Goal: Information Seeking & Learning: Check status

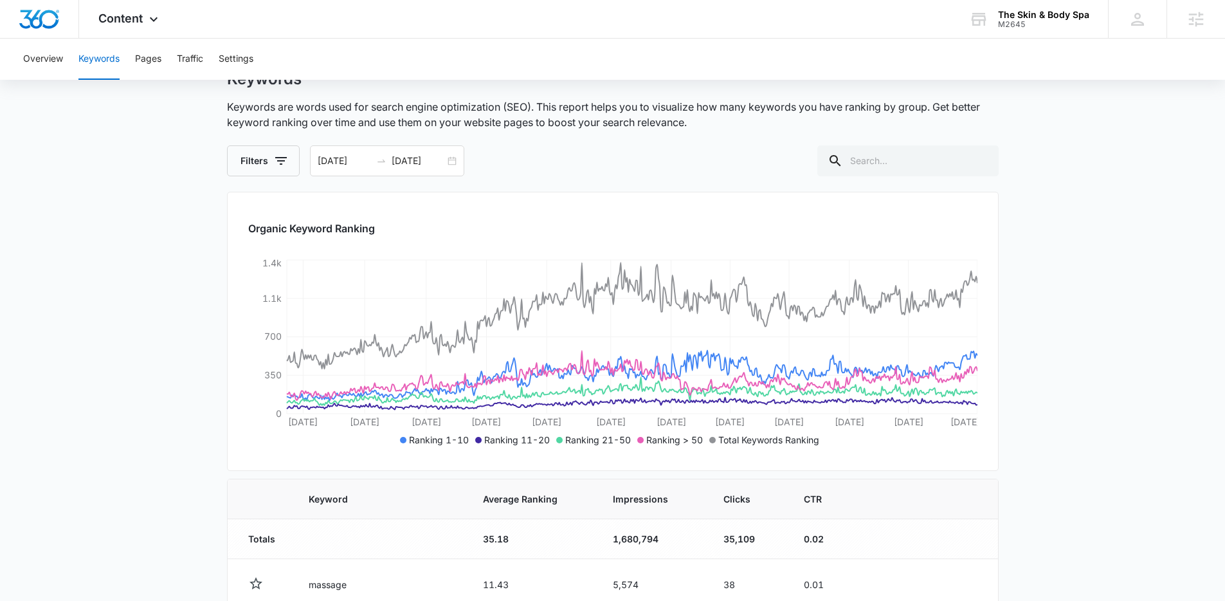
click at [141, 269] on main "Keywords Keywords are words used for search engine optimization (SEO). This rep…" at bounding box center [612, 603] width 1225 height 1068
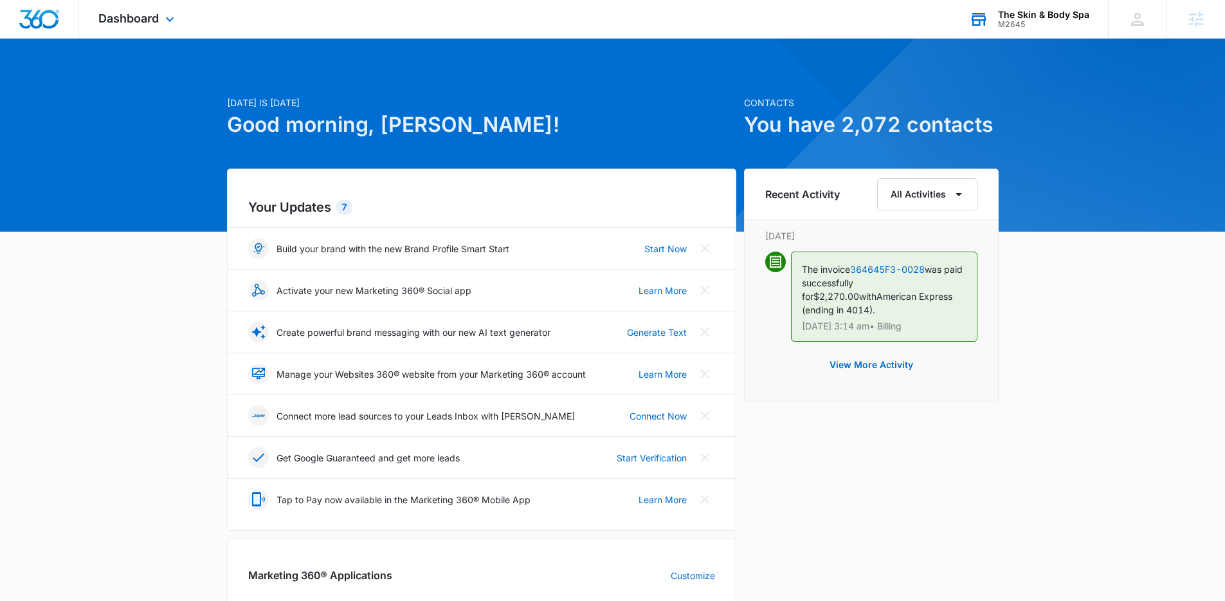
click at [1015, 17] on div "The Skin & Body Spa" at bounding box center [1043, 15] width 91 height 10
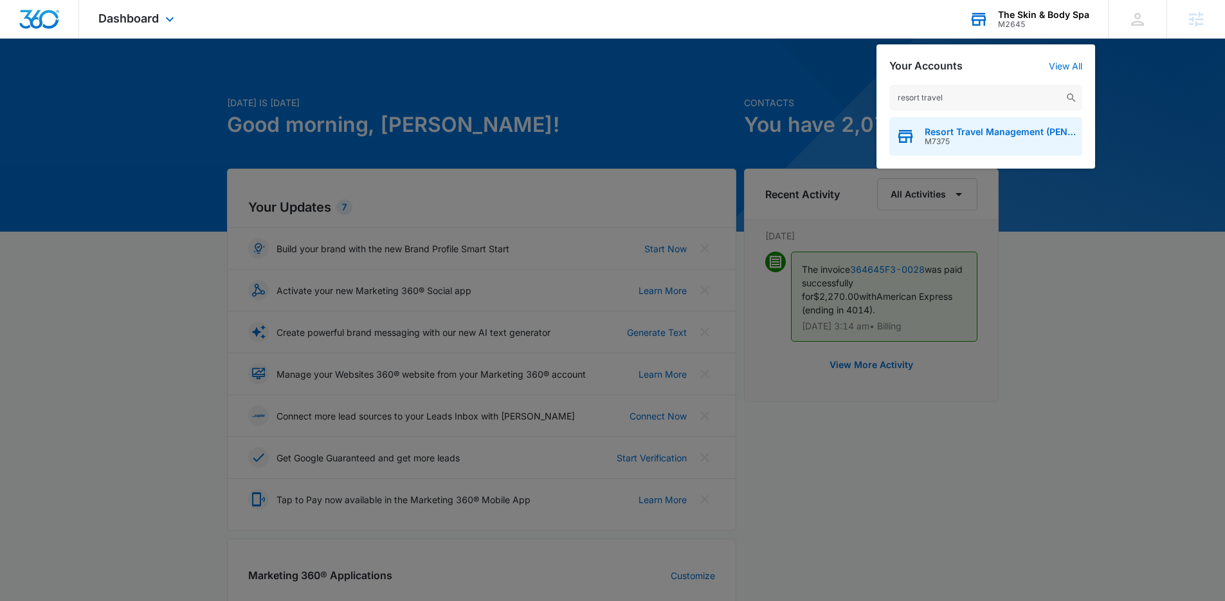
type input "resort travel"
click at [977, 137] on span "M7375" at bounding box center [1000, 141] width 151 height 9
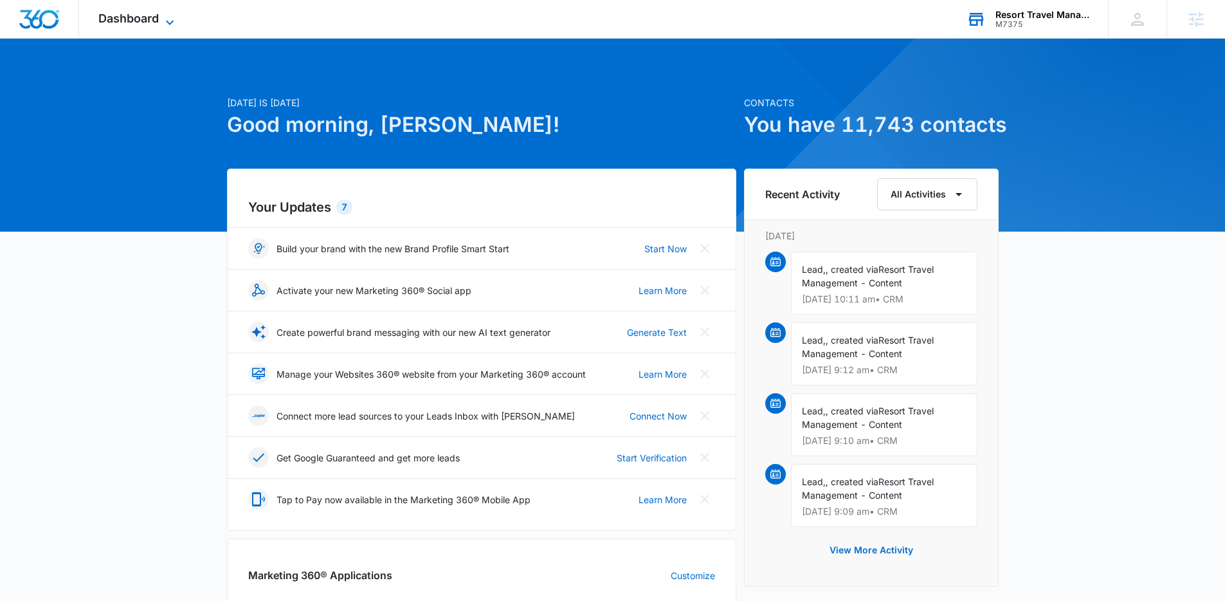
click at [102, 14] on span "Dashboard" at bounding box center [128, 19] width 60 height 14
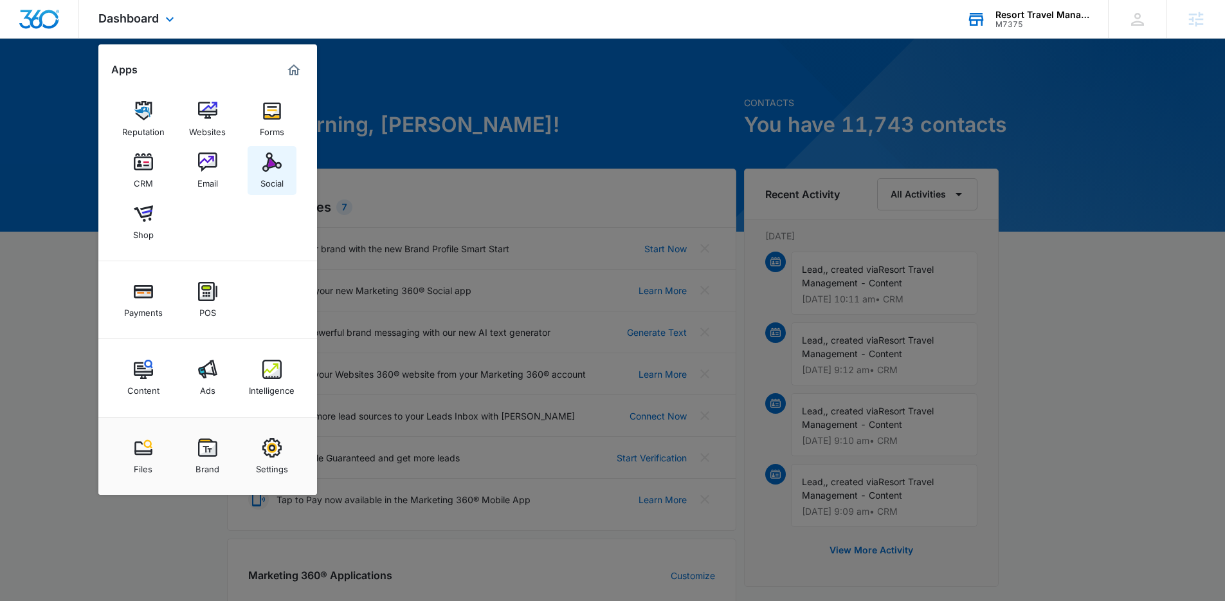
click at [277, 172] on div "Social" at bounding box center [271, 180] width 23 height 17
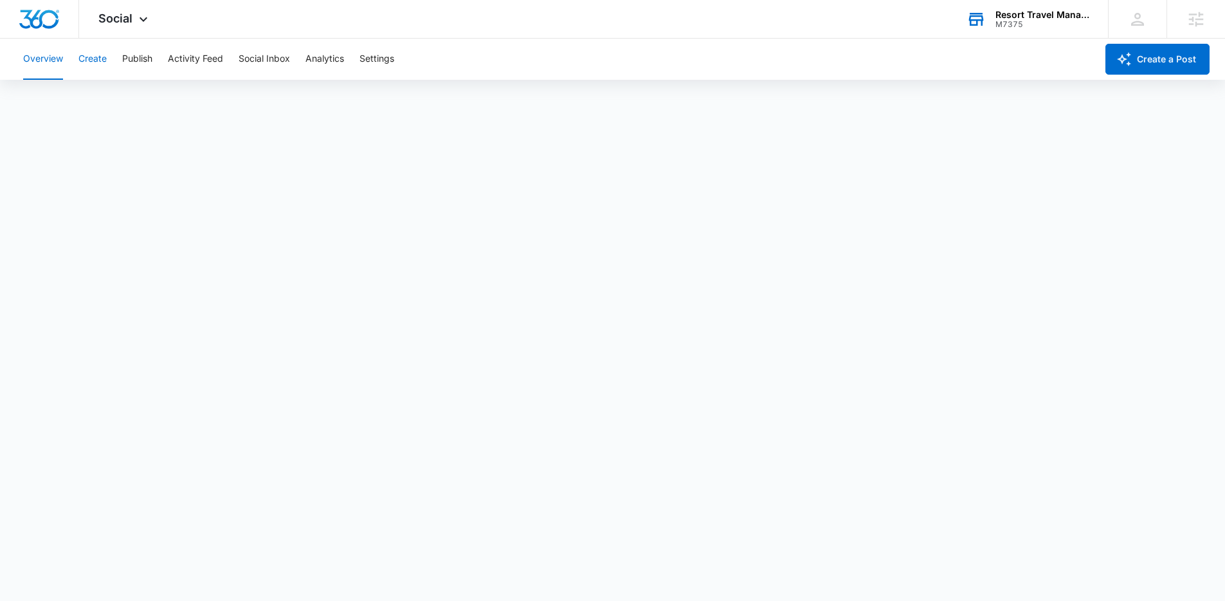
click at [96, 64] on button "Create" at bounding box center [92, 59] width 28 height 41
click at [133, 96] on button "Approvals" at bounding box center [125, 98] width 43 height 36
click at [128, 24] on span "Social" at bounding box center [115, 19] width 34 height 14
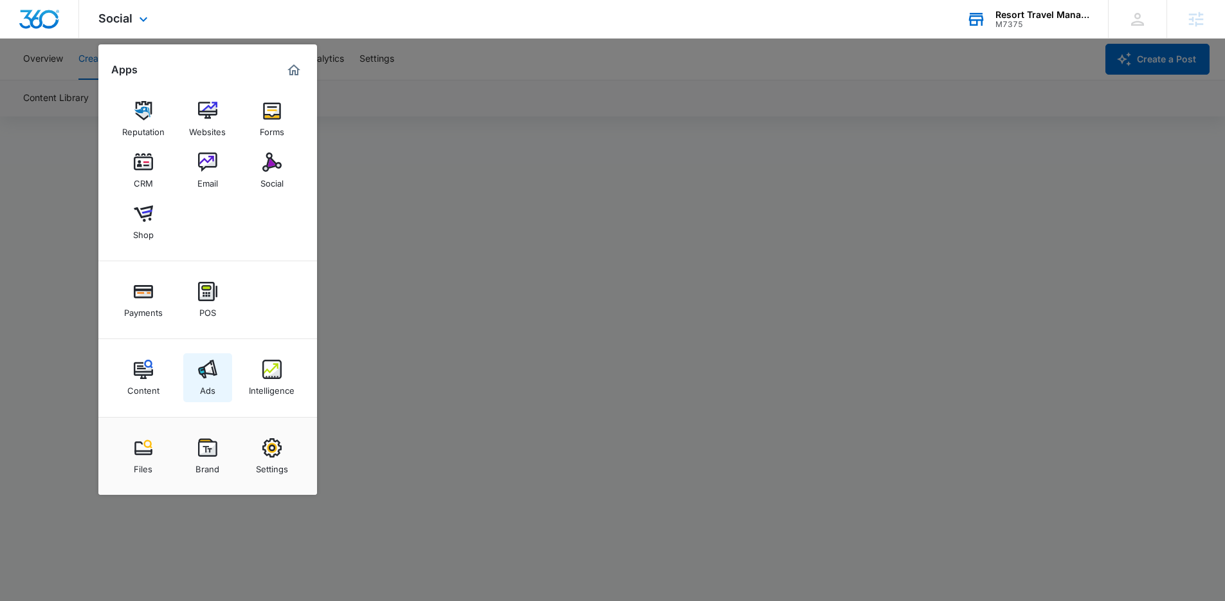
click at [191, 368] on link "Ads" at bounding box center [207, 377] width 49 height 49
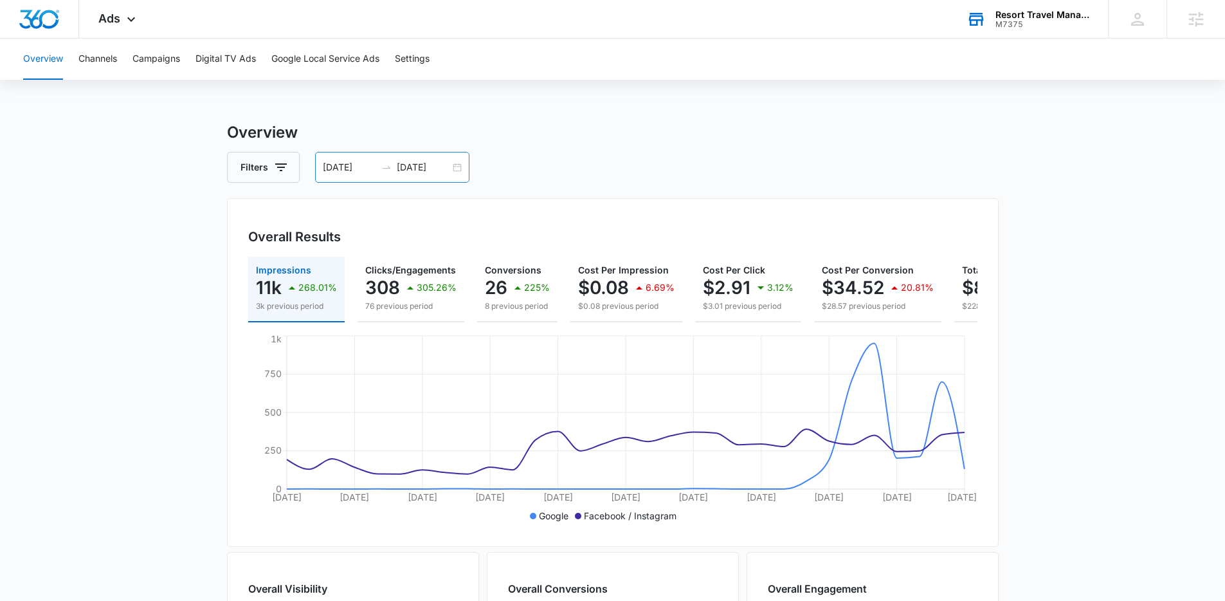
click at [375, 177] on div "07/25/2025 08/24/2025" at bounding box center [392, 167] width 154 height 31
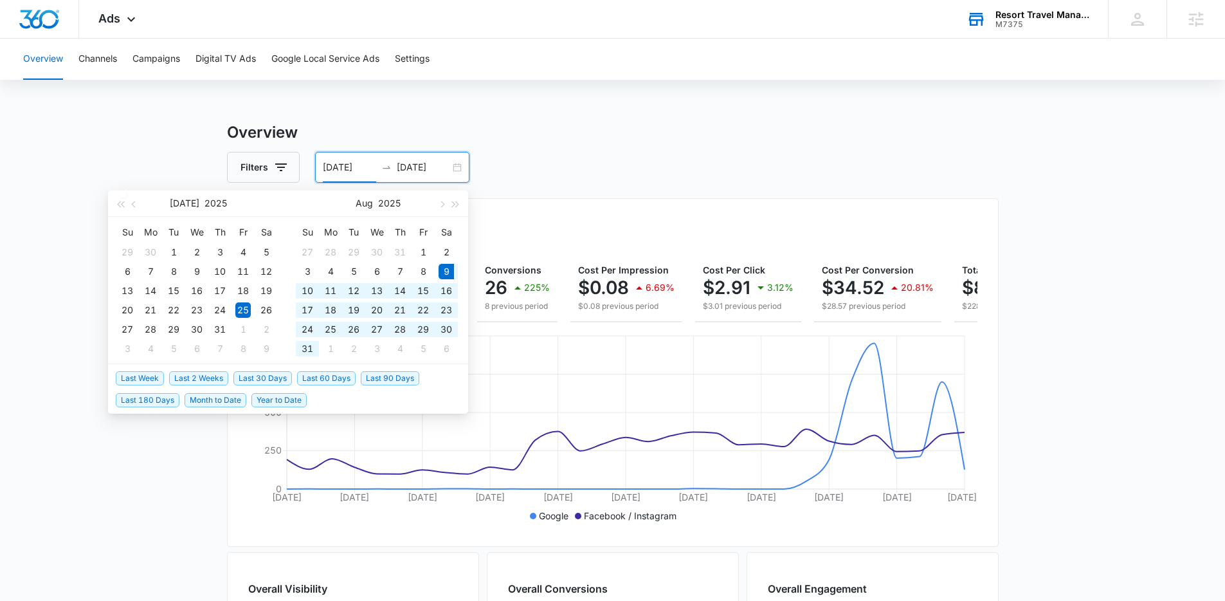
click at [284, 374] on span "Last 30 Days" at bounding box center [262, 378] width 59 height 14
type input "08/09/2025"
type input "09/08/2025"
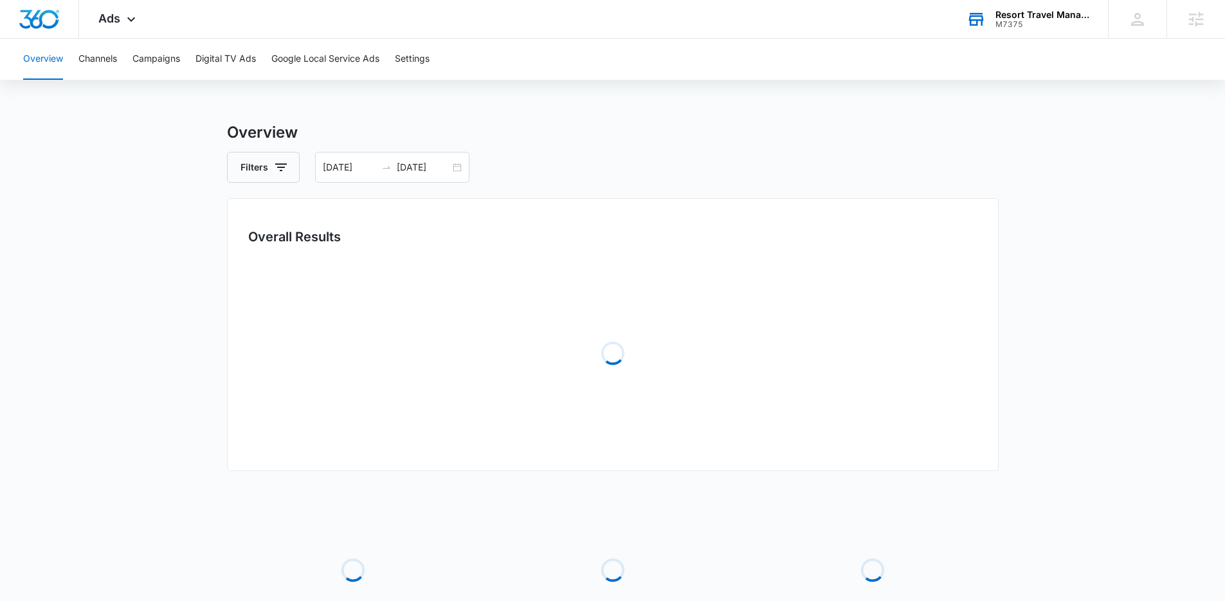
click at [132, 491] on main "Overview Filters 08/09/2025 09/08/2025 Overall Results Loading Loading Loading …" at bounding box center [612, 417] width 1225 height 592
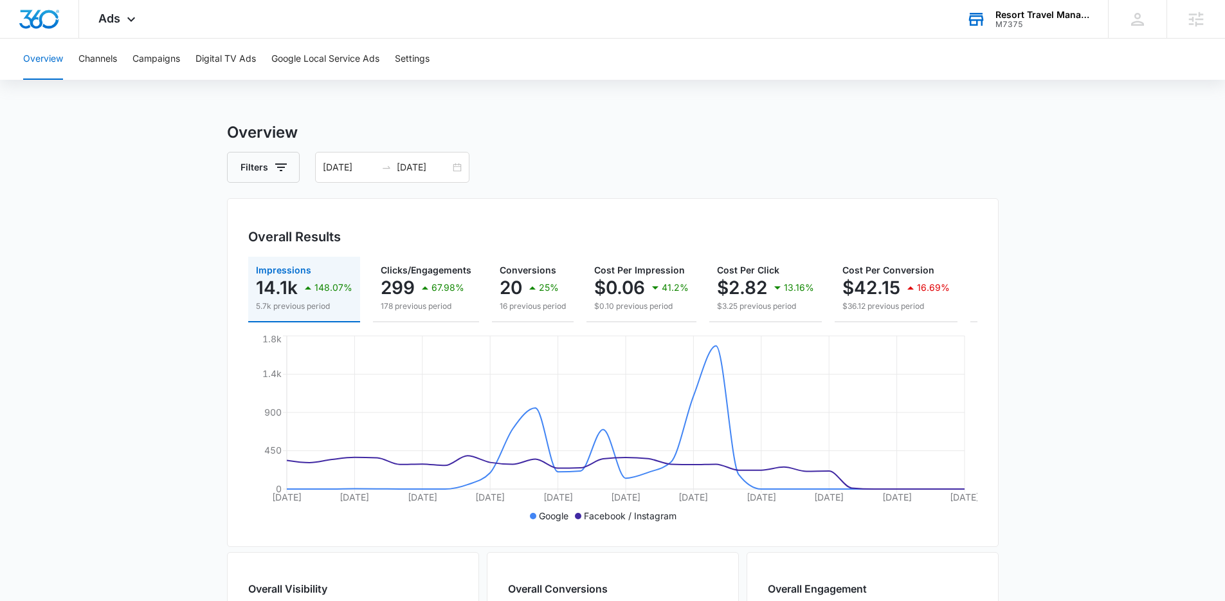
click at [1021, 383] on main "Overview Filters 08/09/2025 09/08/2025 Overall Results Impressions 14.1k 148.07…" at bounding box center [612, 582] width 1225 height 923
click at [177, 52] on button "Campaigns" at bounding box center [156, 59] width 48 height 41
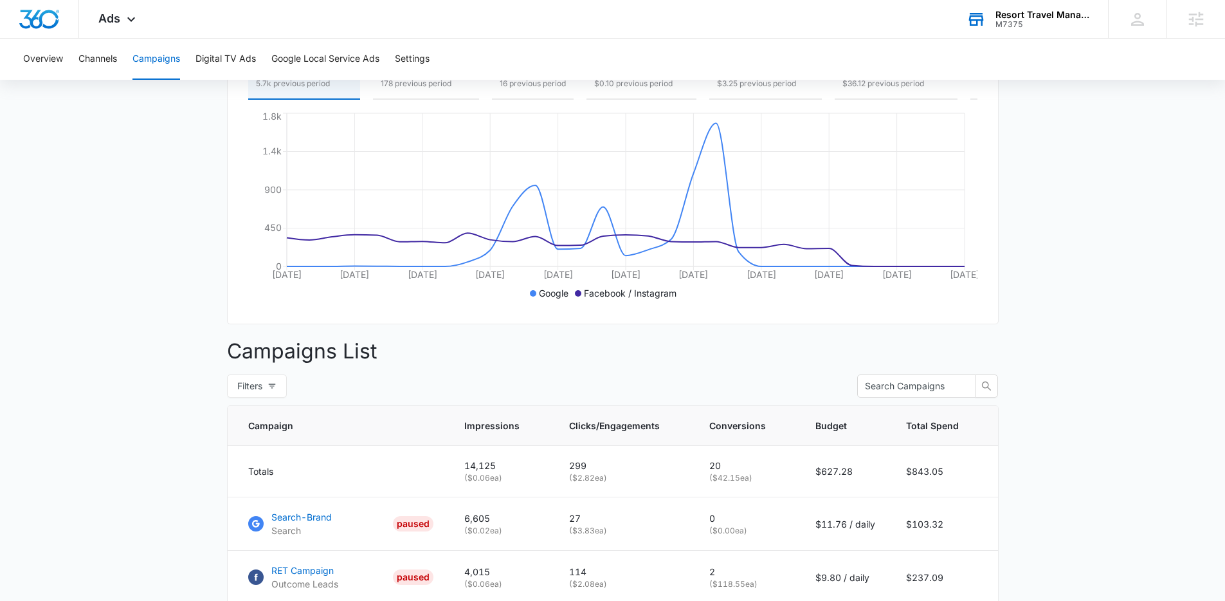
scroll to position [207, 0]
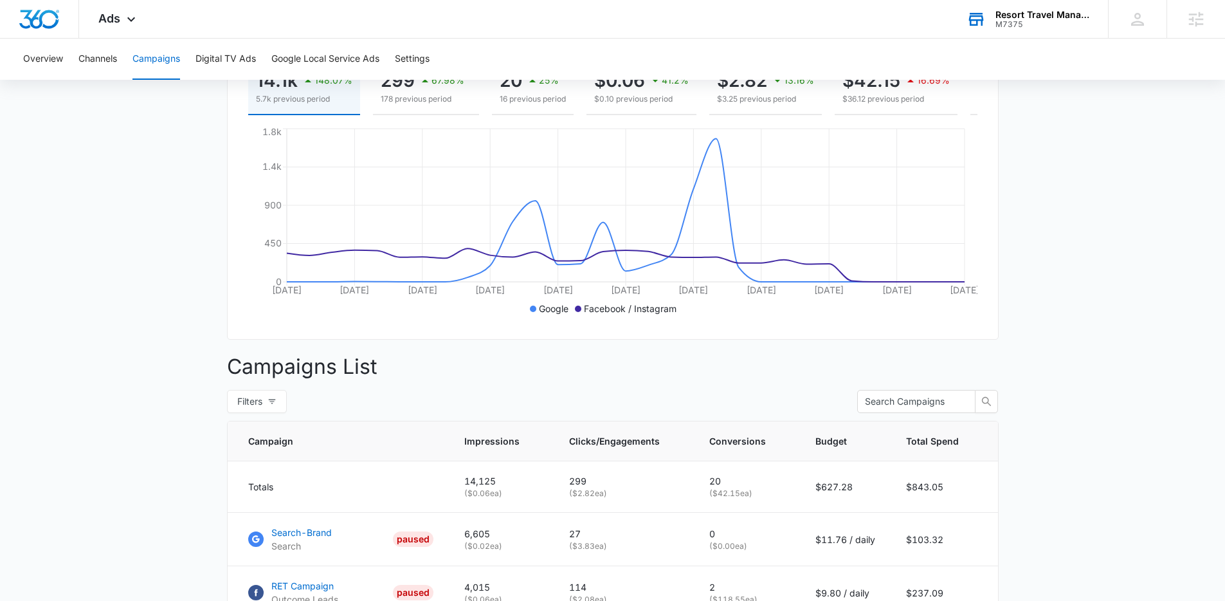
click at [174, 356] on main "Campaigns Filters 08/09/2025 09/08/2025 Overall Results Impressions 14.1k 148.0…" at bounding box center [612, 565] width 1225 height 1302
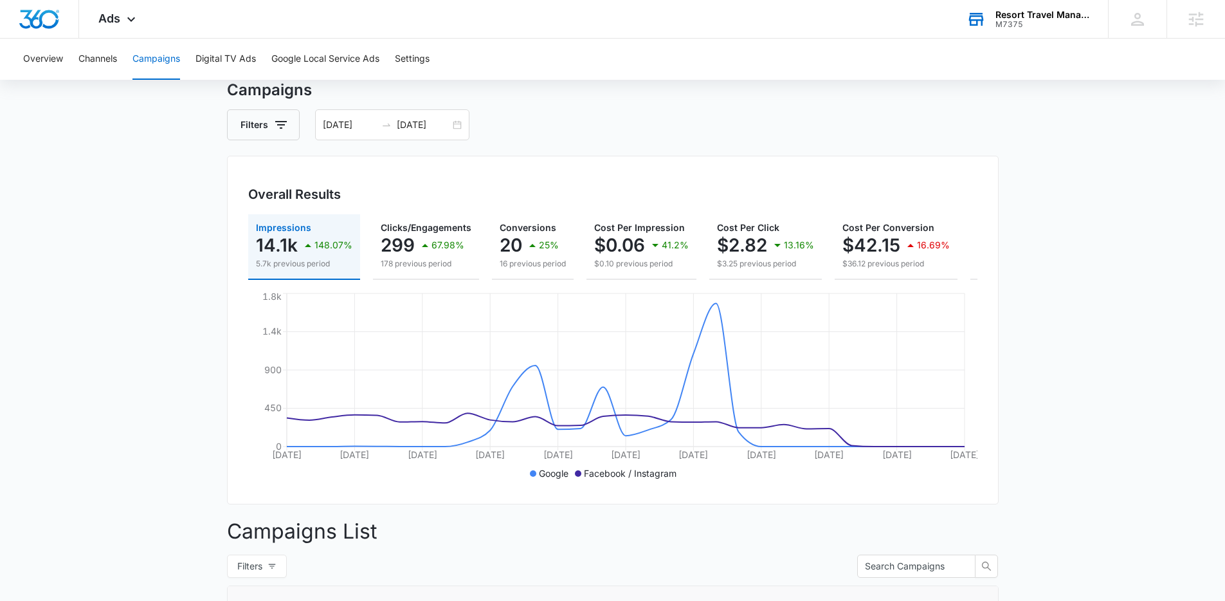
scroll to position [0, 0]
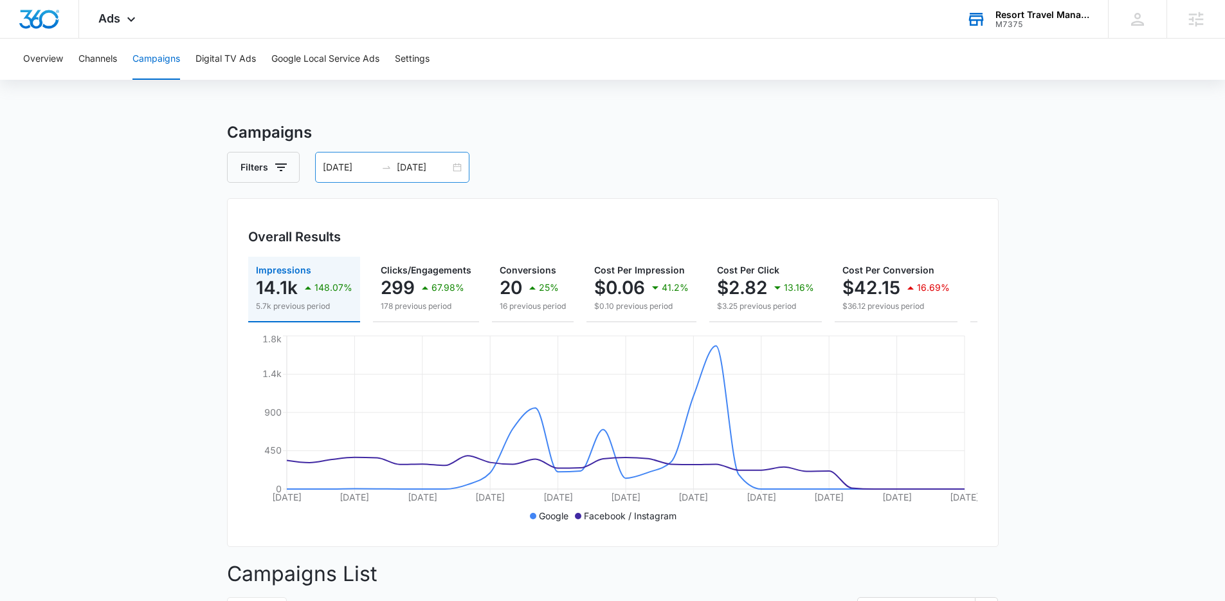
click at [390, 164] on div at bounding box center [386, 167] width 21 height 10
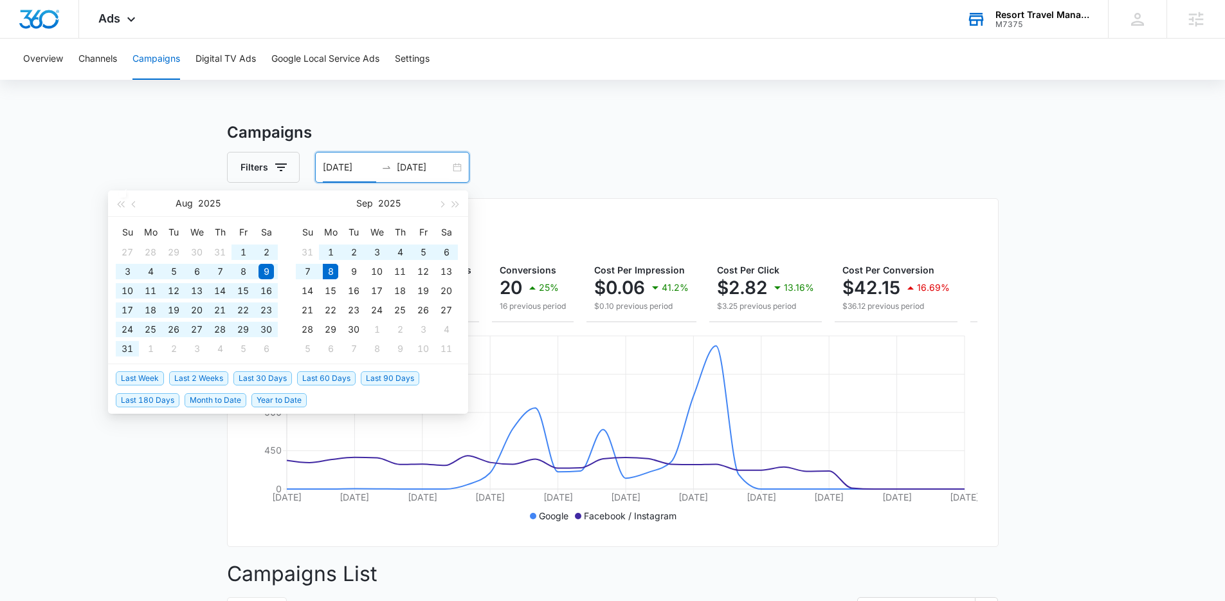
click at [383, 378] on span "Last 90 Days" at bounding box center [390, 378] width 59 height 14
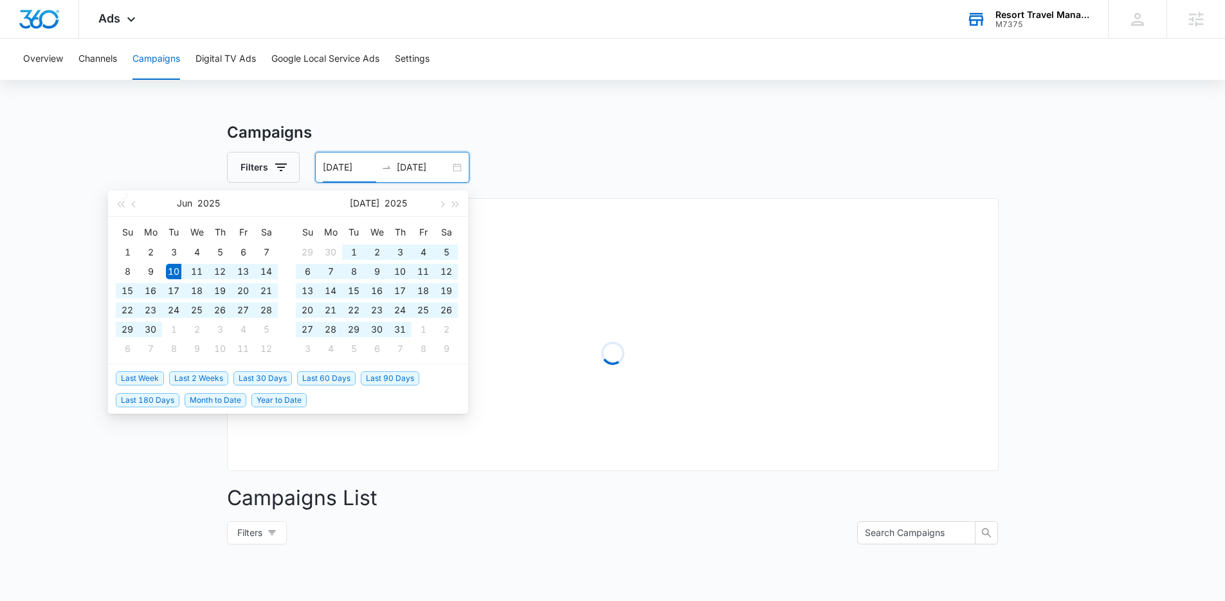
type input "06/10/2025"
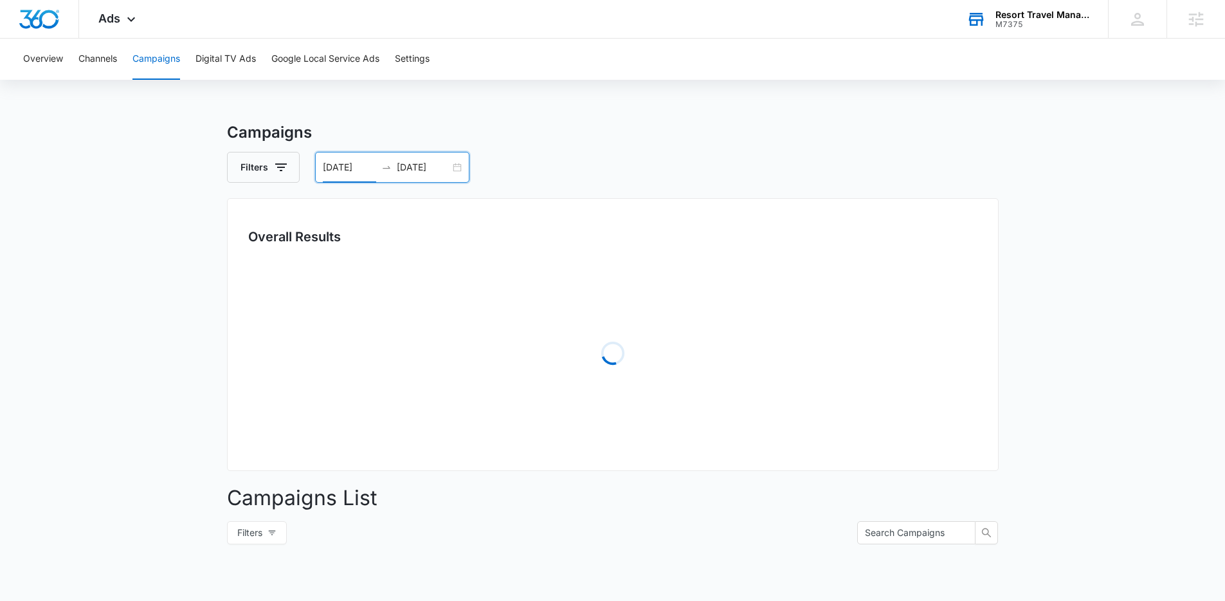
click at [145, 416] on main "Campaigns Filters 06/10/2025 09/08/2025 Overall Results Loading Campaigns List …" at bounding box center [612, 456] width 1225 height 670
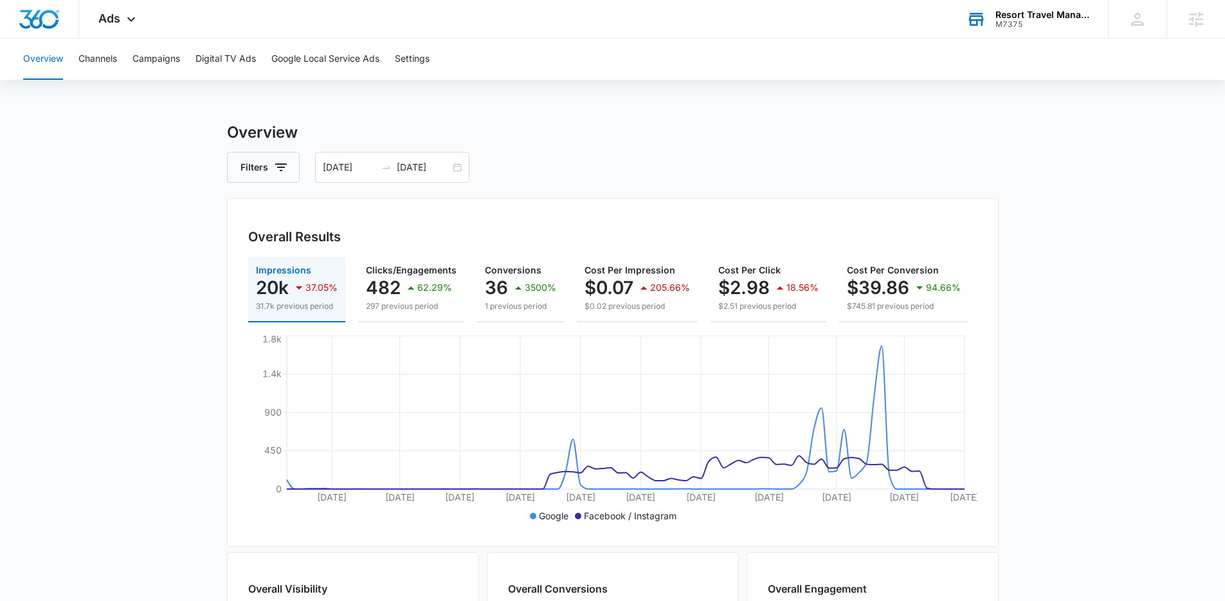
click at [1084, 315] on main "Overview Filters 06/10/2025 09/08/2025 Overall Results Impressions 20k 37.05% 3…" at bounding box center [612, 582] width 1225 height 923
click at [428, 165] on input "09/08/2025" at bounding box center [423, 167] width 53 height 14
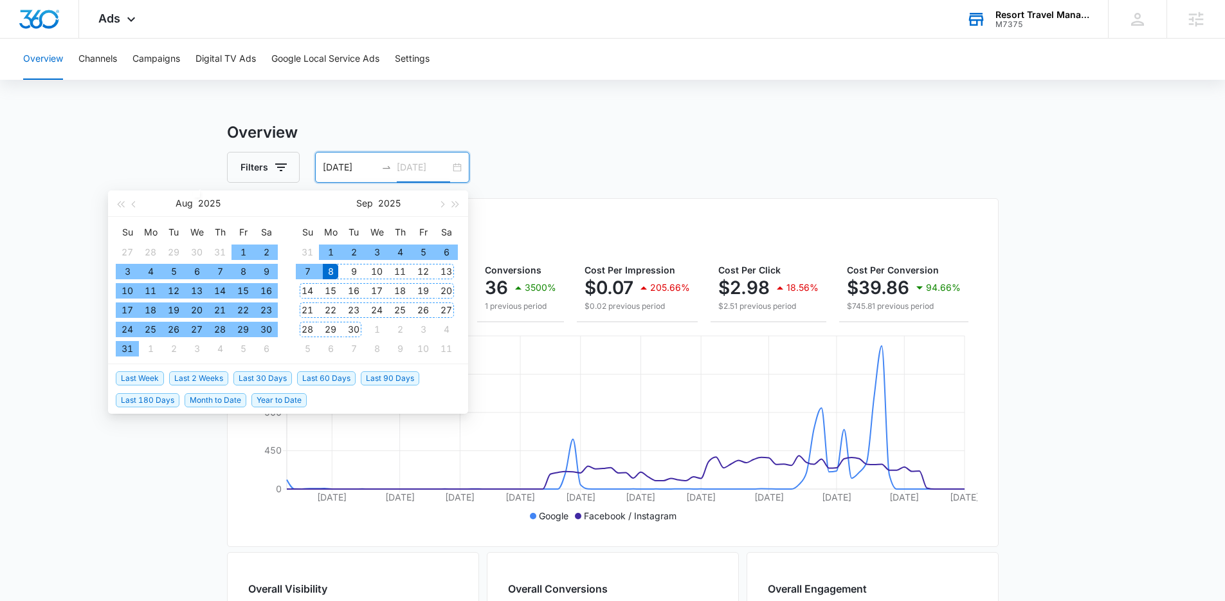
type input "09/08/2025"
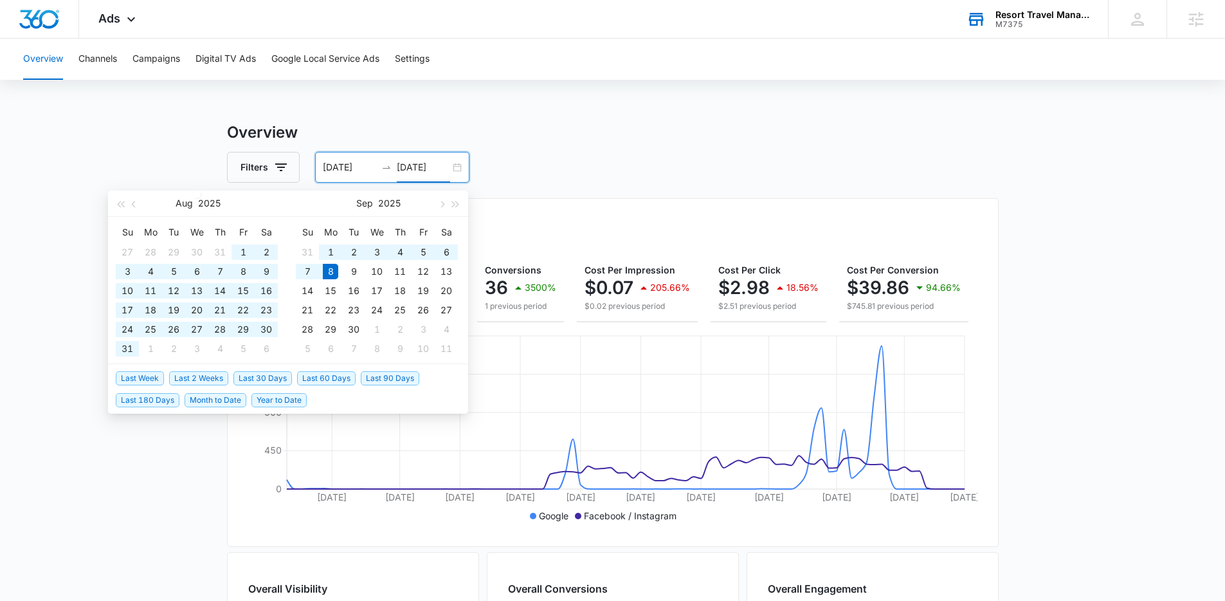
click at [332, 382] on span "Last 60 Days" at bounding box center [326, 378] width 59 height 14
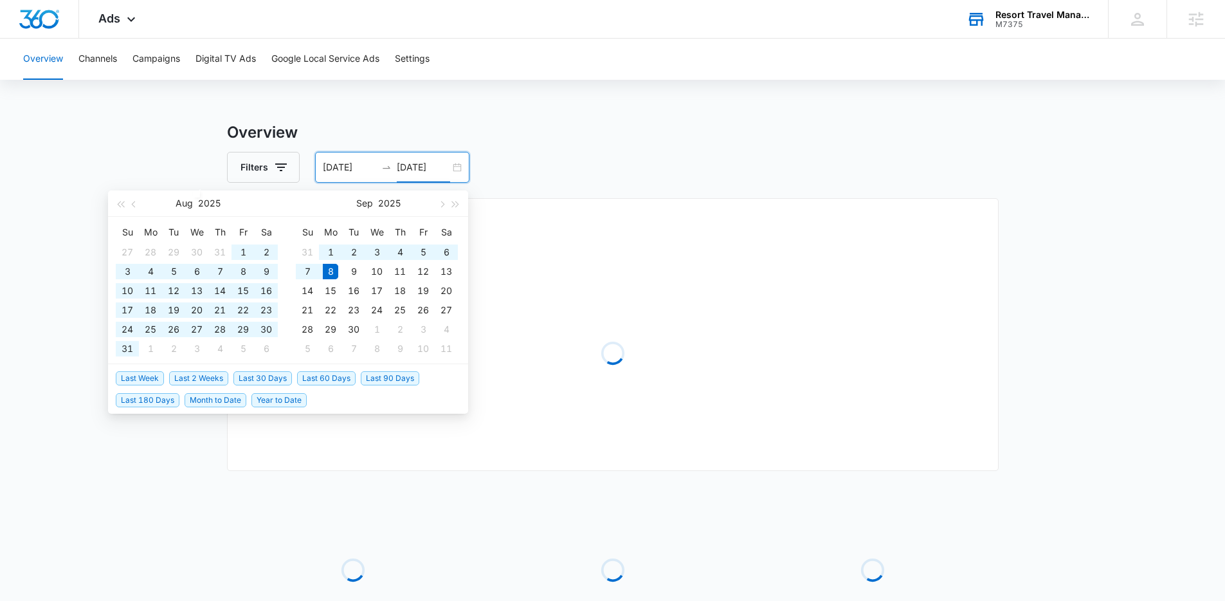
type input "07/10/2025"
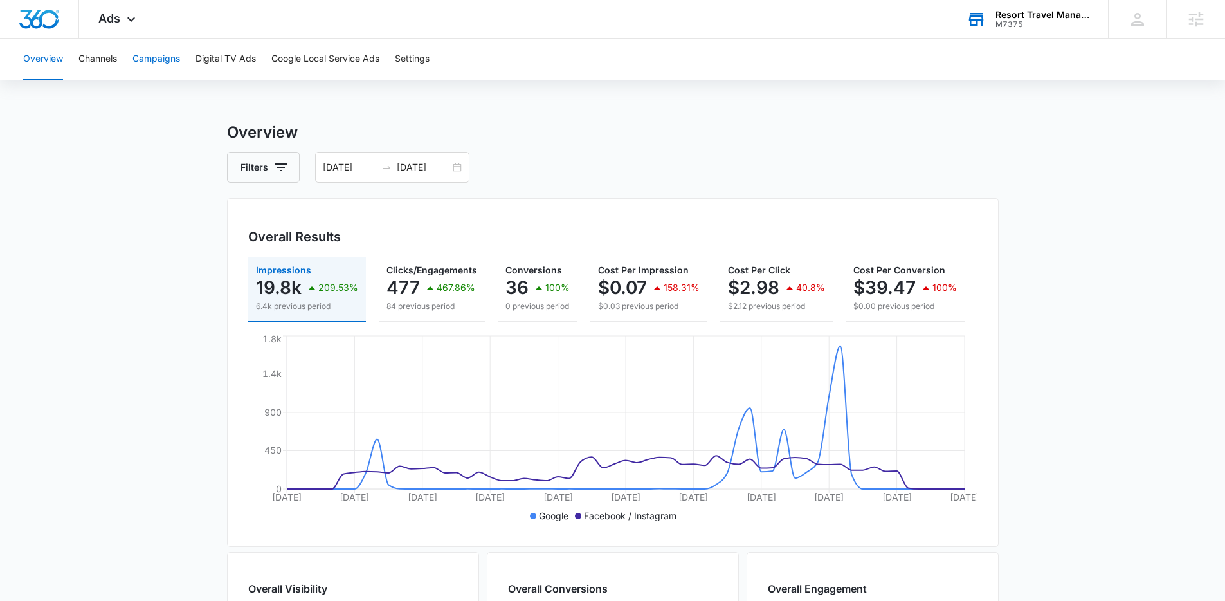
click at [164, 60] on button "Campaigns" at bounding box center [156, 59] width 48 height 41
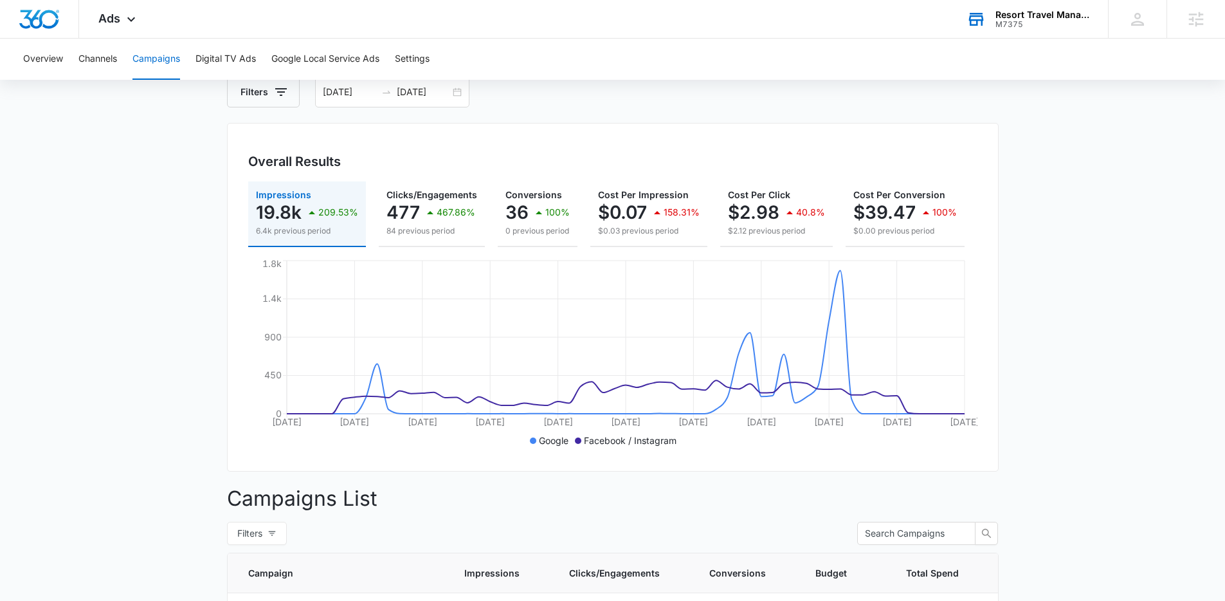
scroll to position [99, 0]
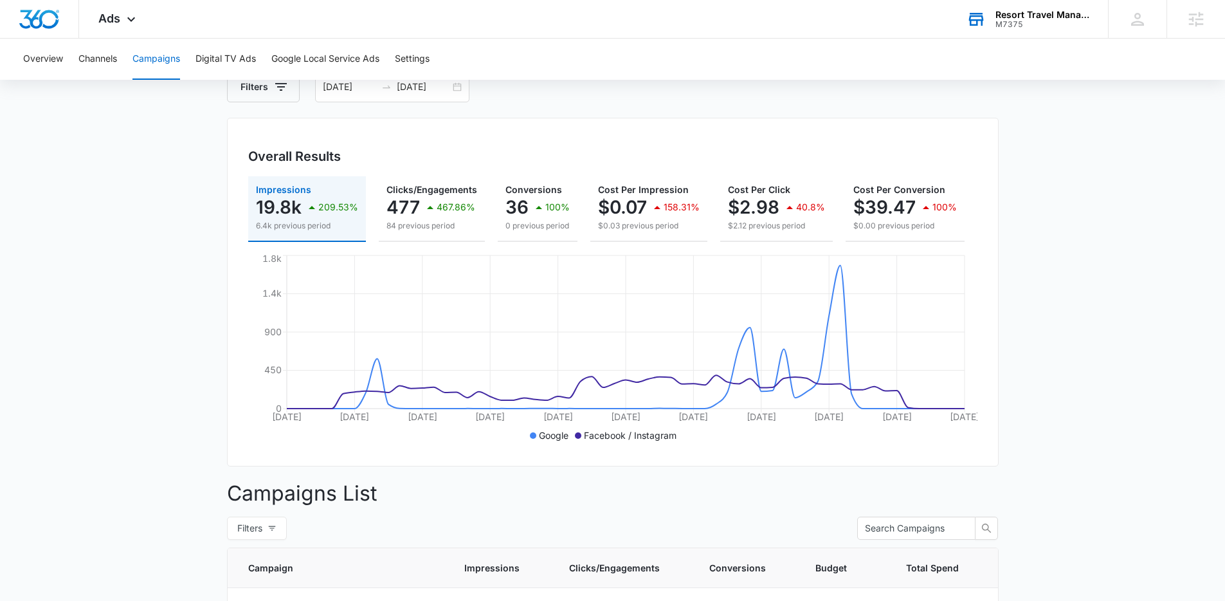
scroll to position [417, 0]
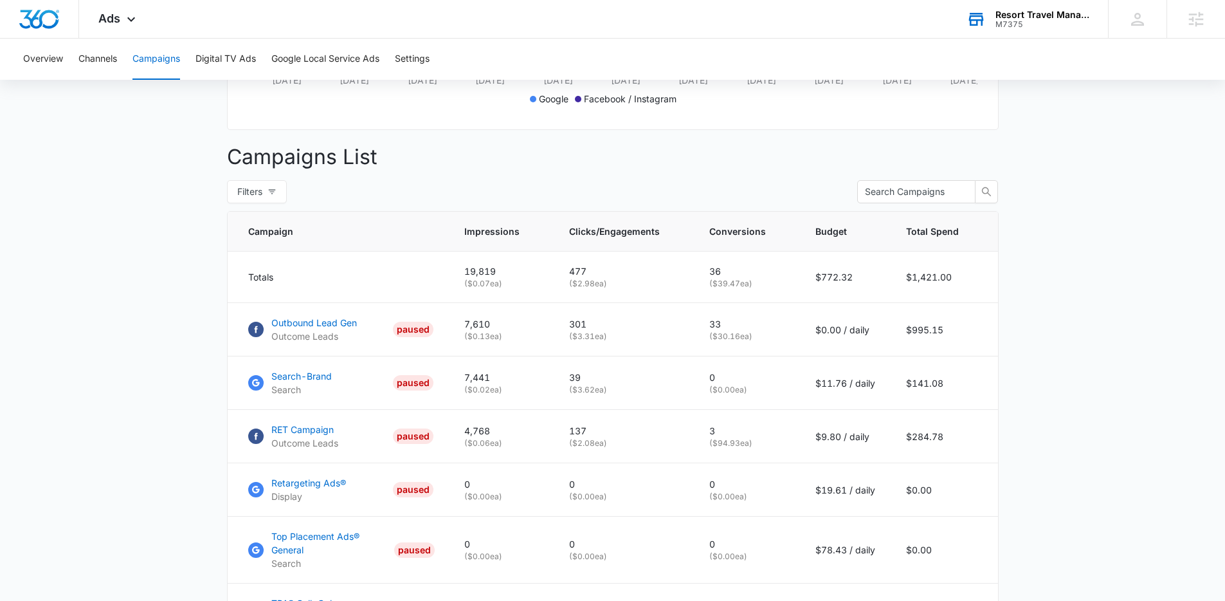
click at [107, 272] on main "Campaigns Filters 07/10/2025 09/08/2025 Overall Results Impressions 19.8k 209.5…" at bounding box center [612, 355] width 1225 height 1302
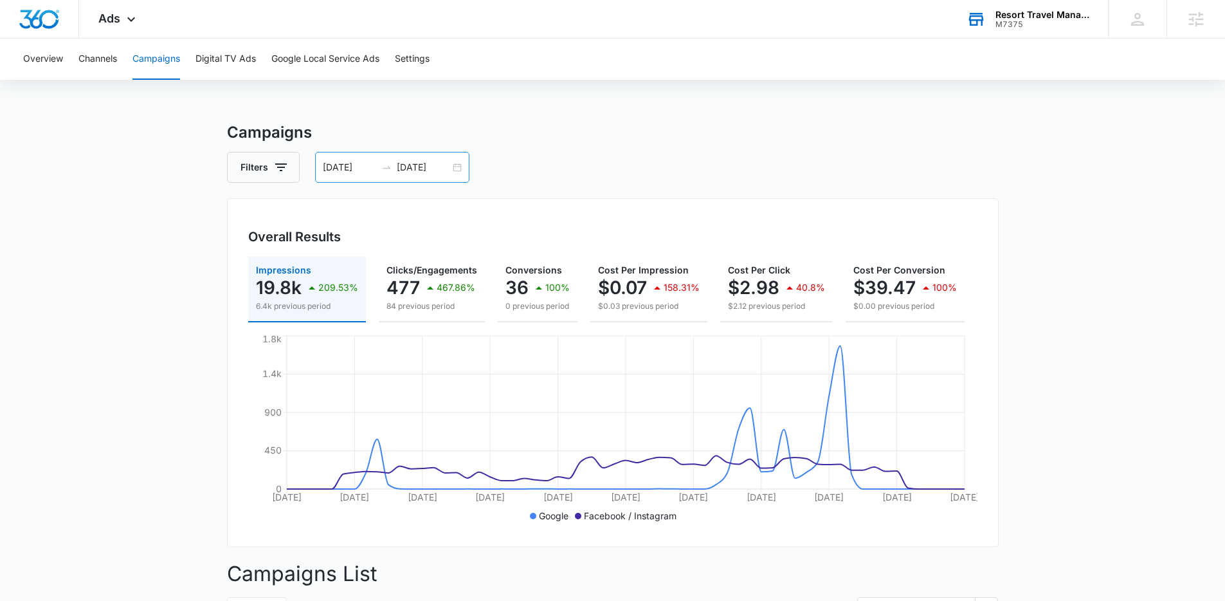
click at [367, 177] on div "07/10/2025 09/08/2025" at bounding box center [392, 167] width 154 height 31
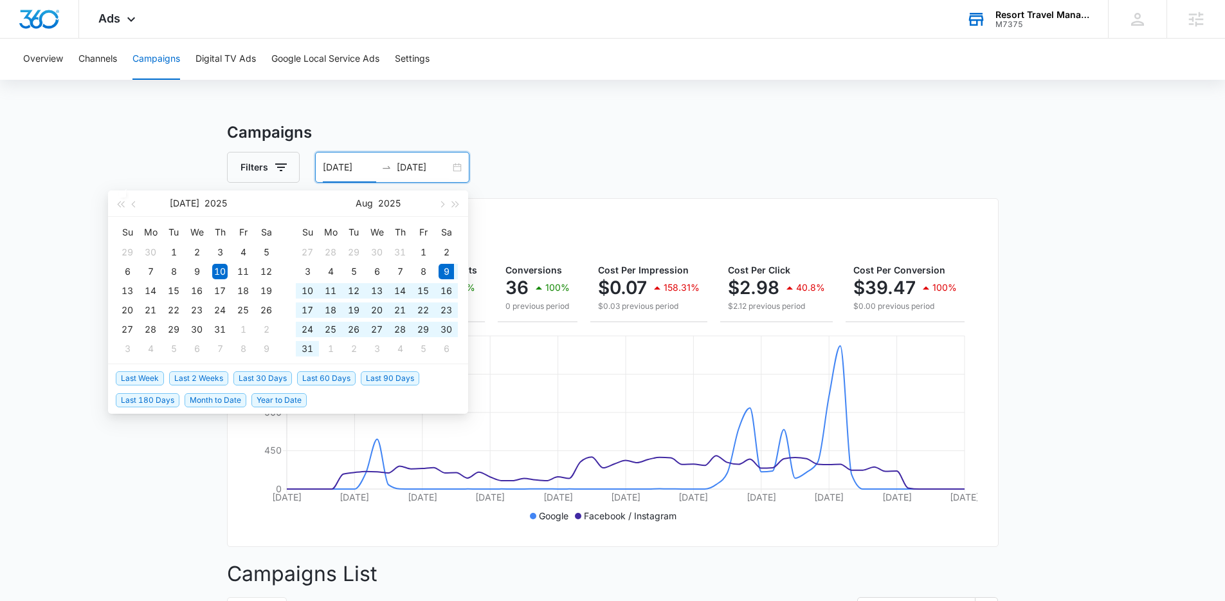
click at [275, 372] on span "Last 30 Days" at bounding box center [262, 378] width 59 height 14
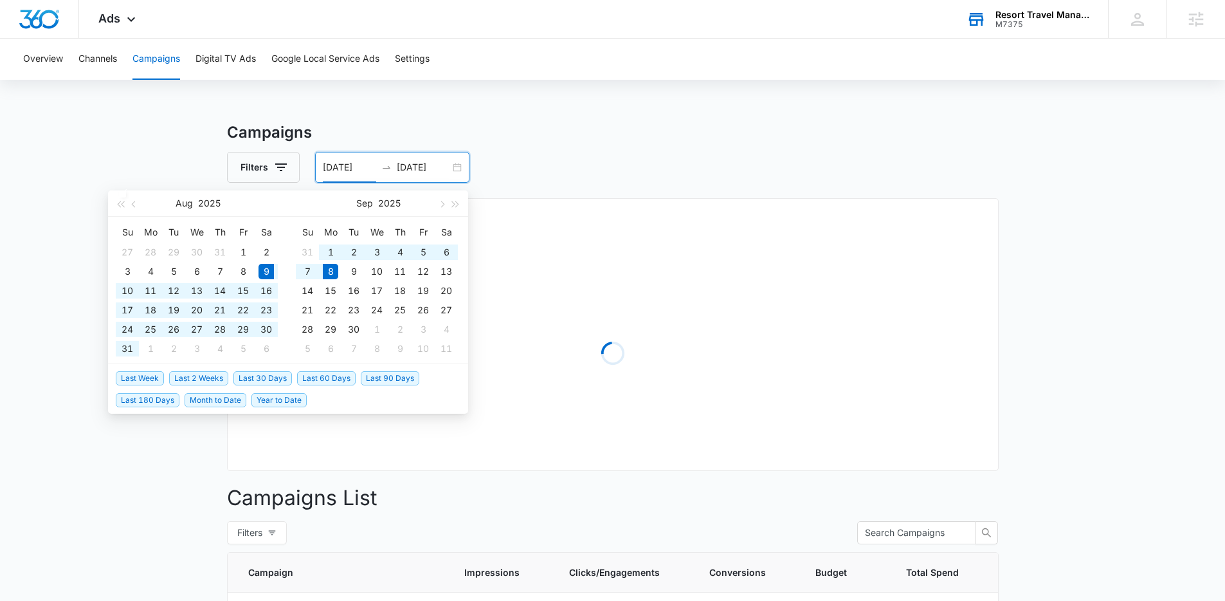
type input "08/09/2025"
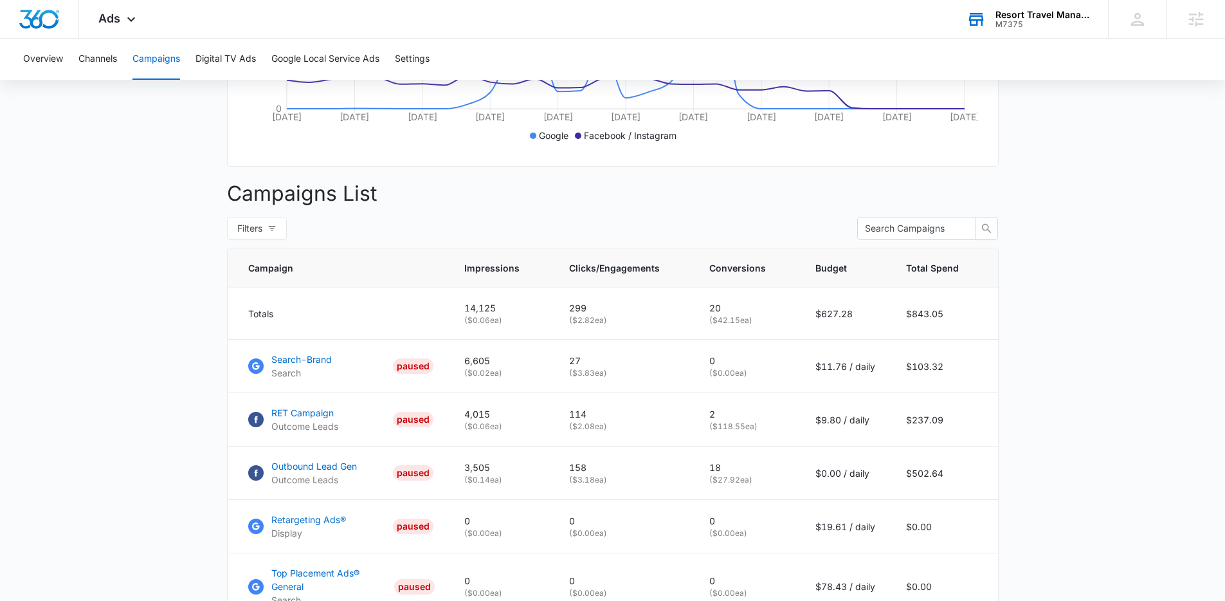
scroll to position [381, 0]
click at [1137, 448] on main "Campaigns Filters 08/09/2025 09/08/2025 Overall Results Impressions 14.1k 148.0…" at bounding box center [612, 391] width 1225 height 1302
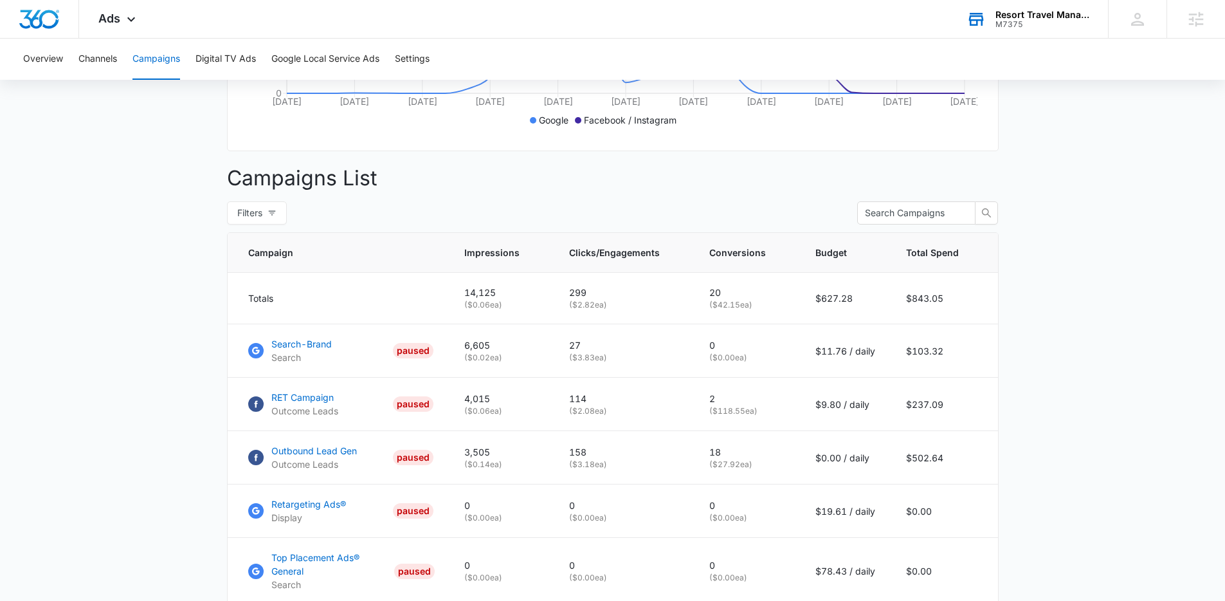
scroll to position [412, 0]
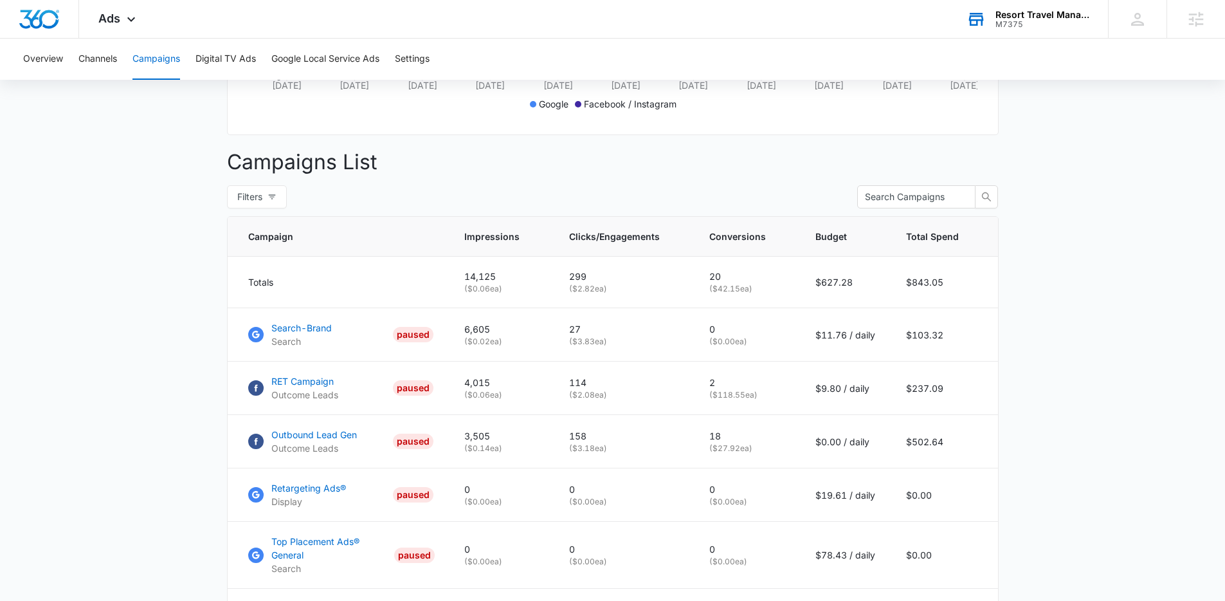
click at [158, 507] on main "Campaigns Filters 08/09/2025 09/08/2025 Overall Results Impressions 14.1k 148.0…" at bounding box center [612, 360] width 1225 height 1302
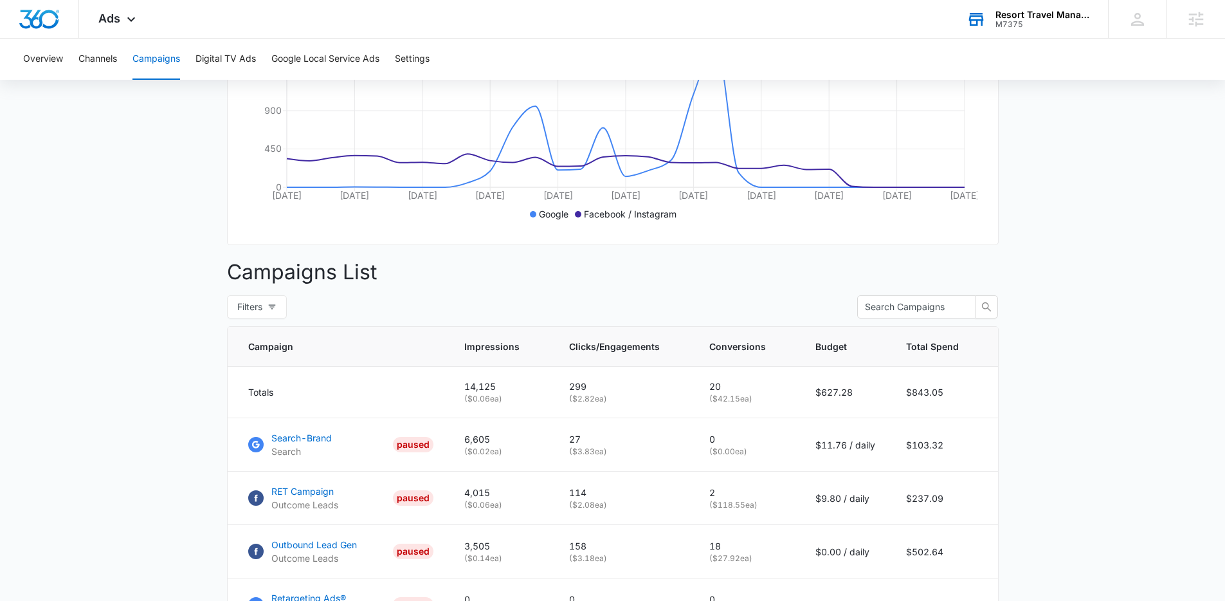
scroll to position [312, 0]
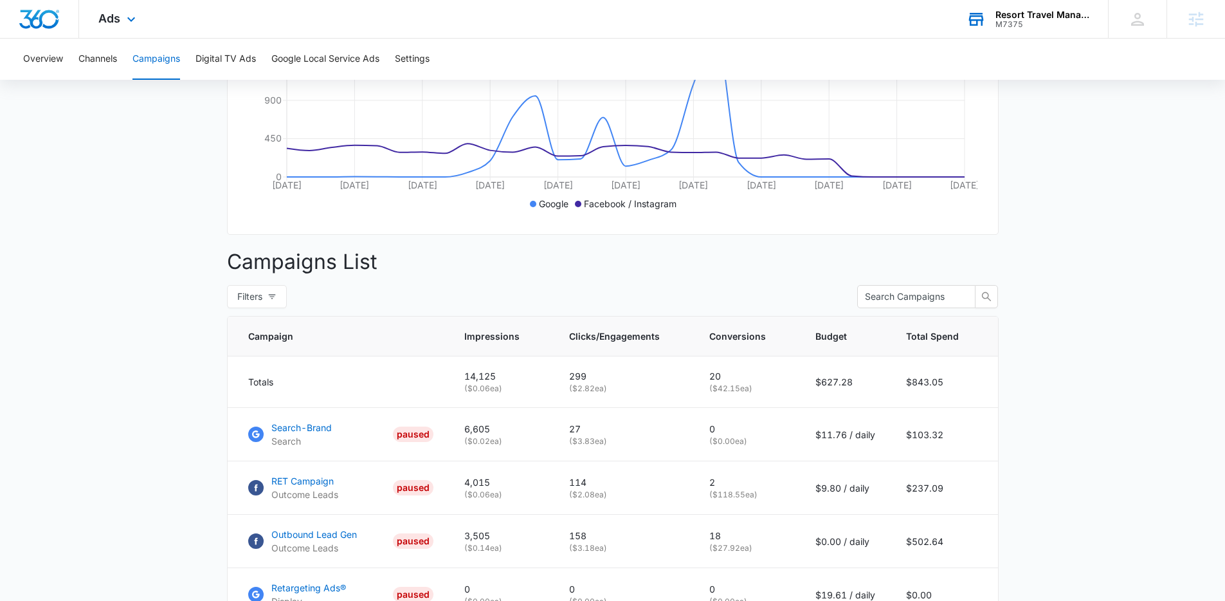
click at [122, 26] on div "Ads Apps Reputation Websites Forms CRM Email Social Shop Payments POS Content A…" at bounding box center [118, 19] width 79 height 38
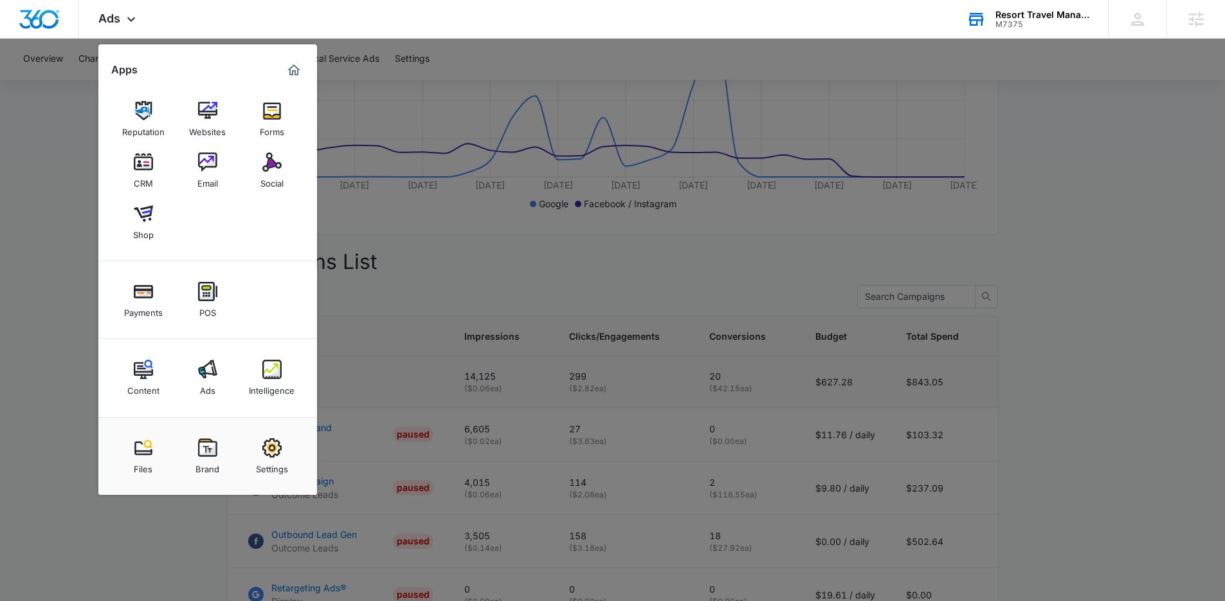
click at [273, 372] on img at bounding box center [271, 368] width 19 height 19
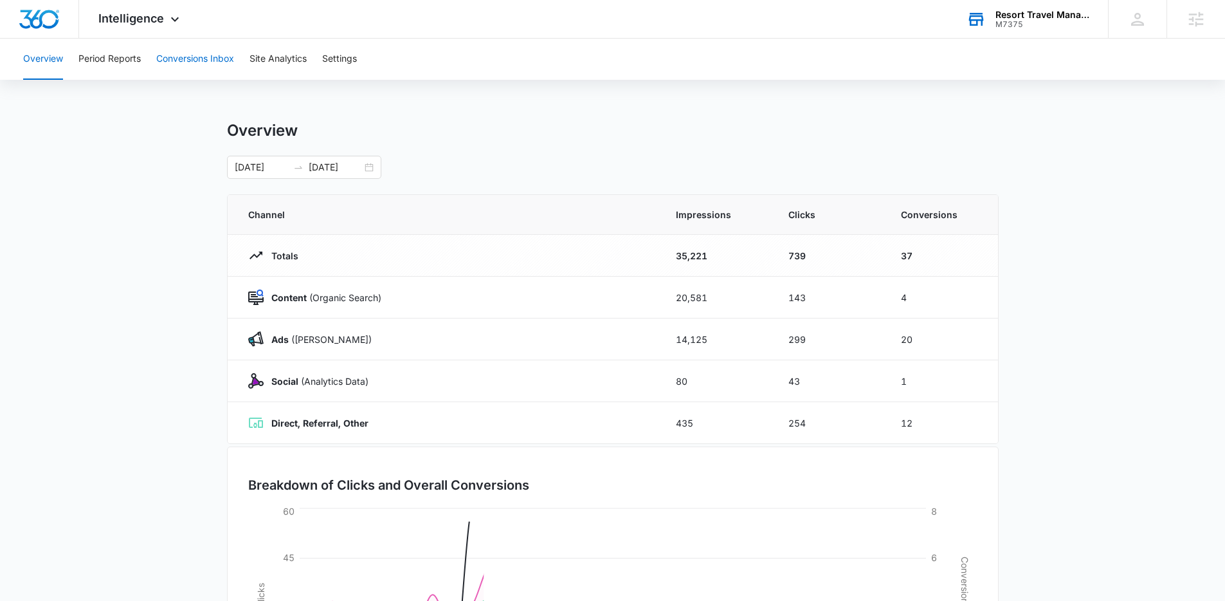
click at [233, 57] on button "Conversions Inbox" at bounding box center [195, 59] width 78 height 41
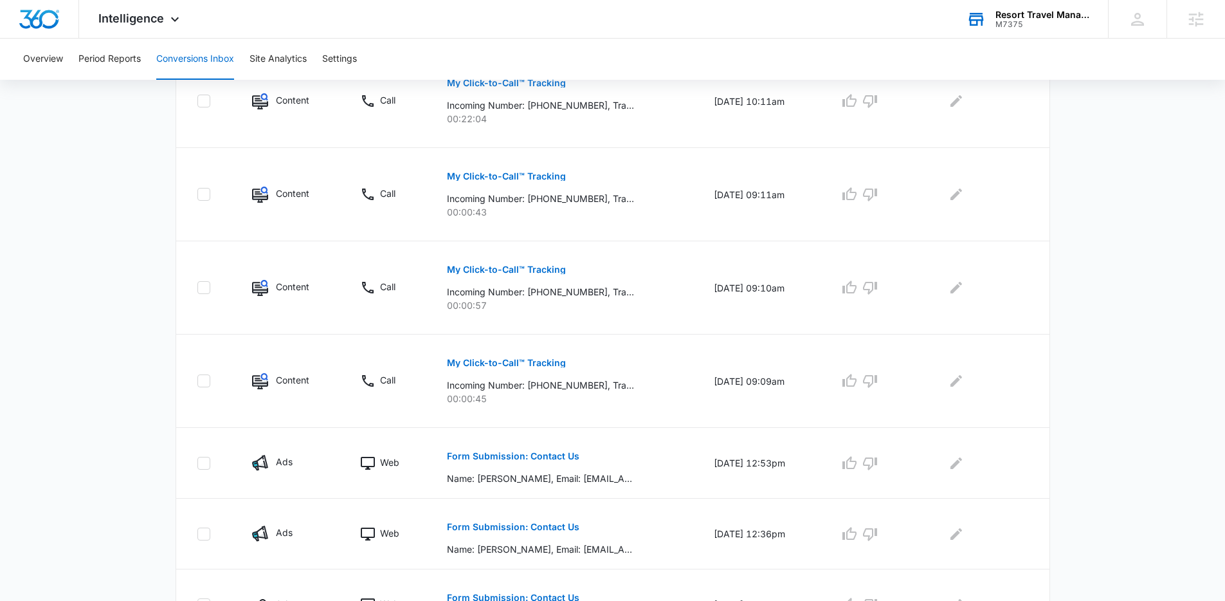
scroll to position [563, 0]
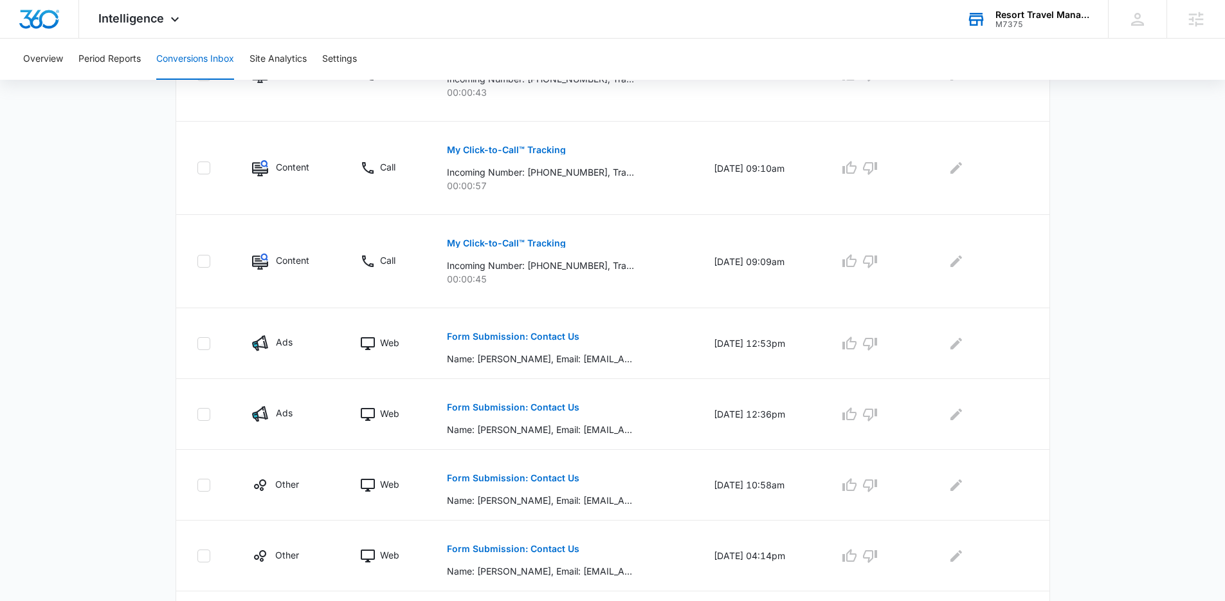
click at [131, 347] on main "Filters 08/09/2025 09/08/2025 New Conversion Total Conversions: 48 Ads Content …" at bounding box center [612, 126] width 1225 height 1195
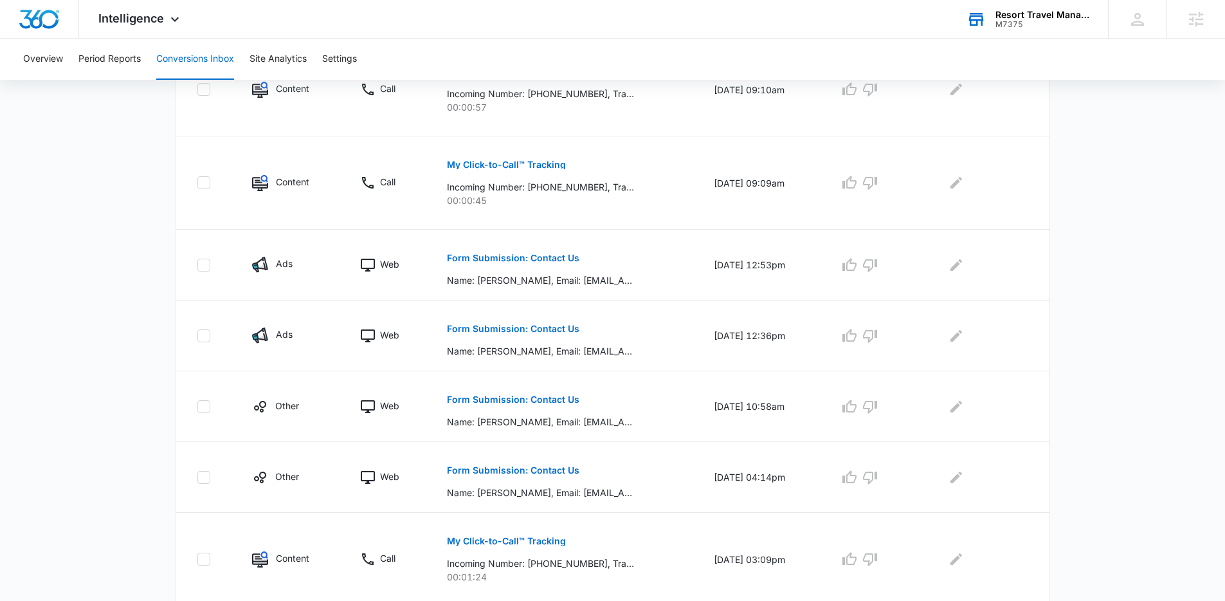
scroll to position [675, 0]
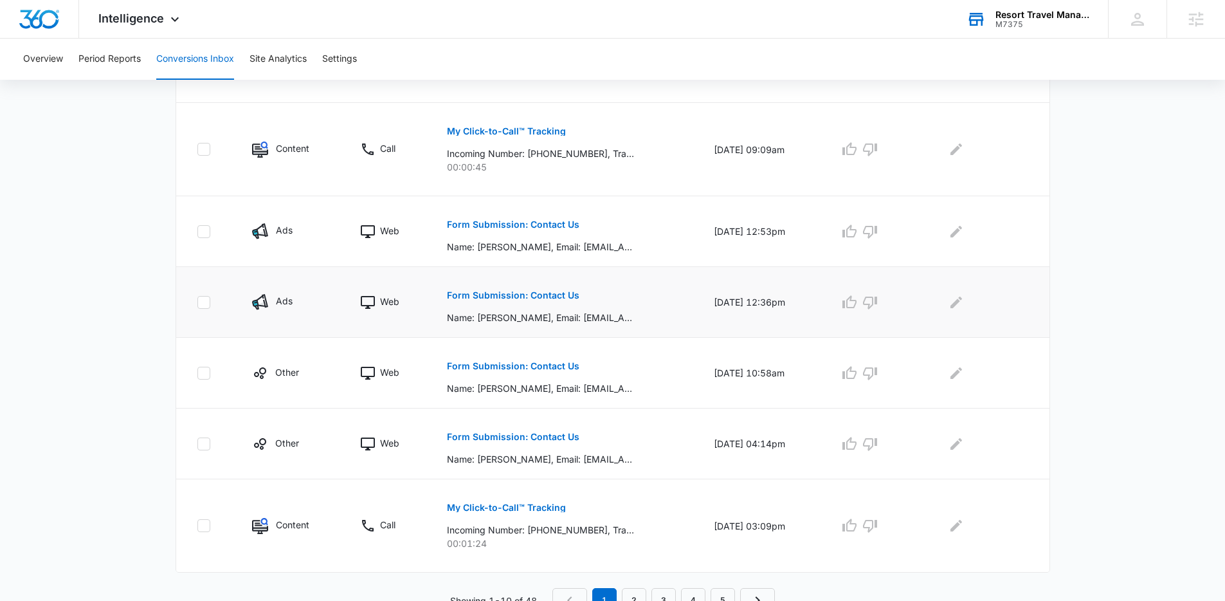
click at [463, 296] on p "Form Submission: Contact Us" at bounding box center [513, 295] width 132 height 9
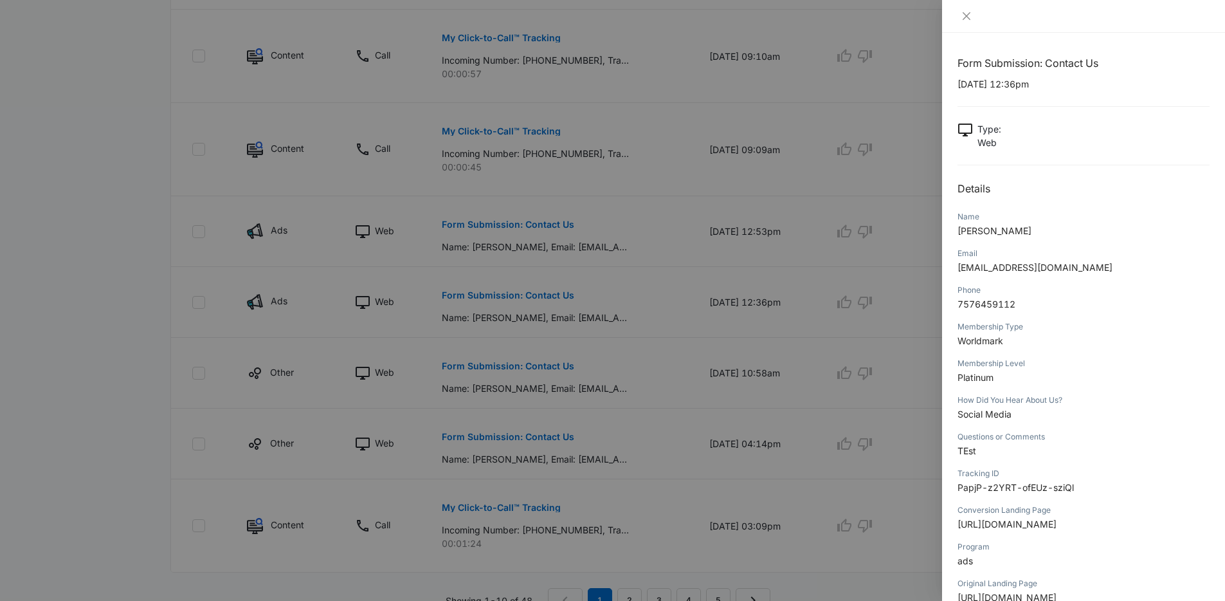
click at [1084, 368] on div "Membership Level" at bounding box center [1084, 364] width 252 height 12
click at [830, 405] on div at bounding box center [612, 300] width 1225 height 601
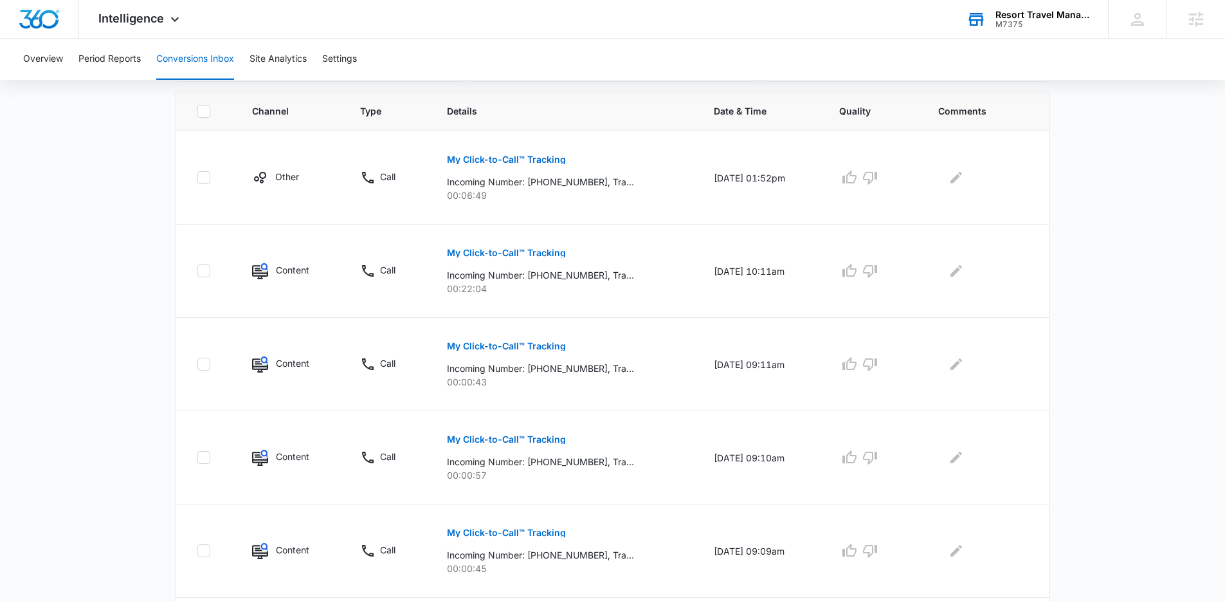
scroll to position [273, 0]
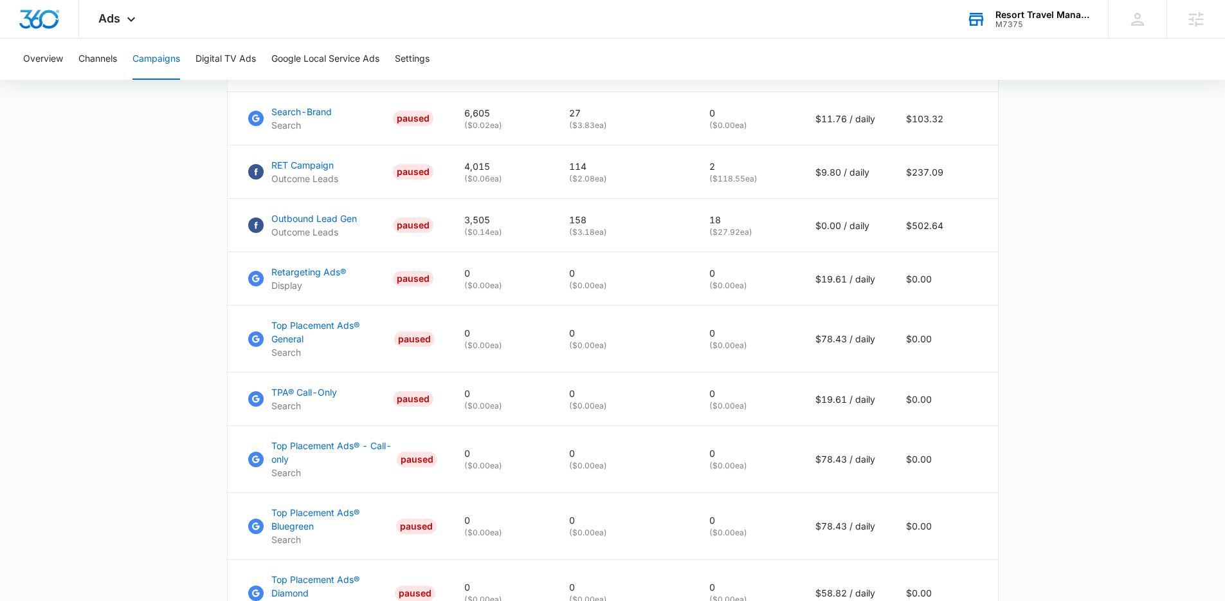
scroll to position [374, 0]
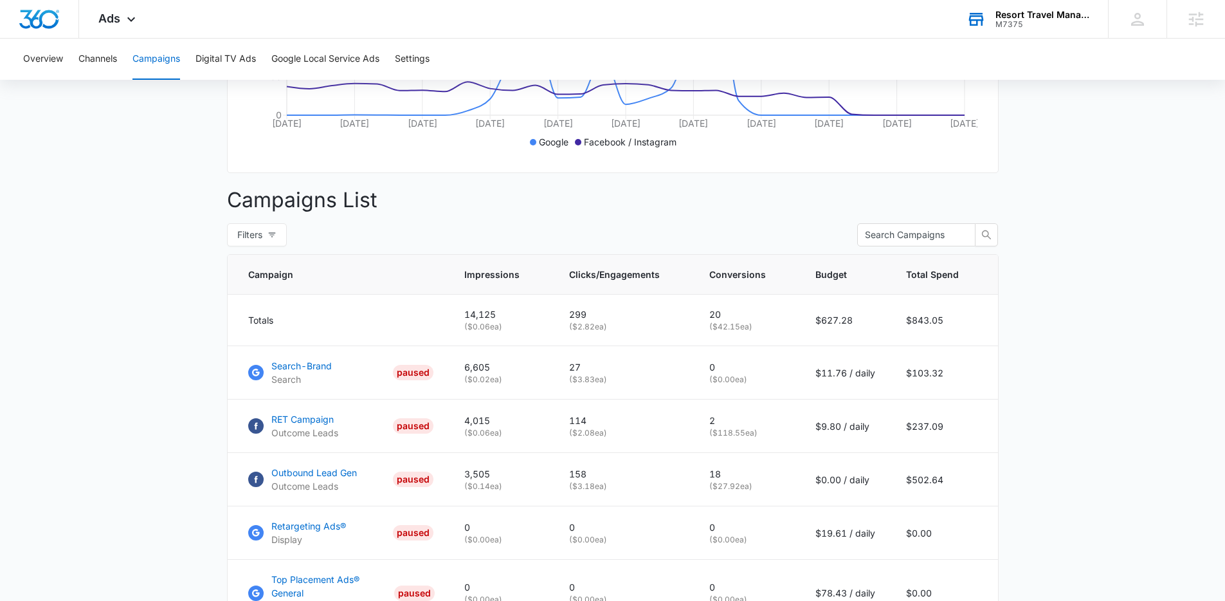
click at [1050, 397] on main "Campaigns Filters 08/09/2025 09/08/2025 Overall Results Impressions 14.1k 148.0…" at bounding box center [612, 398] width 1225 height 1302
click at [1077, 430] on main "Campaigns Filters 08/09/2025 09/08/2025 Overall Results Impressions 14.1k 148.0…" at bounding box center [612, 398] width 1225 height 1302
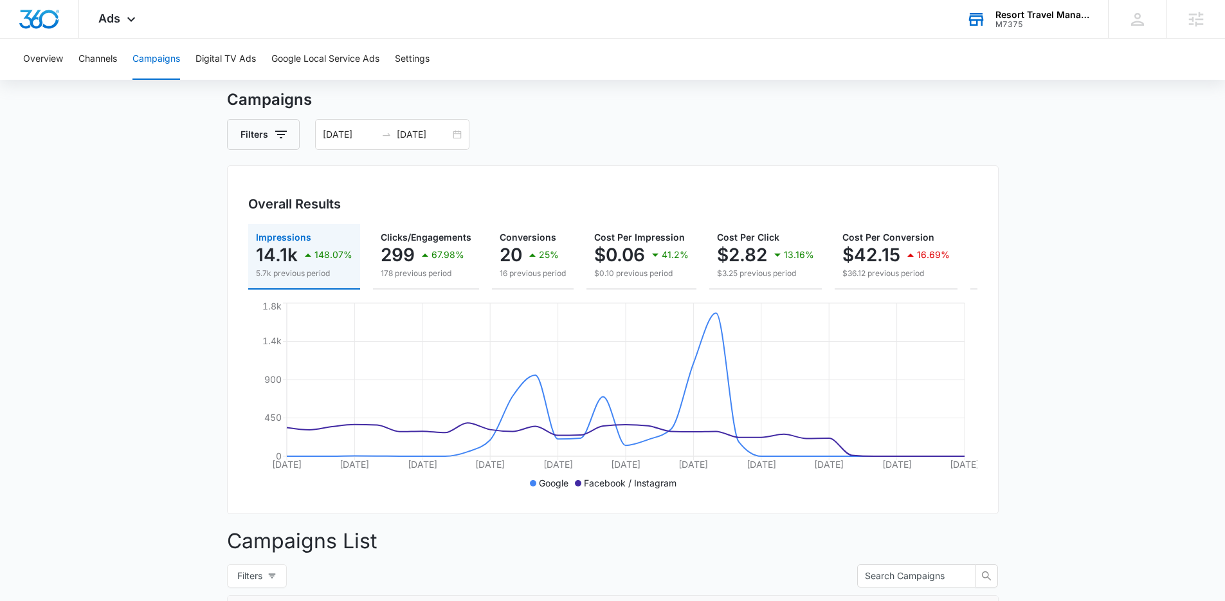
scroll to position [8, 0]
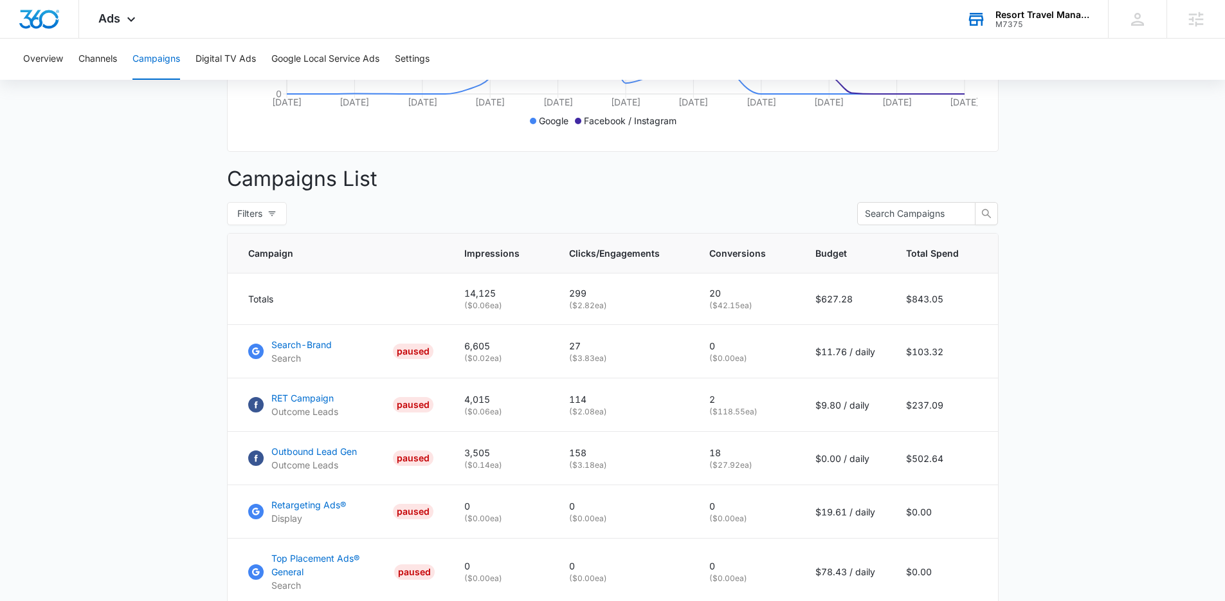
scroll to position [404, 0]
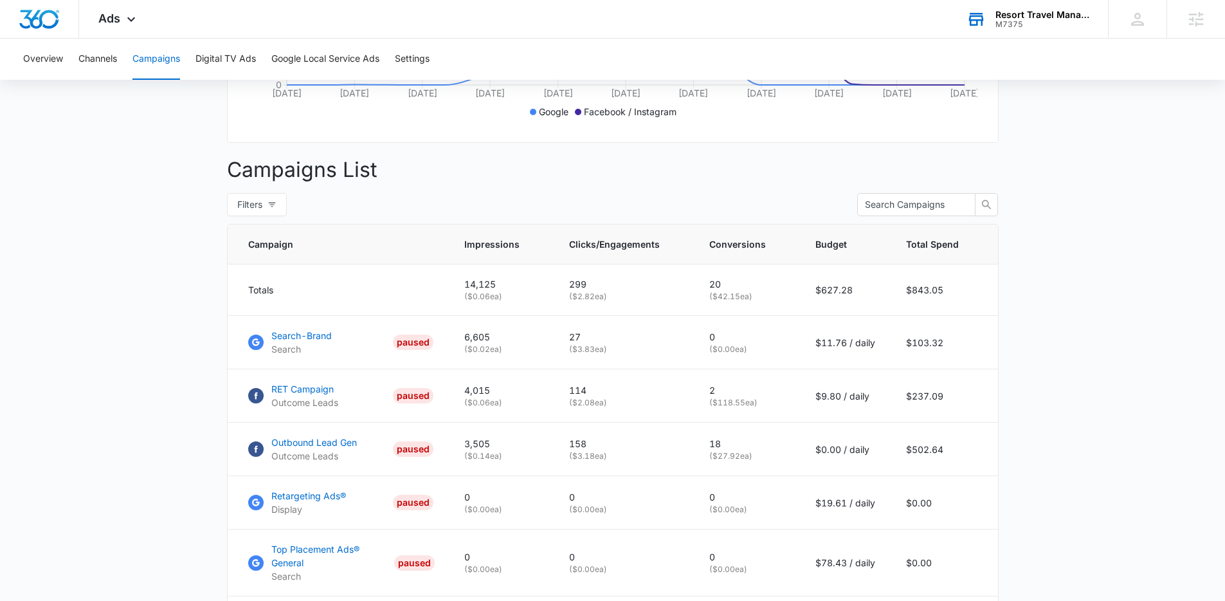
click at [1077, 498] on main "Campaigns Filters 08/09/2025 09/08/2025 Overall Results Impressions 14.1k 148.0…" at bounding box center [612, 368] width 1225 height 1302
click at [1062, 347] on main "Campaigns Filters 08/09/2025 09/08/2025 Overall Results Impressions 14.1k 148.0…" at bounding box center [612, 368] width 1225 height 1302
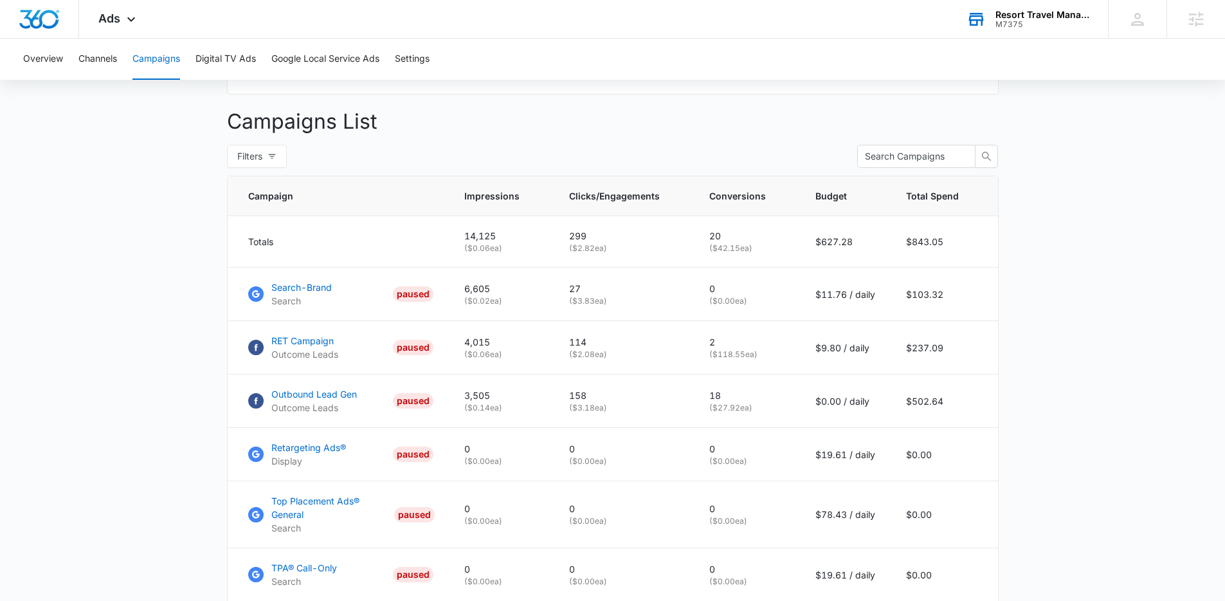
scroll to position [453, 0]
click at [1079, 380] on main "Campaigns Filters 08/09/2025 09/08/2025 Overall Results Impressions 14.1k 148.0…" at bounding box center [612, 319] width 1225 height 1302
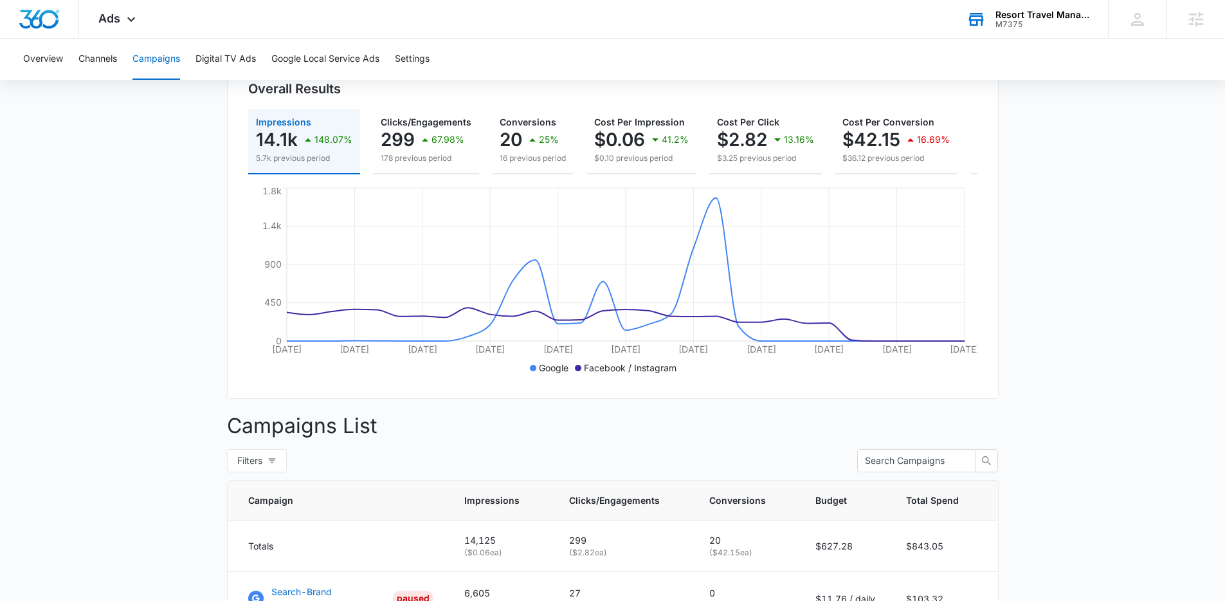
scroll to position [150, 0]
click at [106, 18] on span "Ads" at bounding box center [109, 19] width 22 height 14
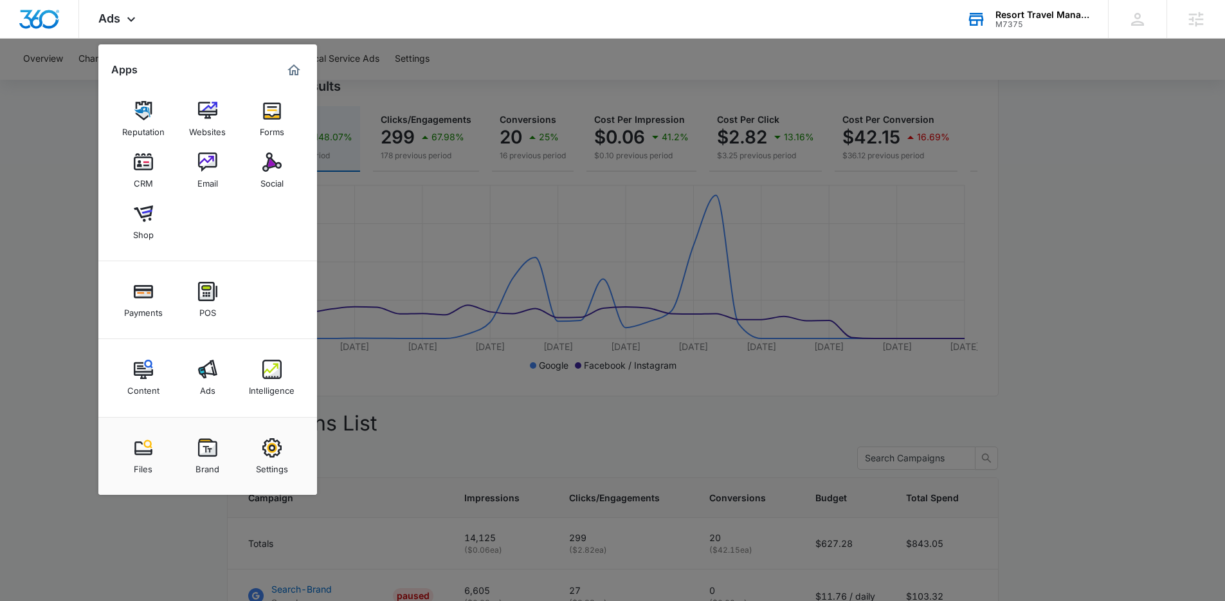
click at [273, 388] on div "Intelligence" at bounding box center [272, 387] width 46 height 17
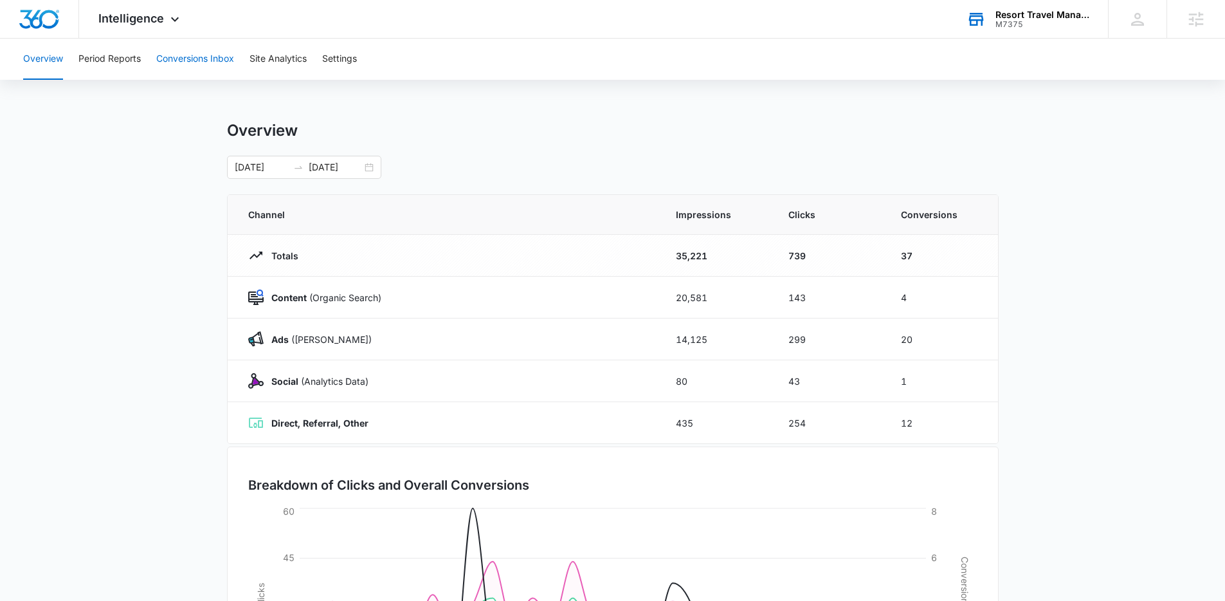
click at [202, 58] on button "Conversions Inbox" at bounding box center [195, 59] width 78 height 41
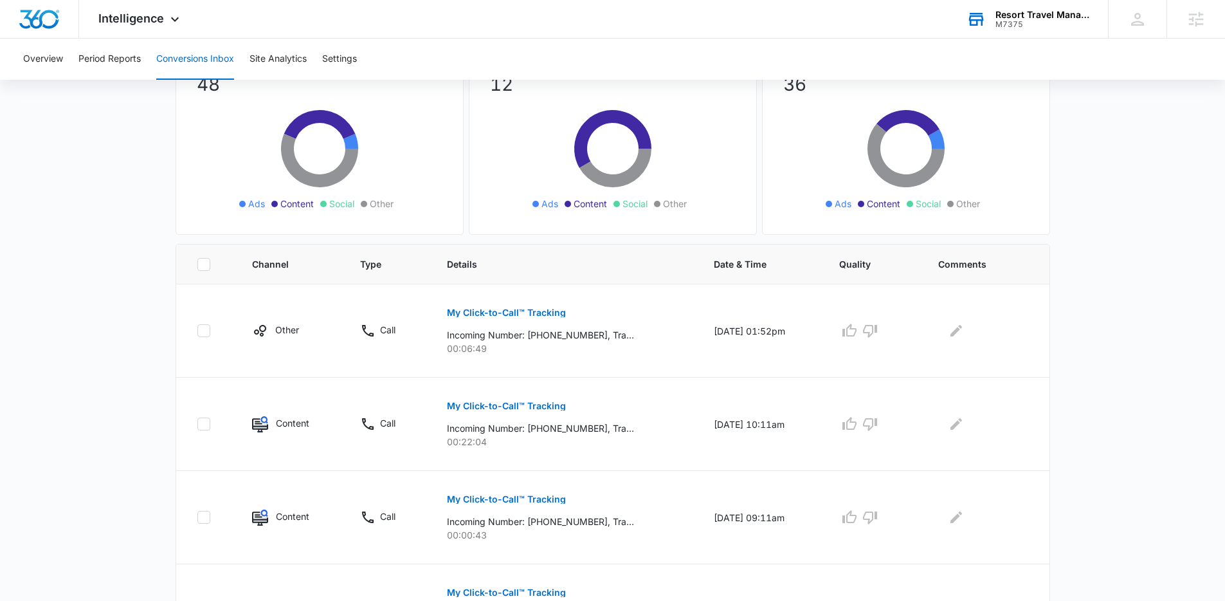
scroll to position [129, 0]
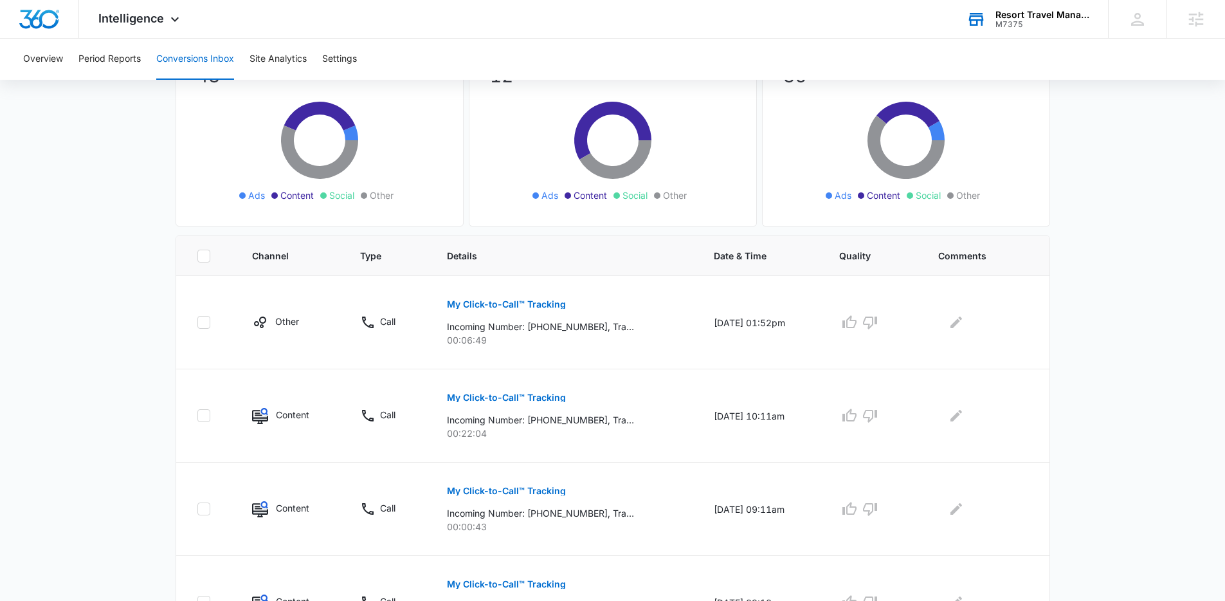
click at [1088, 432] on main "Filters 08/09/2025 09/08/2025 New Conversion Total Conversions: 48 Ads Content …" at bounding box center [612, 560] width 1225 height 1195
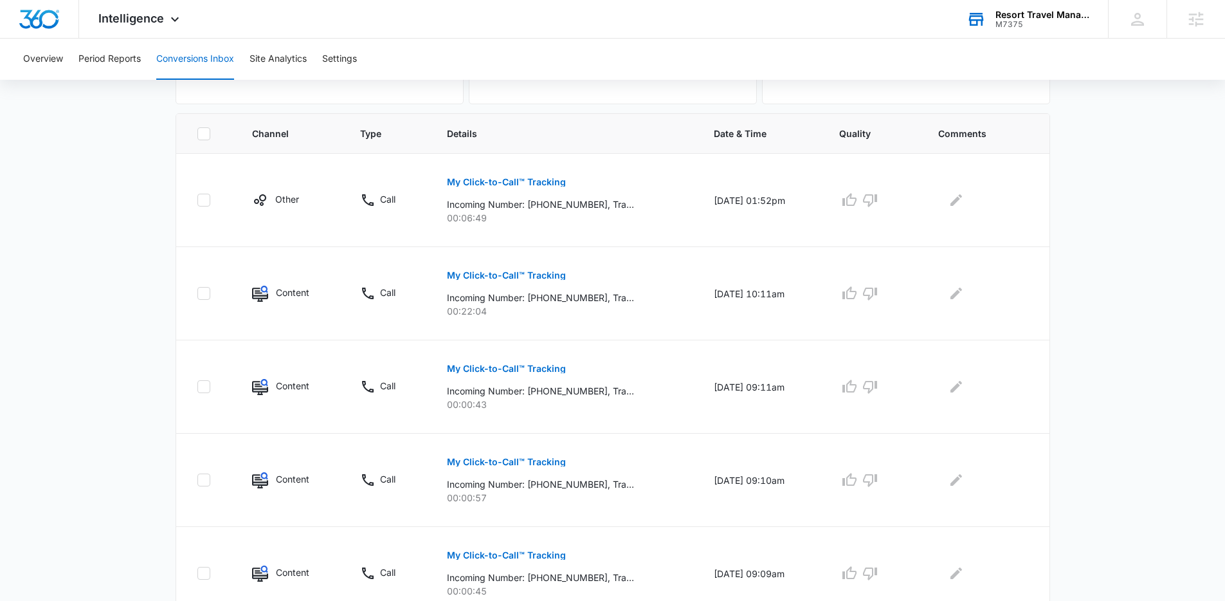
scroll to position [252, 0]
click at [1088, 432] on main "Filters 08/09/2025 09/08/2025 New Conversion Total Conversions: 48 Ads Content …" at bounding box center [612, 438] width 1225 height 1195
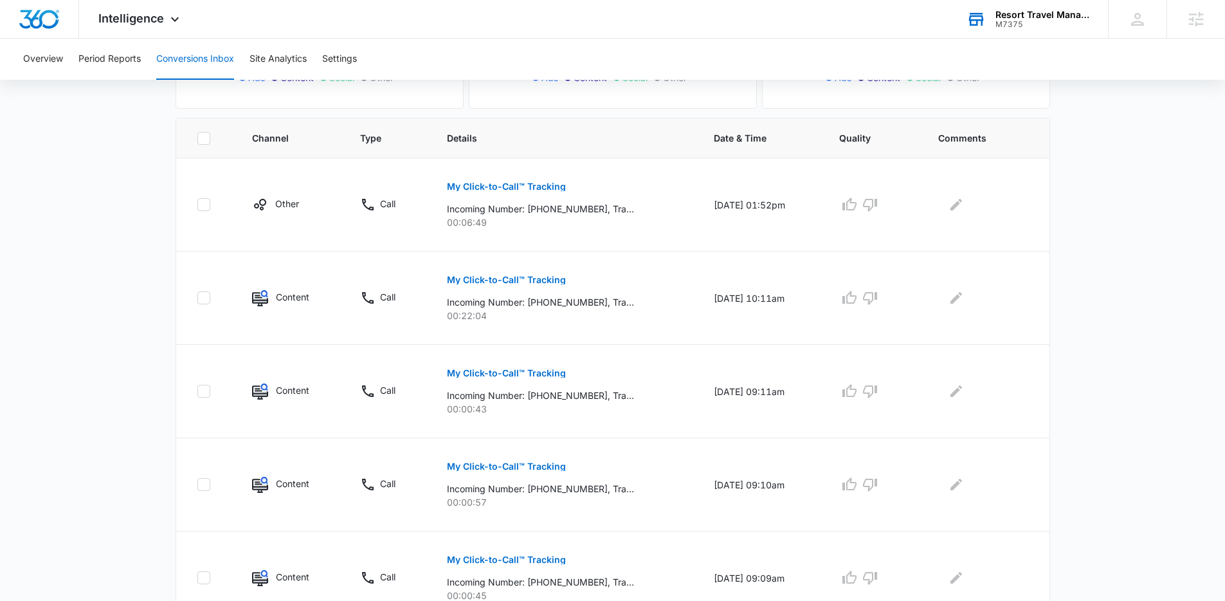
click at [1088, 432] on main "Filters 08/09/2025 09/08/2025 New Conversion Total Conversions: 48 Ads Content …" at bounding box center [612, 443] width 1225 height 1195
click at [1096, 435] on main "Filters 08/09/2025 09/08/2025 New Conversion Total Conversions: 48 Ads Content …" at bounding box center [612, 443] width 1225 height 1195
click at [1098, 436] on main "Filters 08/09/2025 09/08/2025 New Conversion Total Conversions: 48 Ads Content …" at bounding box center [612, 443] width 1225 height 1195
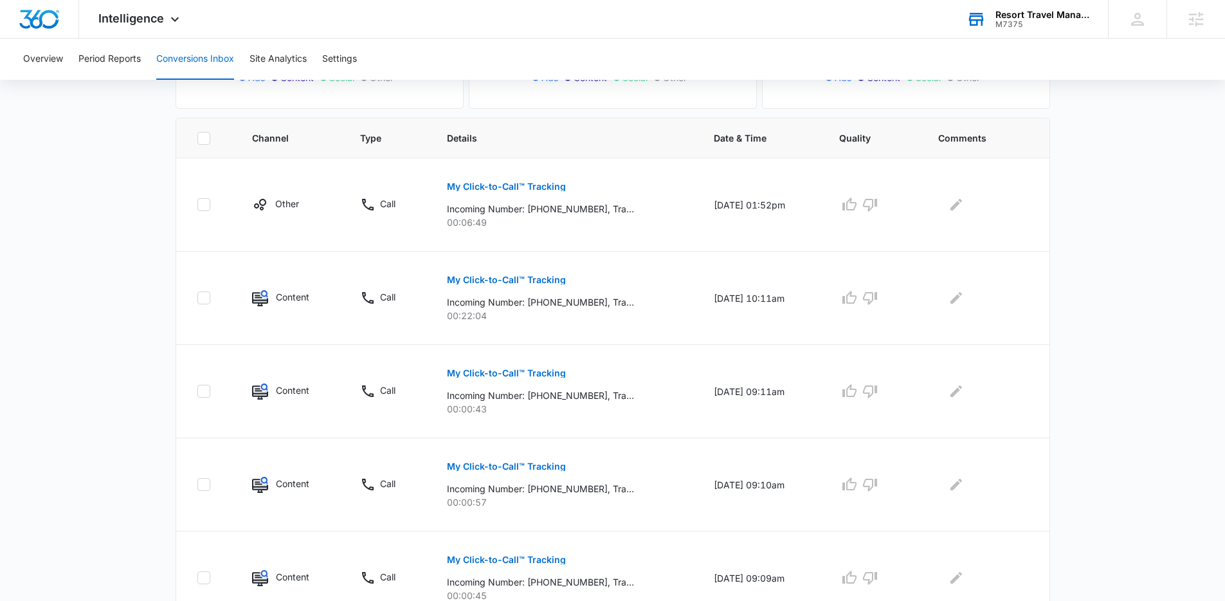
click at [1124, 433] on main "Filters 08/09/2025 09/08/2025 New Conversion Total Conversions: 48 Ads Content …" at bounding box center [612, 443] width 1225 height 1195
click at [1130, 451] on main "Filters 08/09/2025 09/08/2025 New Conversion Total Conversions: 48 Ads Content …" at bounding box center [612, 443] width 1225 height 1195
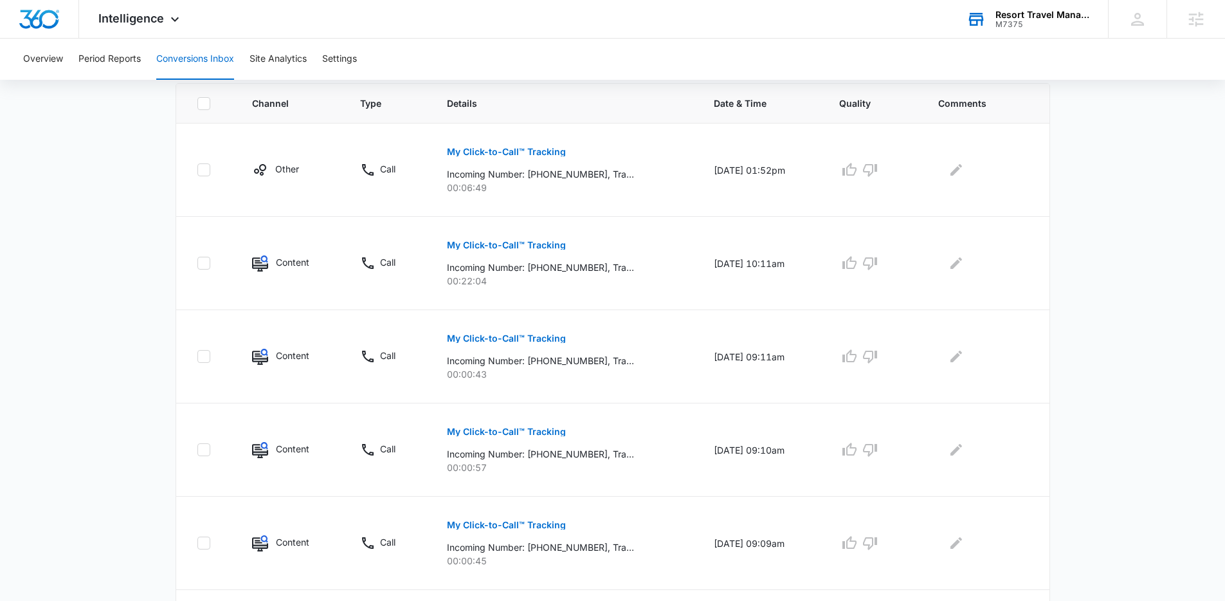
scroll to position [283, 0]
click at [1120, 461] on main "Filters 08/09/2025 09/08/2025 New Conversion Total Conversions: 48 Ads Content …" at bounding box center [612, 407] width 1225 height 1195
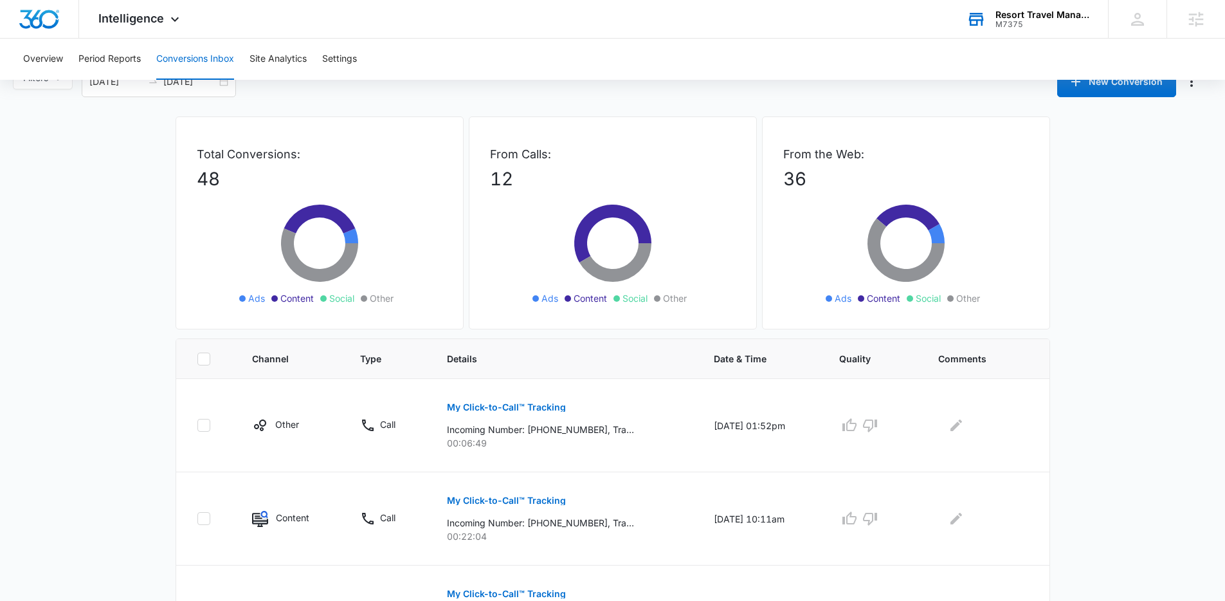
scroll to position [27, 0]
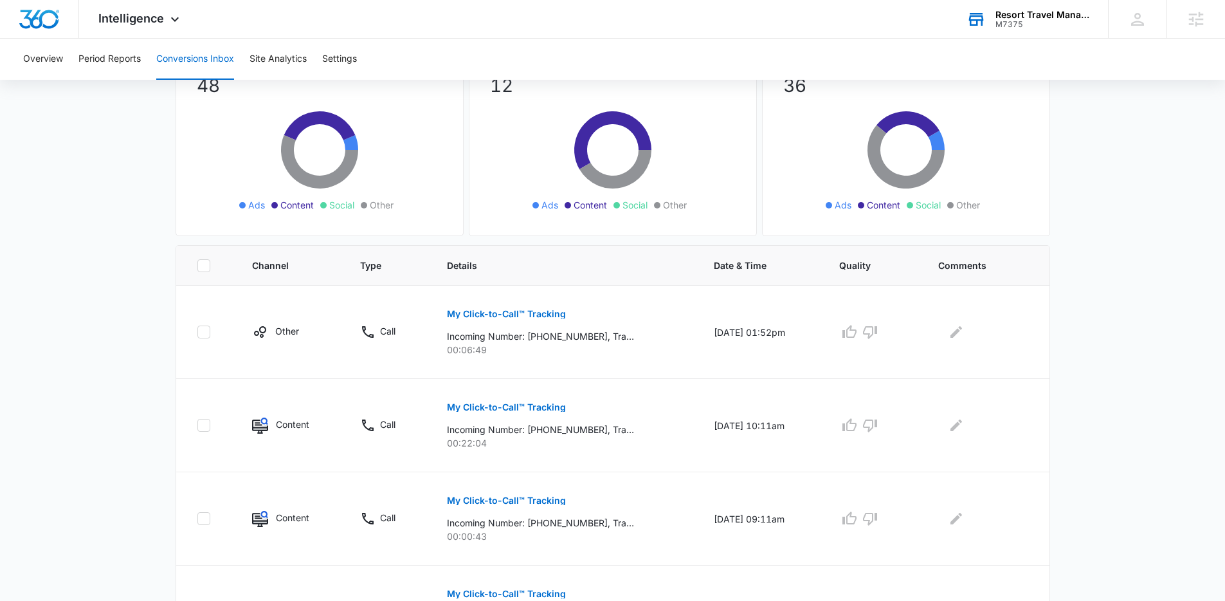
scroll to position [137, 0]
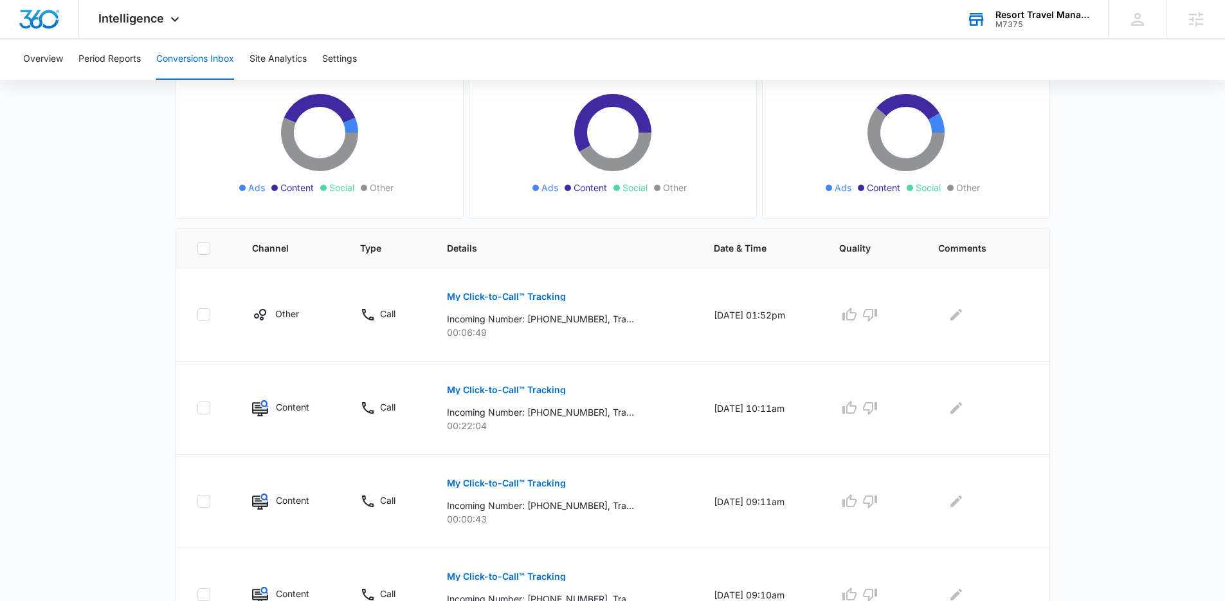
click at [1120, 461] on main "Filters 08/09/2025 09/08/2025 New Conversion Total Conversions: 48 Ads Content …" at bounding box center [612, 553] width 1225 height 1195
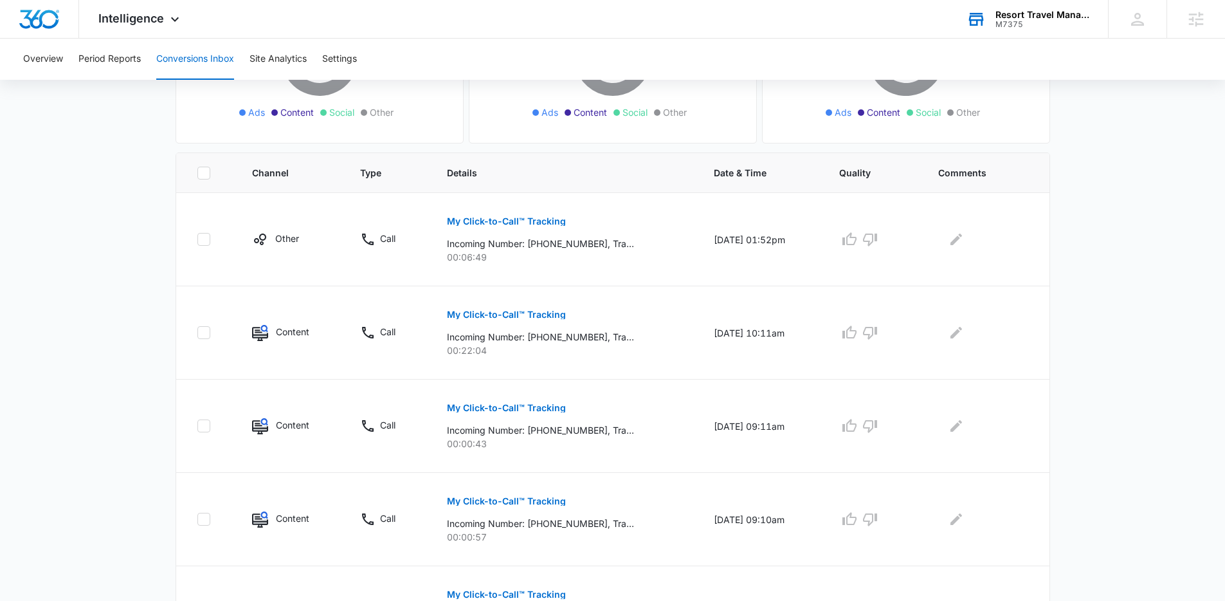
scroll to position [226, 0]
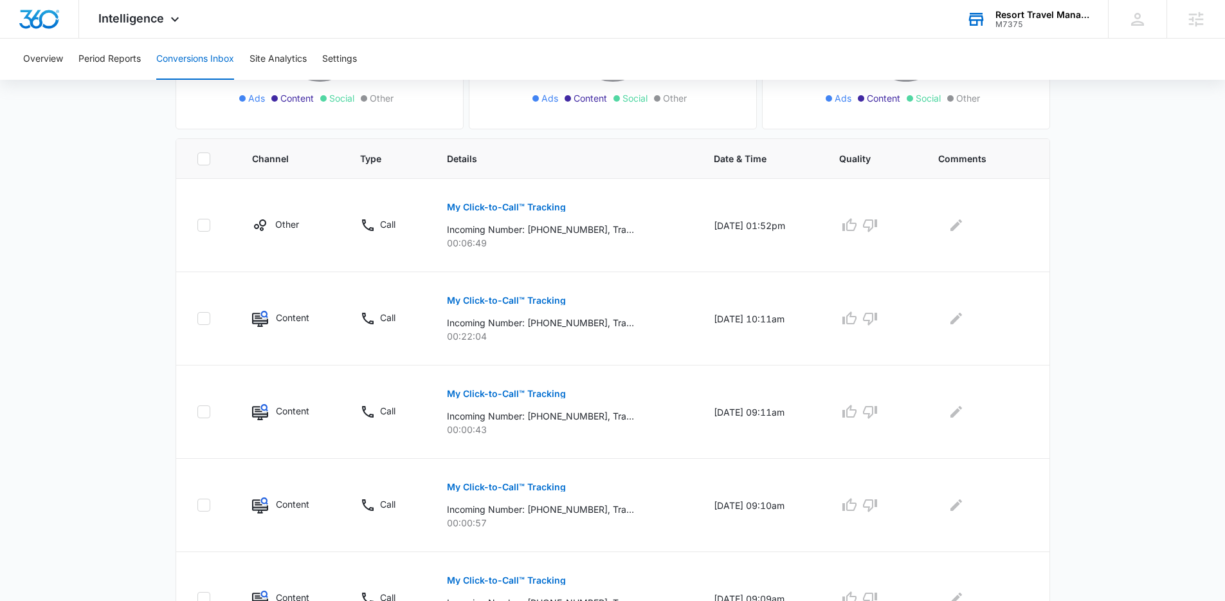
click at [1120, 461] on main "Filters 08/09/2025 09/08/2025 New Conversion Total Conversions: 48 Ads Content …" at bounding box center [612, 463] width 1225 height 1195
click at [1109, 460] on main "Filters 08/09/2025 09/08/2025 New Conversion Total Conversions: 48 Ads Content …" at bounding box center [612, 463] width 1225 height 1195
click at [1141, 453] on main "Filters 08/09/2025 09/08/2025 New Conversion Total Conversions: 48 Ads Content …" at bounding box center [612, 463] width 1225 height 1195
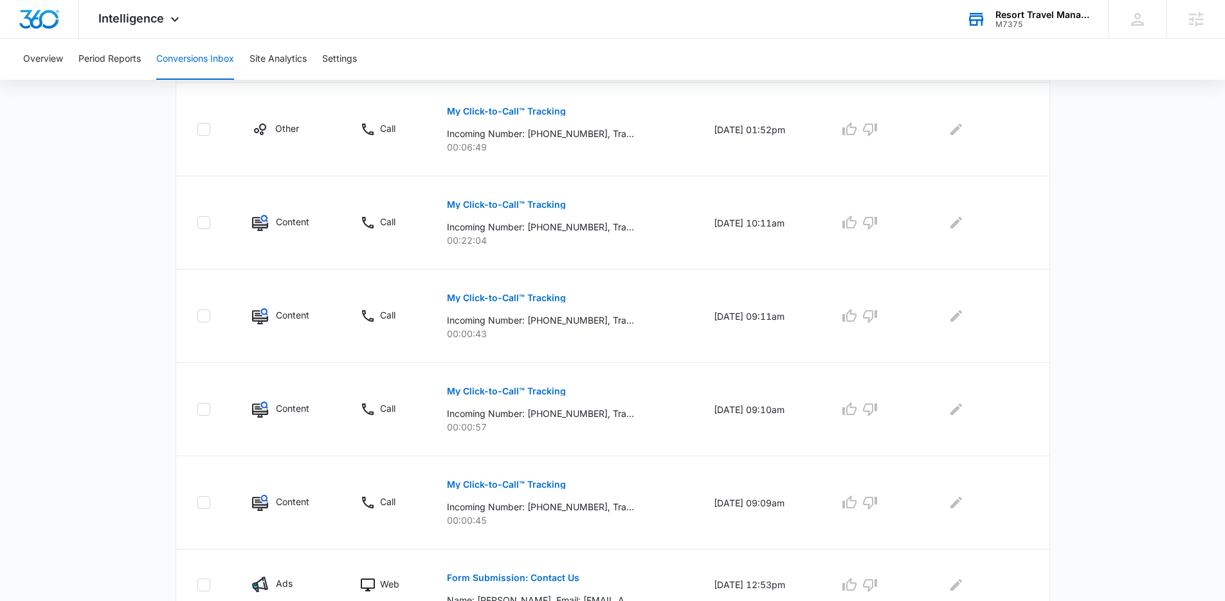
scroll to position [335, 0]
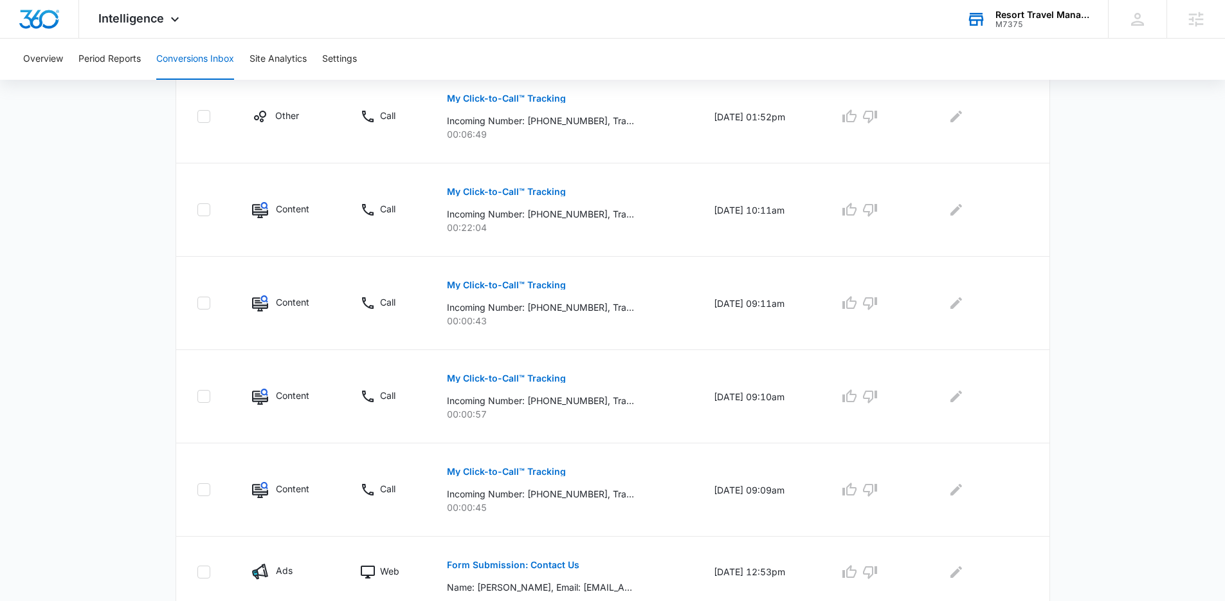
click at [1141, 453] on main "Filters 08/09/2025 09/08/2025 New Conversion Total Conversions: 48 Ads Content …" at bounding box center [612, 355] width 1225 height 1195
click at [1149, 467] on main "Filters 08/09/2025 09/08/2025 New Conversion Total Conversions: 48 Ads Content …" at bounding box center [612, 355] width 1225 height 1195
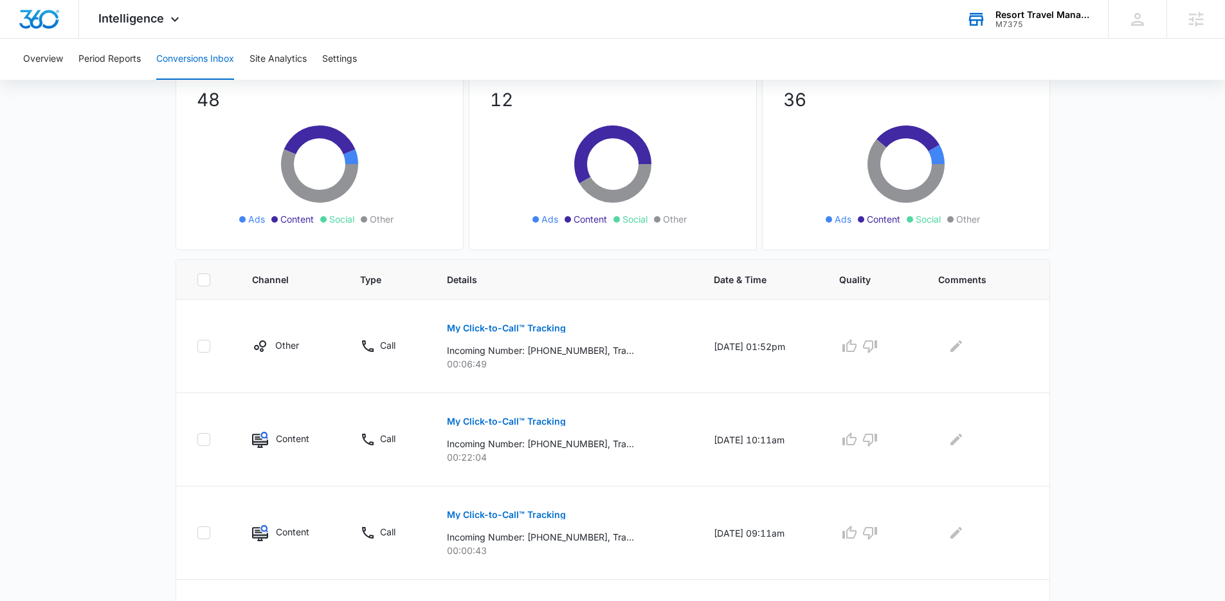
scroll to position [95, 0]
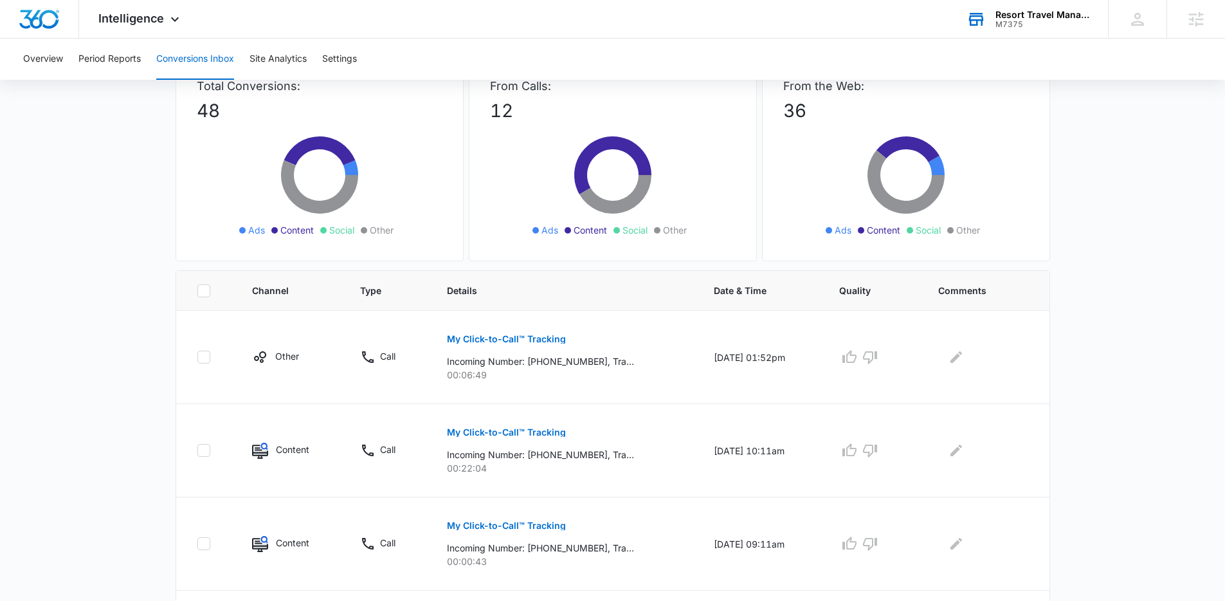
click at [1125, 475] on main "Filters 08/09/2025 09/08/2025 New Conversion Total Conversions: 48 Ads Content …" at bounding box center [612, 595] width 1225 height 1195
click at [1125, 473] on main "Filters 08/09/2025 09/08/2025 New Conversion Total Conversions: 48 Ads Content …" at bounding box center [612, 595] width 1225 height 1195
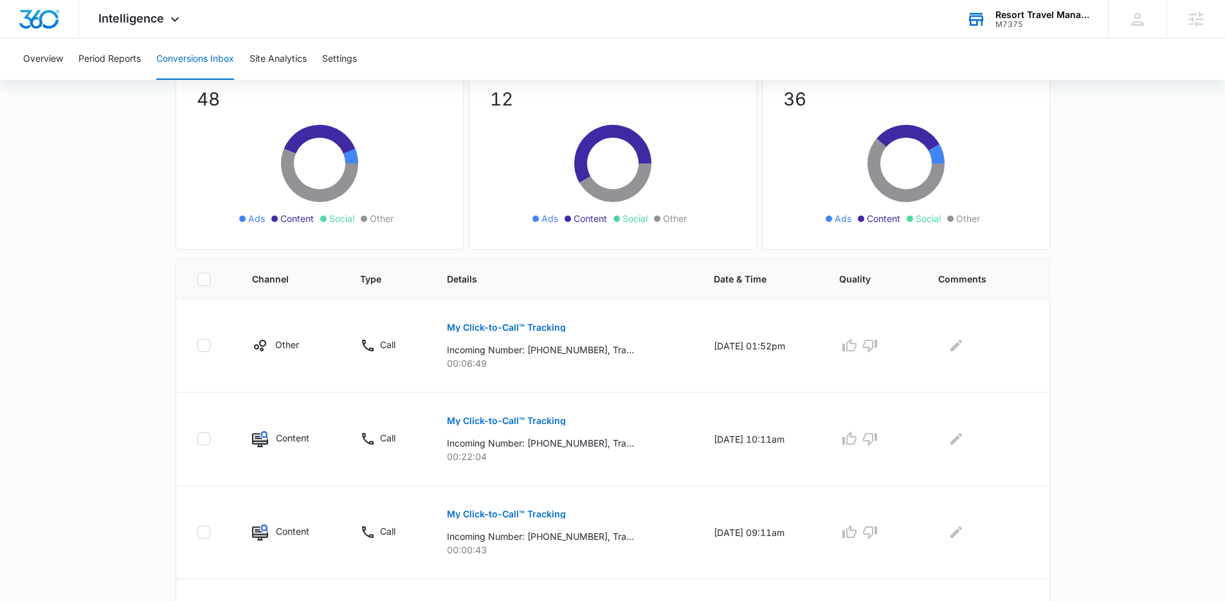
scroll to position [118, 0]
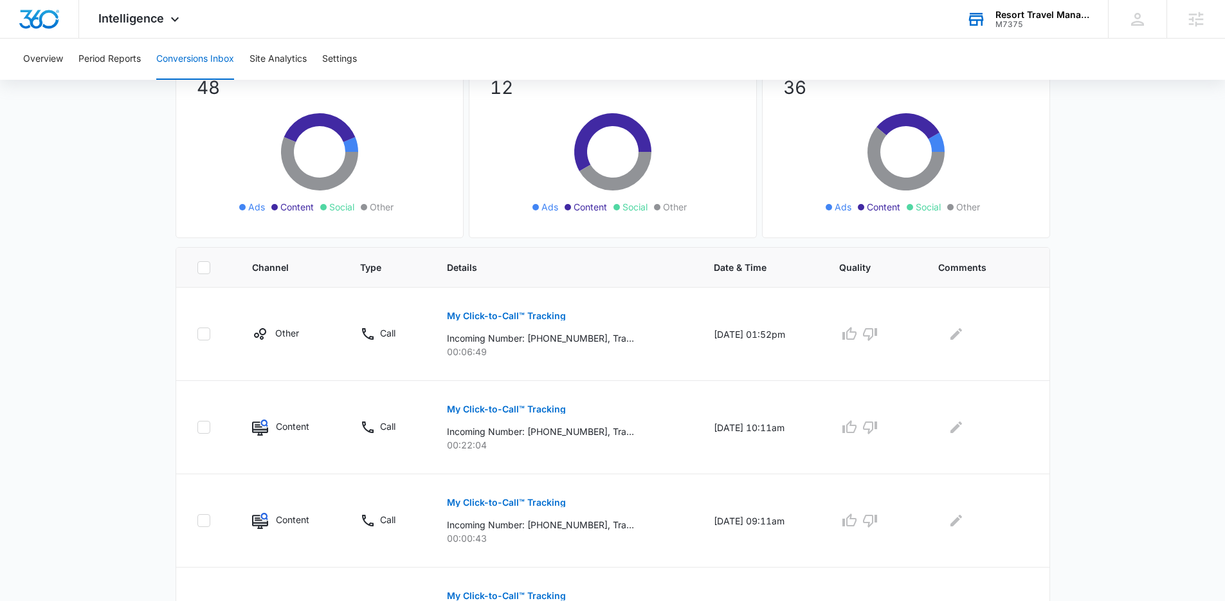
click at [1125, 473] on main "Filters 08/09/2025 09/08/2025 New Conversion Total Conversions: 48 Ads Content …" at bounding box center [612, 572] width 1225 height 1195
click at [105, 192] on main "Filters 08/09/2025 09/08/2025 New Conversion Total Conversions: 48 Ads Content …" at bounding box center [612, 572] width 1225 height 1195
click at [130, 390] on main "Filters 08/09/2025 09/08/2025 New Conversion Total Conversions: 48 Ads Content …" at bounding box center [612, 572] width 1225 height 1195
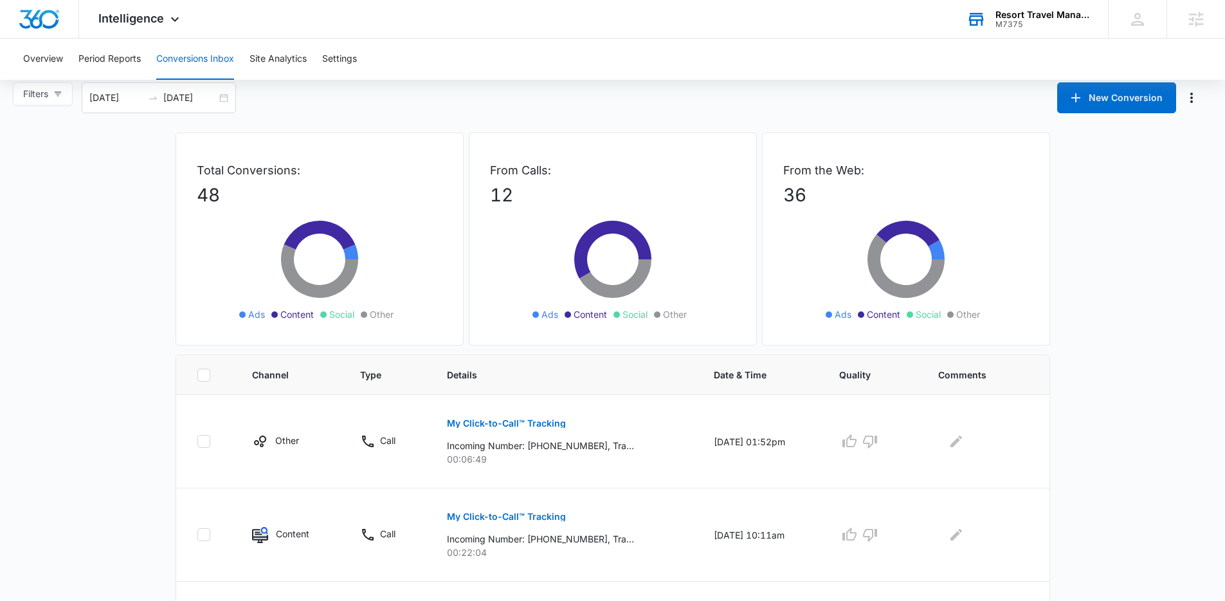
scroll to position [0, 0]
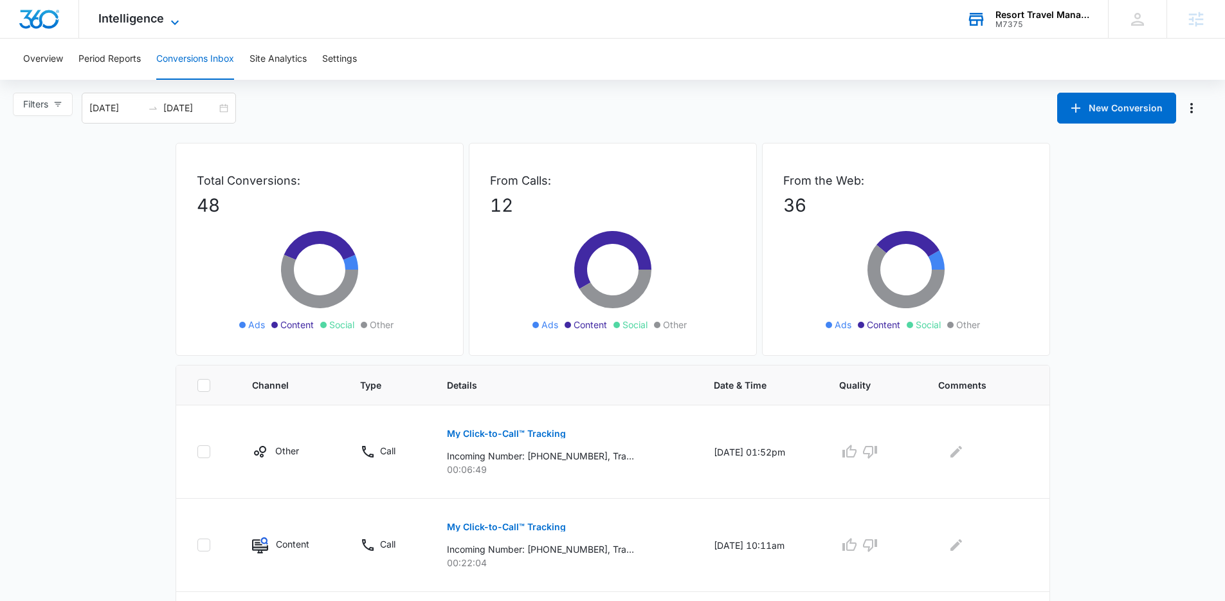
click at [144, 23] on span "Intelligence" at bounding box center [131, 19] width 66 height 14
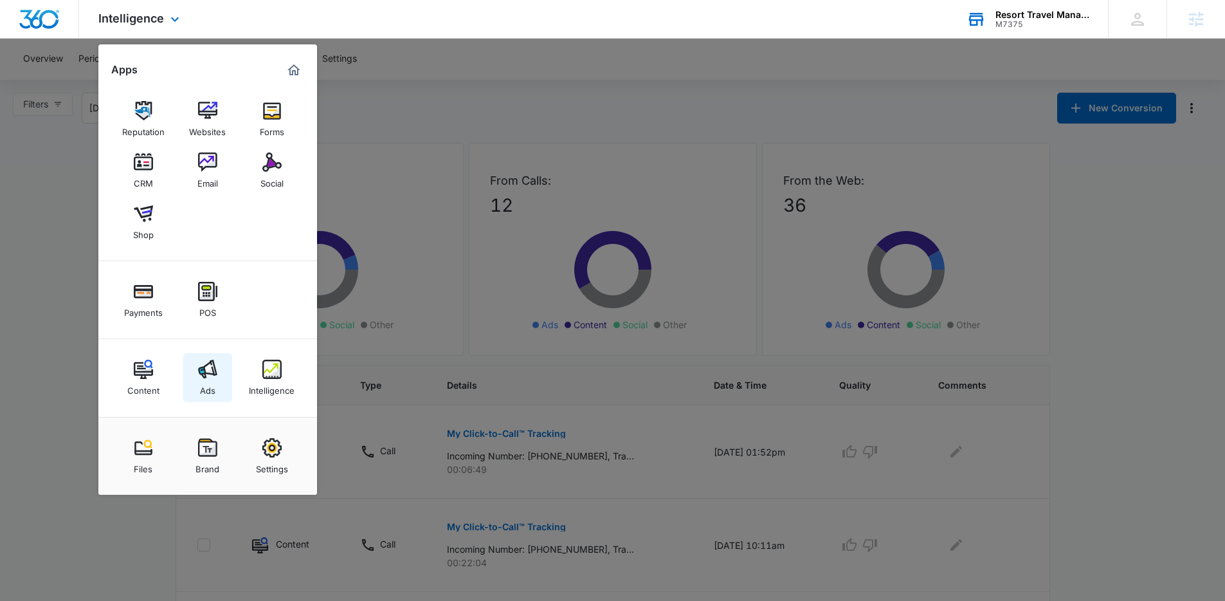
click at [199, 376] on img at bounding box center [207, 368] width 19 height 19
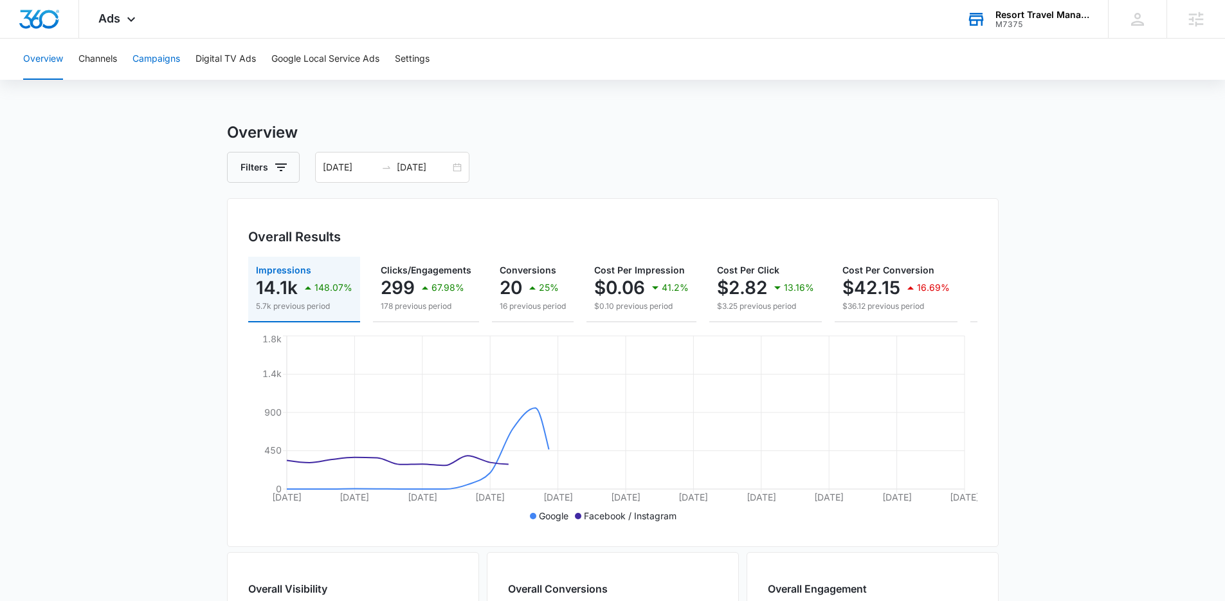
click at [149, 57] on button "Campaigns" at bounding box center [156, 59] width 48 height 41
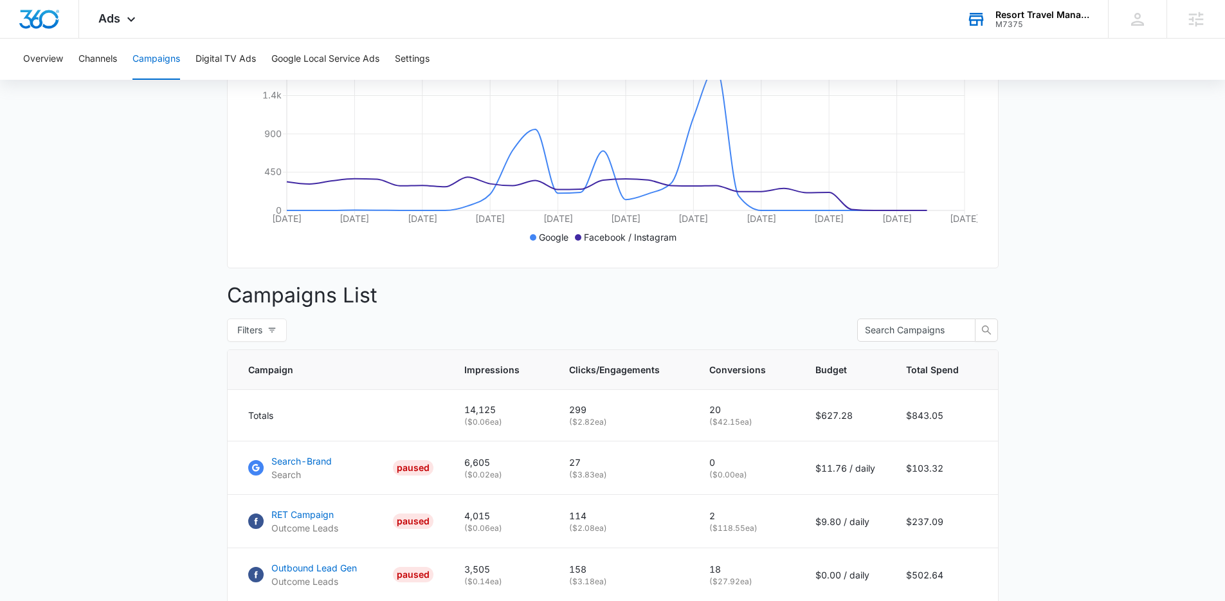
scroll to position [323, 0]
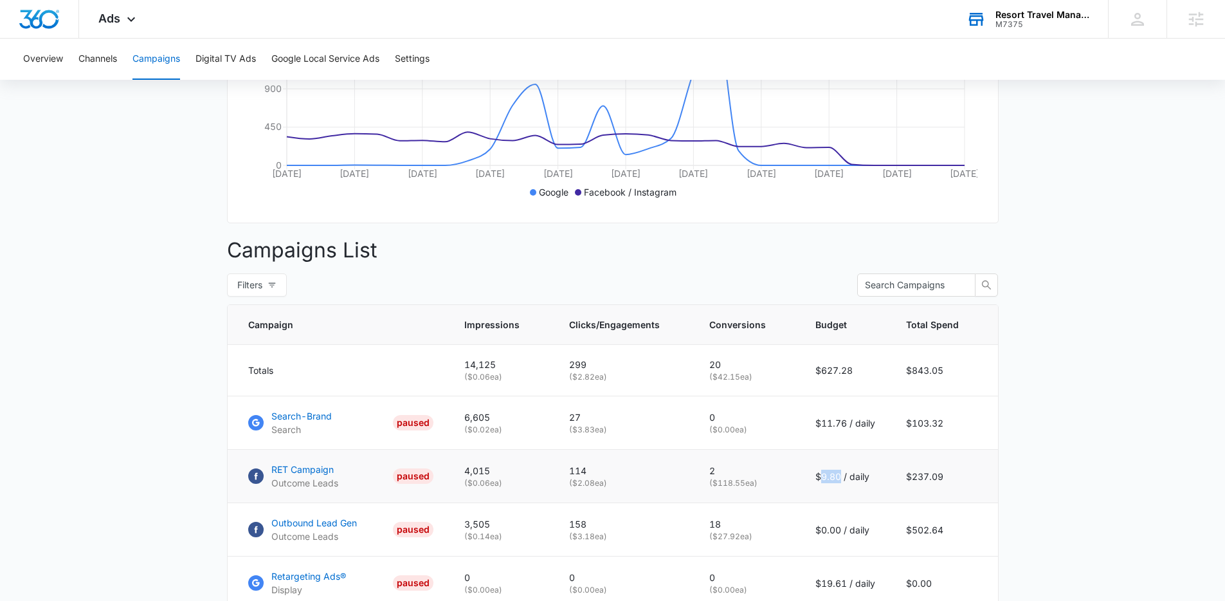
drag, startPoint x: 824, startPoint y: 485, endPoint x: 842, endPoint y: 480, distance: 17.9
click at [841, 480] on p "$9.80 / daily" at bounding box center [845, 476] width 60 height 14
click at [1055, 494] on main "Campaigns Filters 08/09/2025 09/08/2025 Overall Results Impressions 14.1k 148.0…" at bounding box center [612, 448] width 1225 height 1302
drag, startPoint x: 817, startPoint y: 493, endPoint x: 838, endPoint y: 491, distance: 20.7
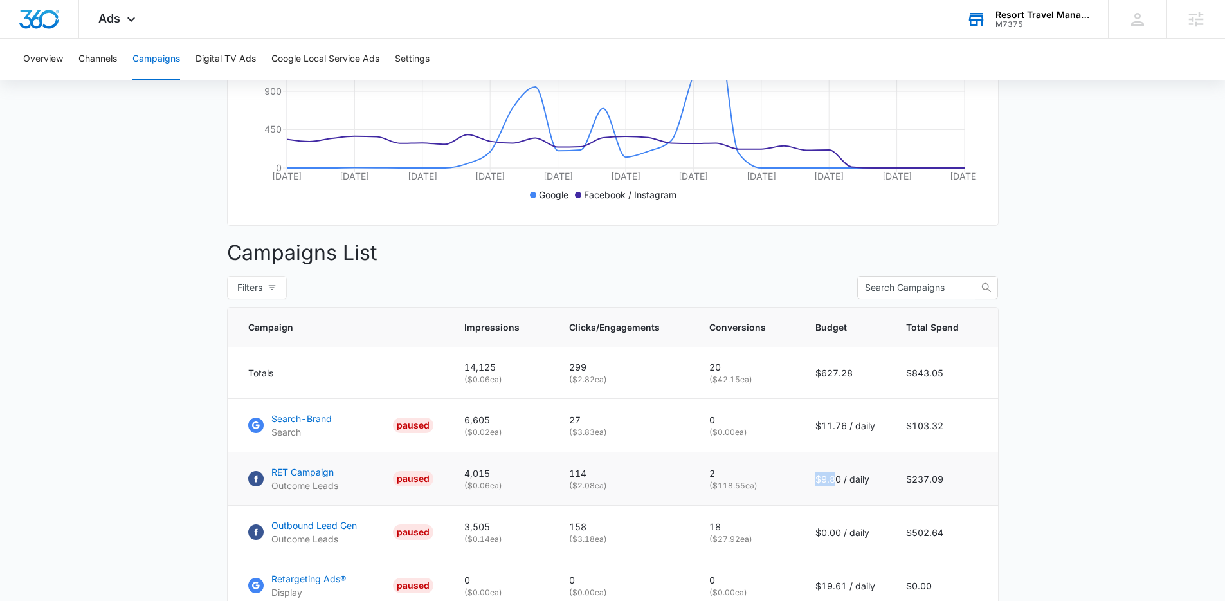
click at [838, 486] on p "$9.80 / daily" at bounding box center [845, 479] width 60 height 14
click at [1100, 472] on main "Campaigns Filters 08/09/2025 09/08/2025 Overall Results Impressions 14.1k 148.0…" at bounding box center [612, 451] width 1225 height 1302
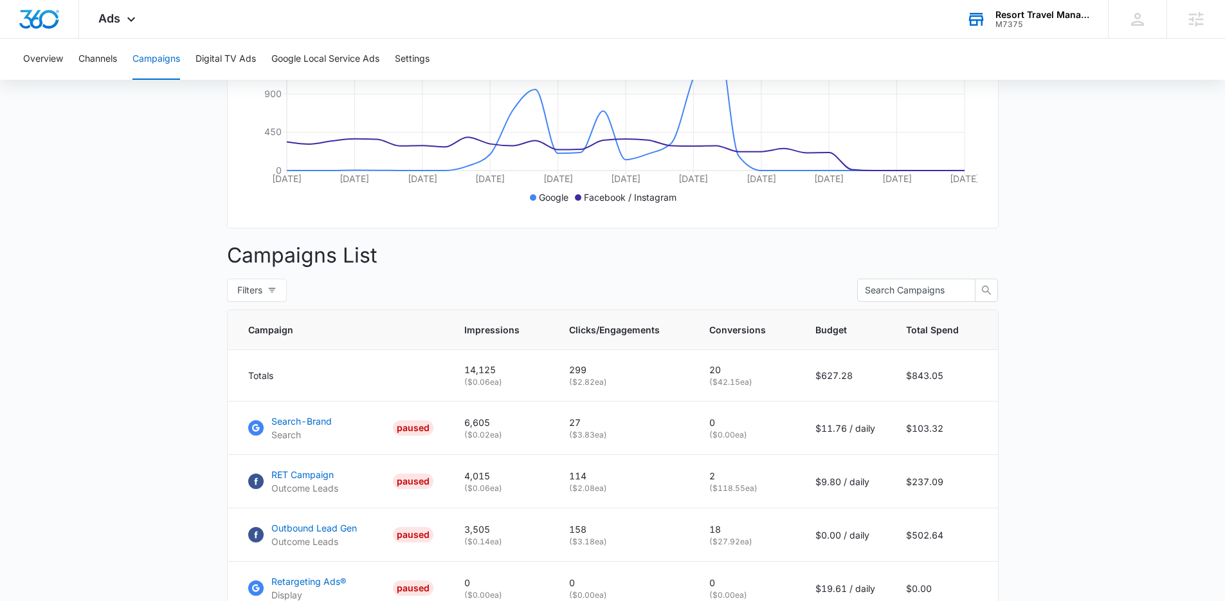
scroll to position [316, 0]
click at [170, 486] on main "Campaigns Filters 08/09/2025 09/08/2025 Overall Results Impressions 14.1k 148.0…" at bounding box center [612, 456] width 1225 height 1302
click at [1098, 416] on main "Campaigns Filters 08/09/2025 09/08/2025 Overall Results Impressions 14.1k 148.0…" at bounding box center [612, 456] width 1225 height 1302
click at [1118, 503] on main "Campaigns Filters 08/09/2025 09/08/2025 Overall Results Impressions 14.1k 148.0…" at bounding box center [612, 456] width 1225 height 1302
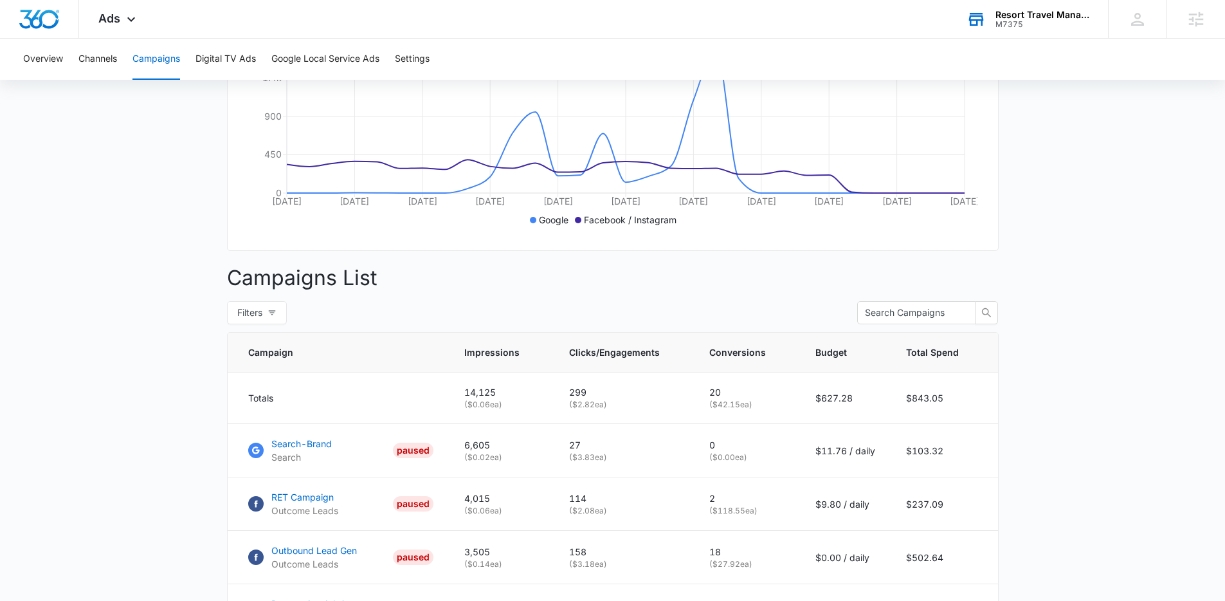
scroll to position [320, 0]
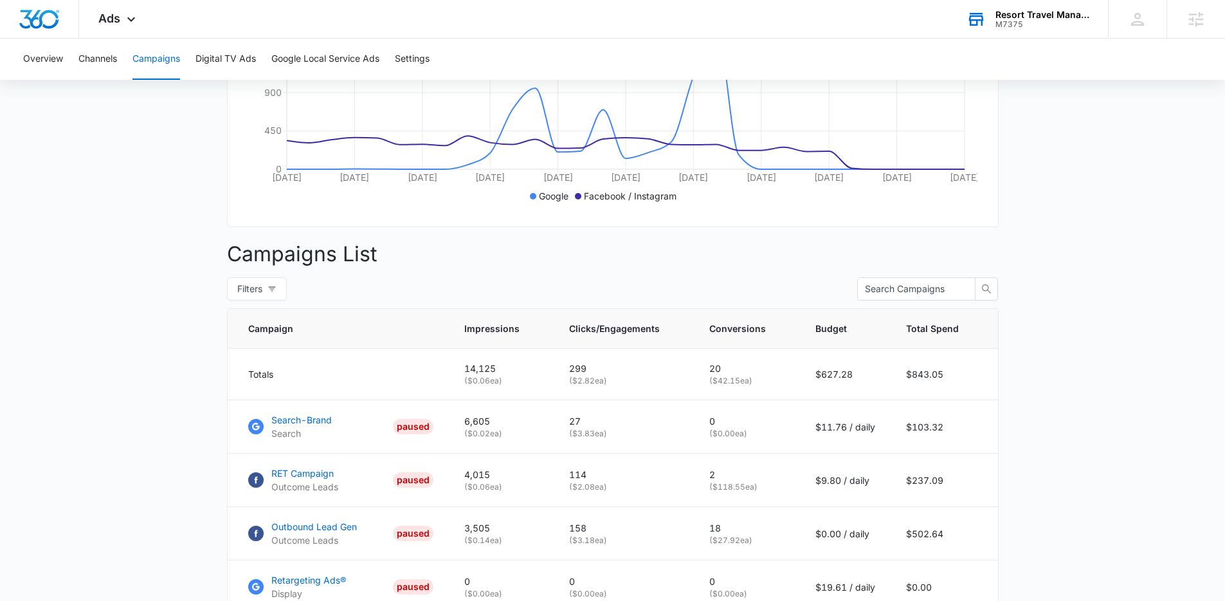
click at [203, 485] on main "Campaigns Filters 08/09/2025 09/08/2025 Overall Results Impressions 14.1k 148.0…" at bounding box center [612, 452] width 1225 height 1302
click at [1107, 467] on main "Campaigns Filters 08/09/2025 09/08/2025 Overall Results Impressions 14.1k 148.0…" at bounding box center [612, 452] width 1225 height 1302
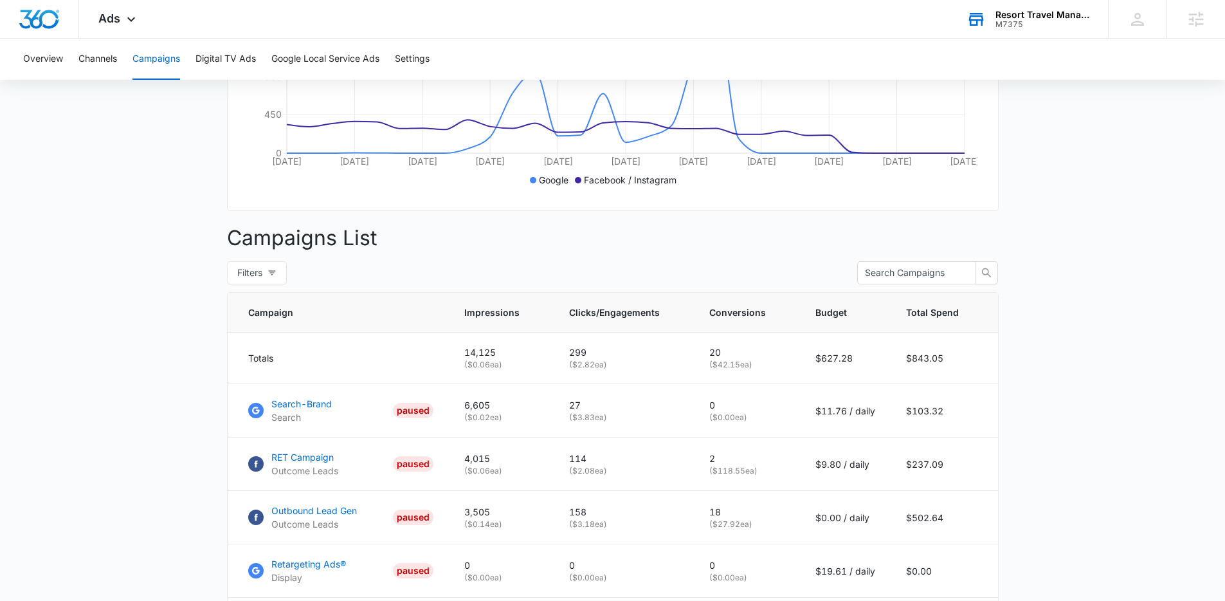
scroll to position [338, 0]
drag, startPoint x: 916, startPoint y: 477, endPoint x: 949, endPoint y: 475, distance: 32.2
click at [949, 475] on td "$237.09" at bounding box center [944, 461] width 107 height 53
click at [1075, 468] on main "Campaigns Filters 08/09/2025 09/08/2025 Overall Results Impressions 14.1k 148.0…" at bounding box center [612, 434] width 1225 height 1302
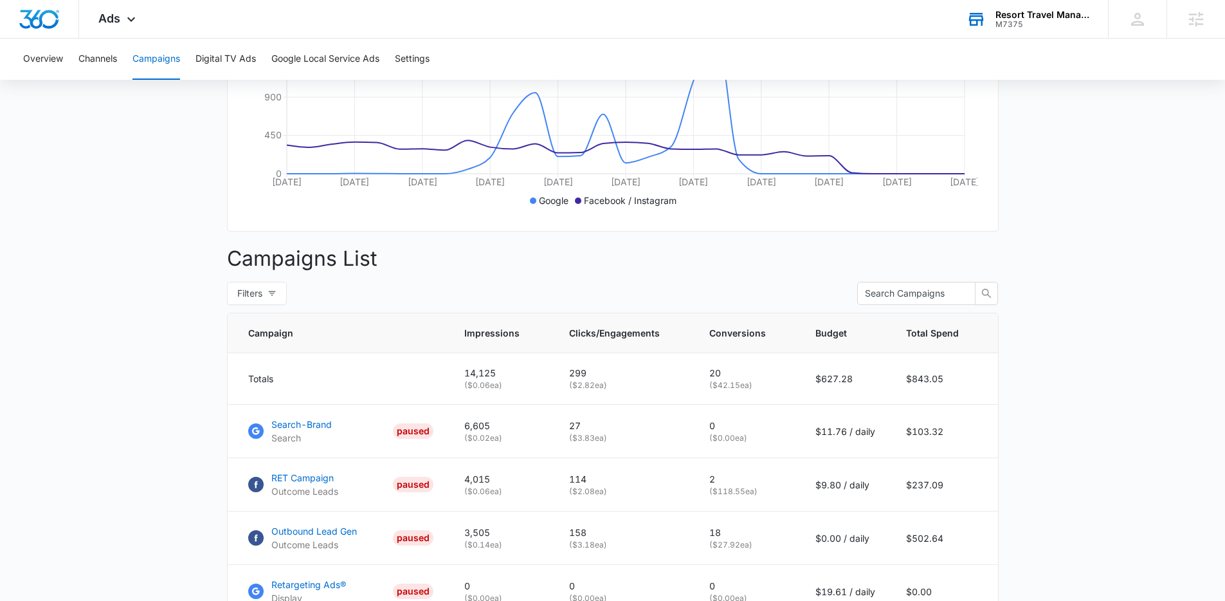
click at [1080, 436] on main "Campaigns Filters 08/09/2025 09/08/2025 Overall Results Impressions 14.1k 148.0…" at bounding box center [612, 457] width 1225 height 1302
click at [158, 489] on main "Campaigns Filters 08/09/2025 09/08/2025 Overall Results Impressions 14.1k 148.0…" at bounding box center [612, 457] width 1225 height 1302
click at [1110, 484] on main "Campaigns Filters 08/09/2025 09/08/2025 Overall Results Impressions 14.1k 148.0…" at bounding box center [612, 457] width 1225 height 1302
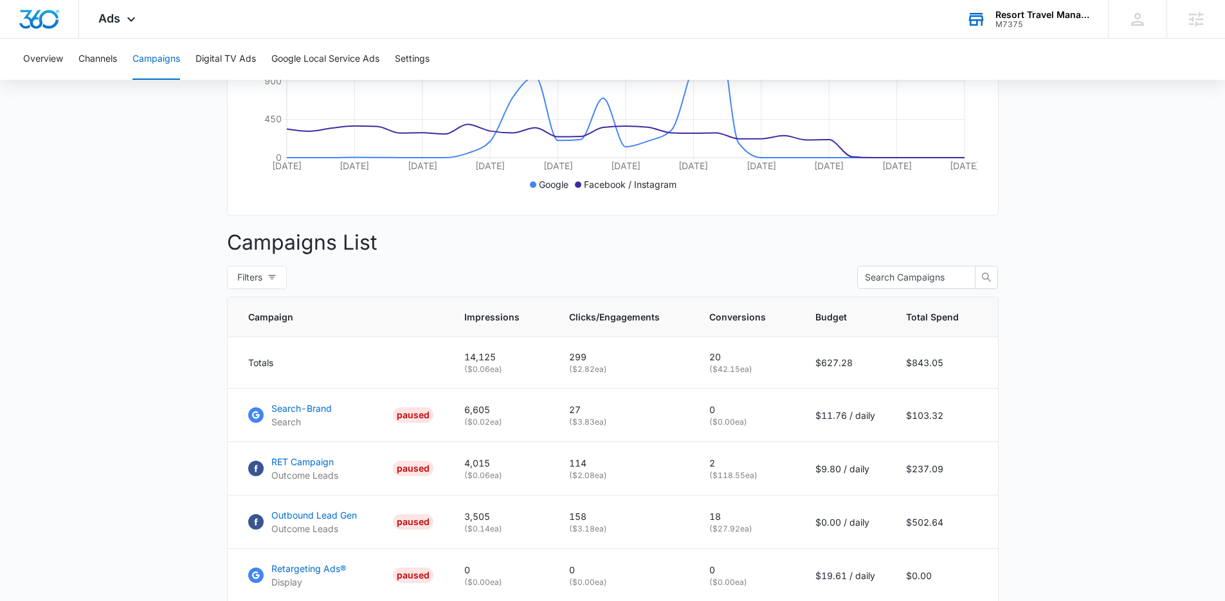
scroll to position [333, 0]
click at [1100, 481] on main "Campaigns Filters 08/09/2025 09/08/2025 Overall Results Impressions 14.1k 148.0…" at bounding box center [612, 439] width 1225 height 1302
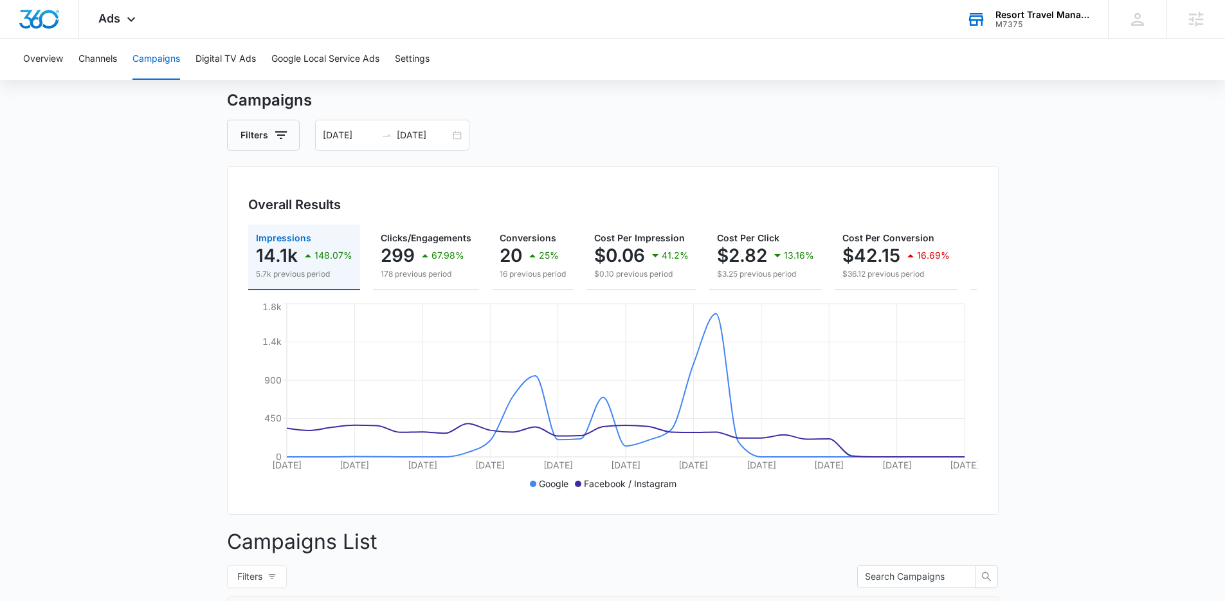
scroll to position [36, 0]
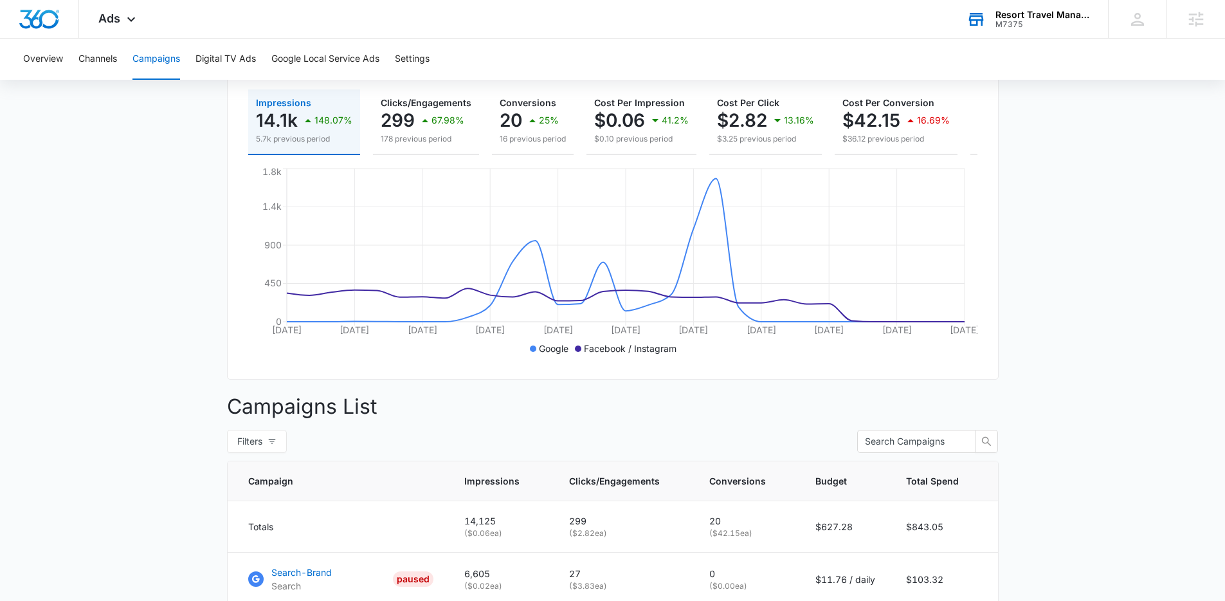
scroll to position [147, 0]
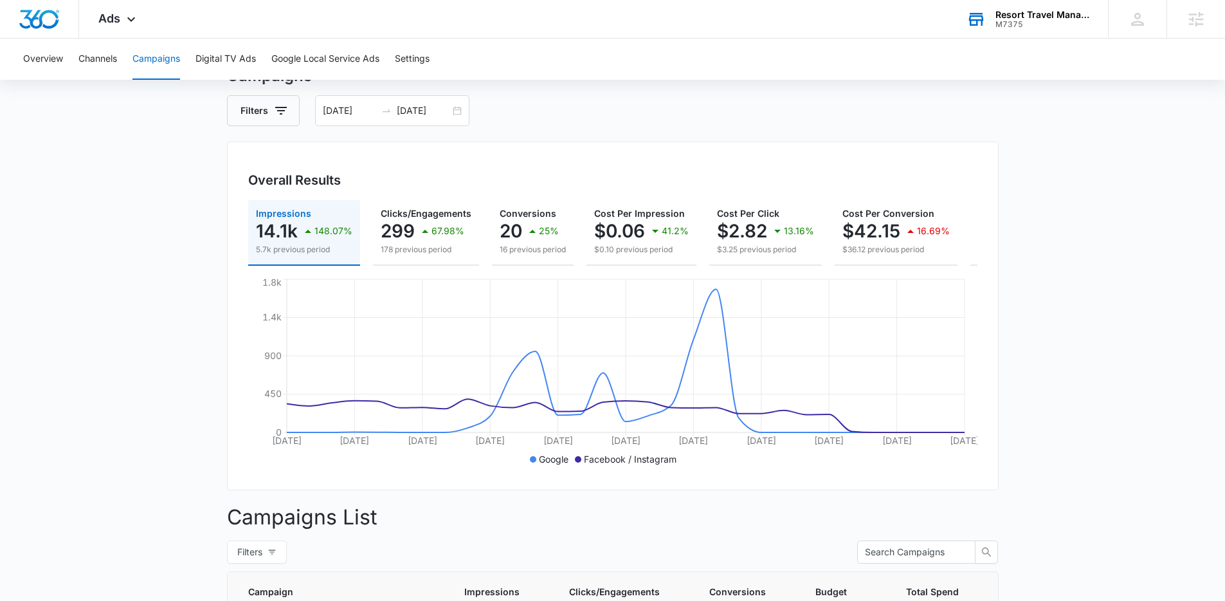
scroll to position [53, 0]
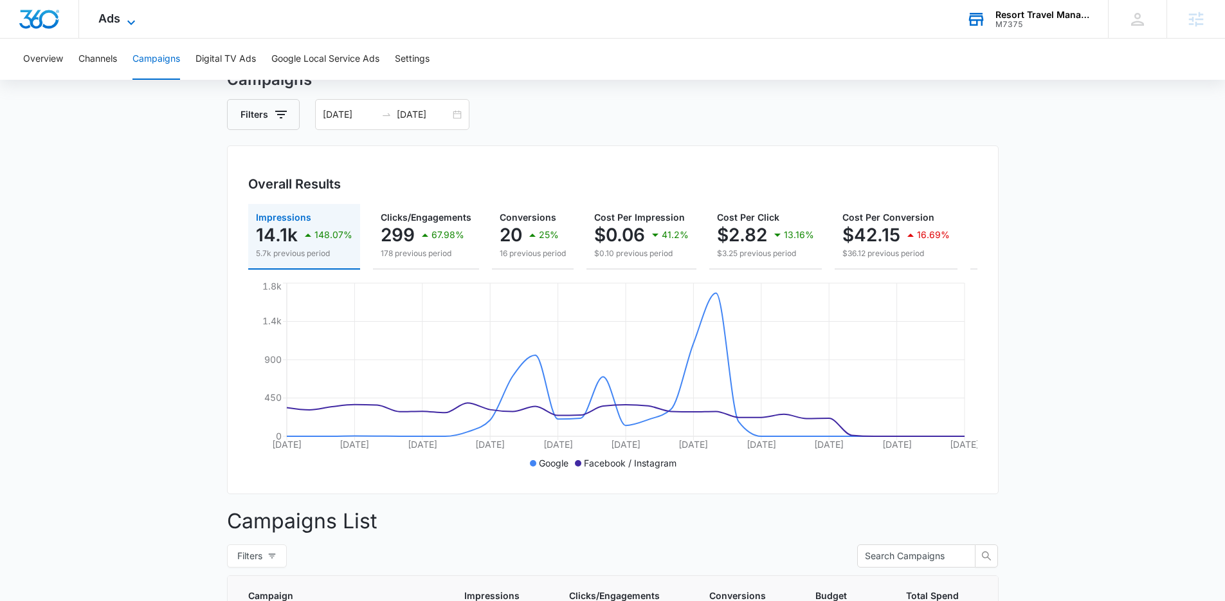
click at [119, 20] on span "Ads" at bounding box center [109, 19] width 22 height 14
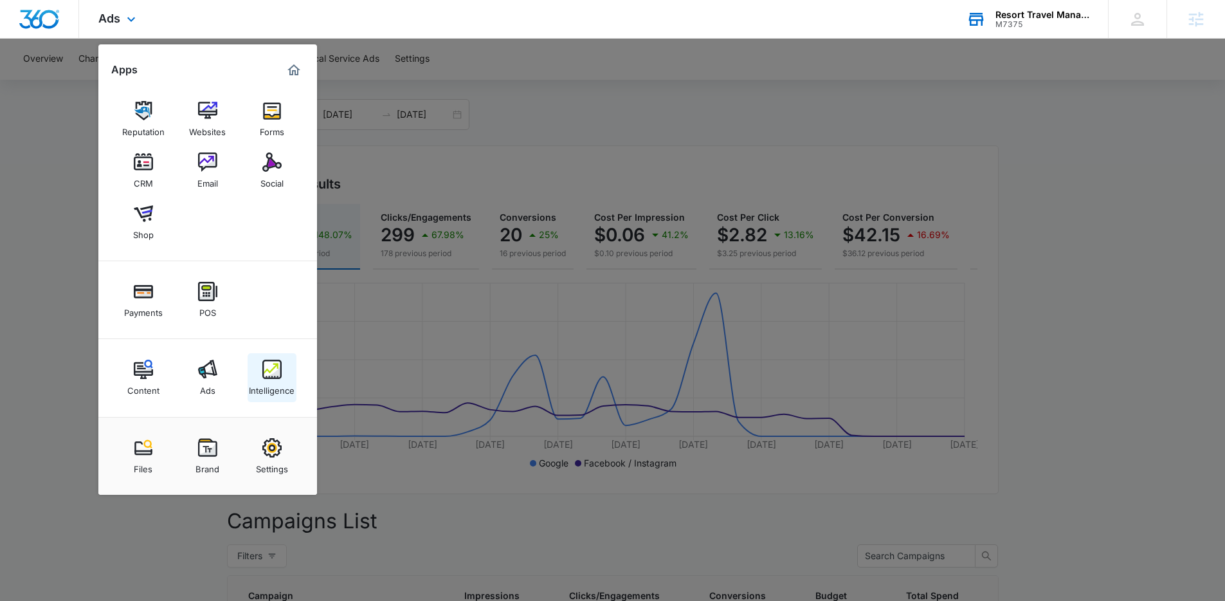
click at [284, 377] on link "Intelligence" at bounding box center [272, 377] width 49 height 49
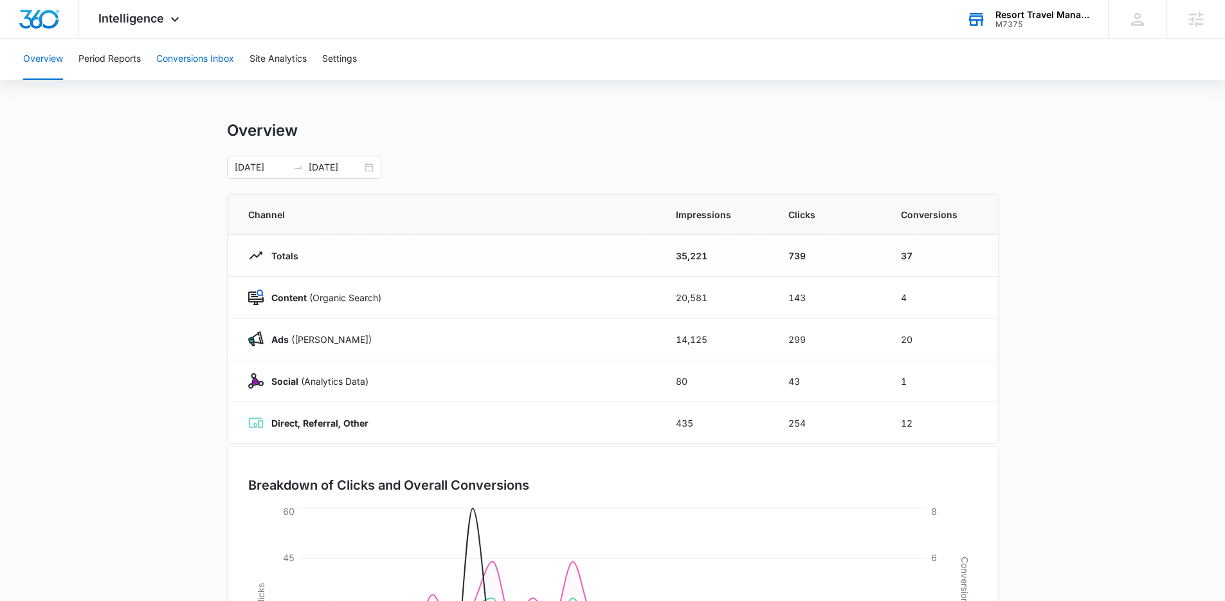
click at [199, 51] on button "Conversions Inbox" at bounding box center [195, 59] width 78 height 41
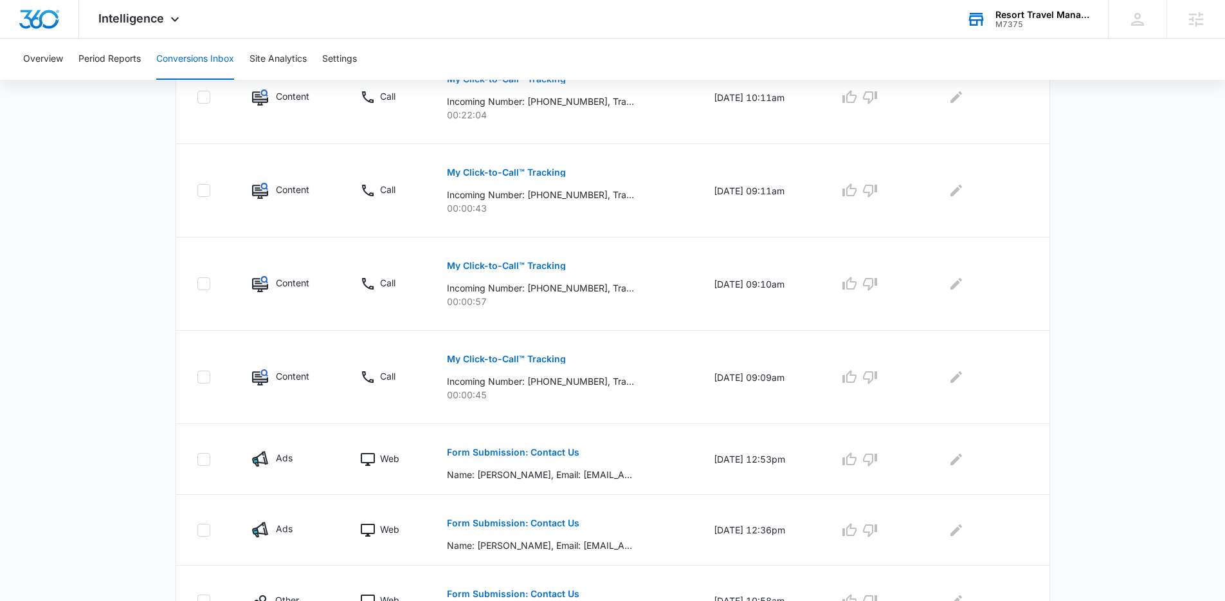
scroll to position [687, 0]
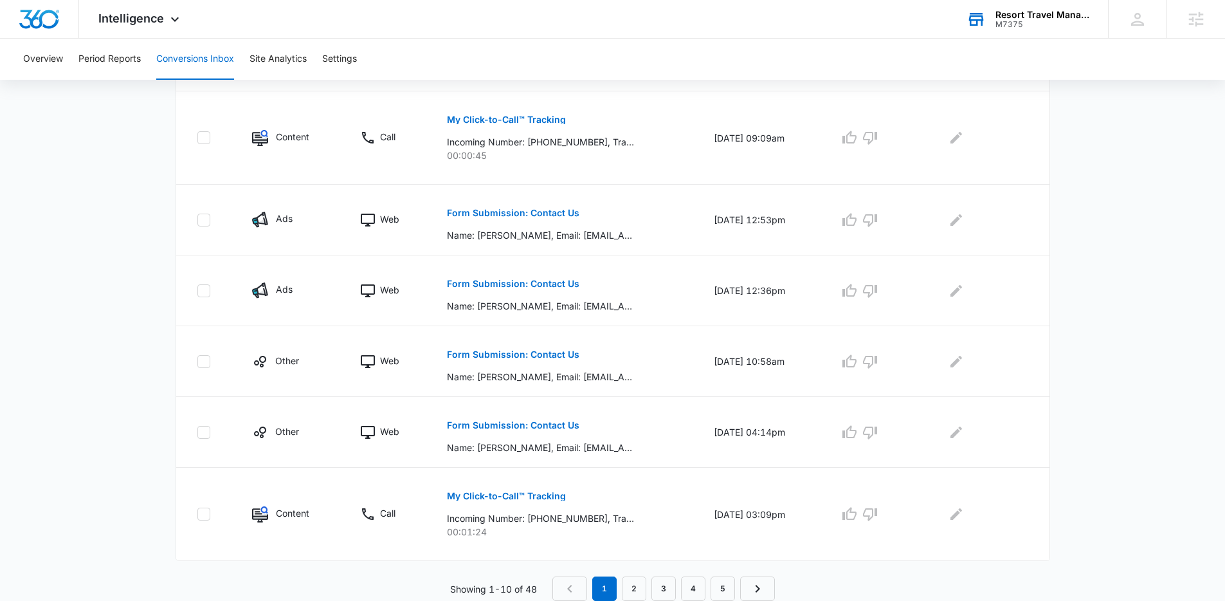
click at [1152, 350] on main "Filters 08/09/2025 09/08/2025 New Conversion Total Conversions: 48 Ads Content …" at bounding box center [612, 3] width 1225 height 1195
click at [633, 589] on link "2" at bounding box center [634, 588] width 24 height 24
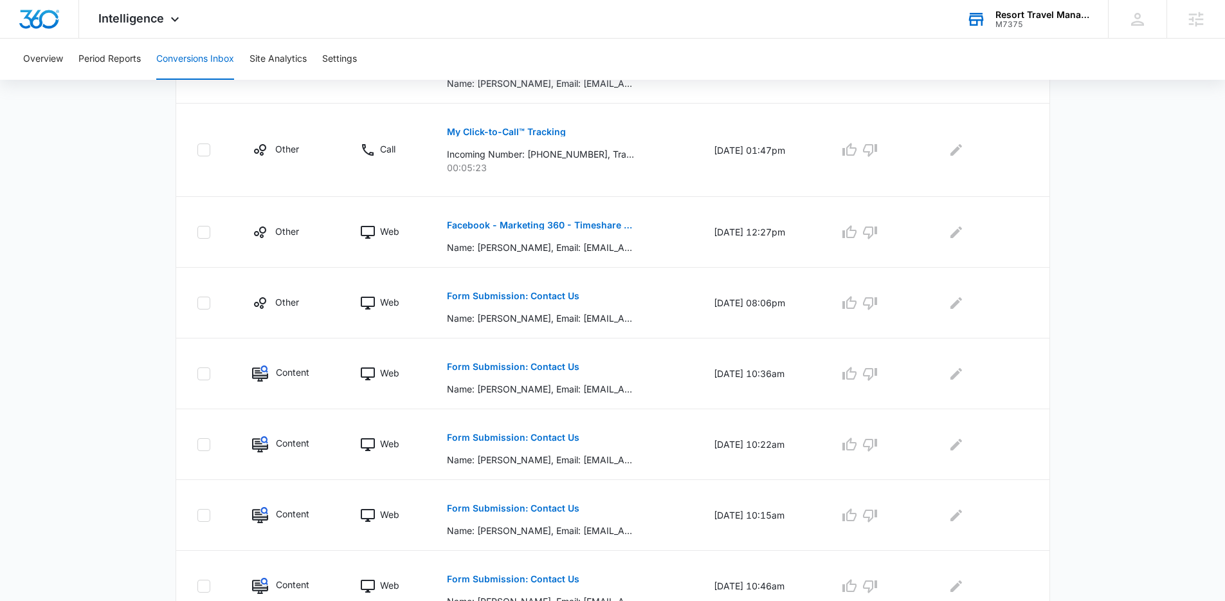
scroll to position [286, 0]
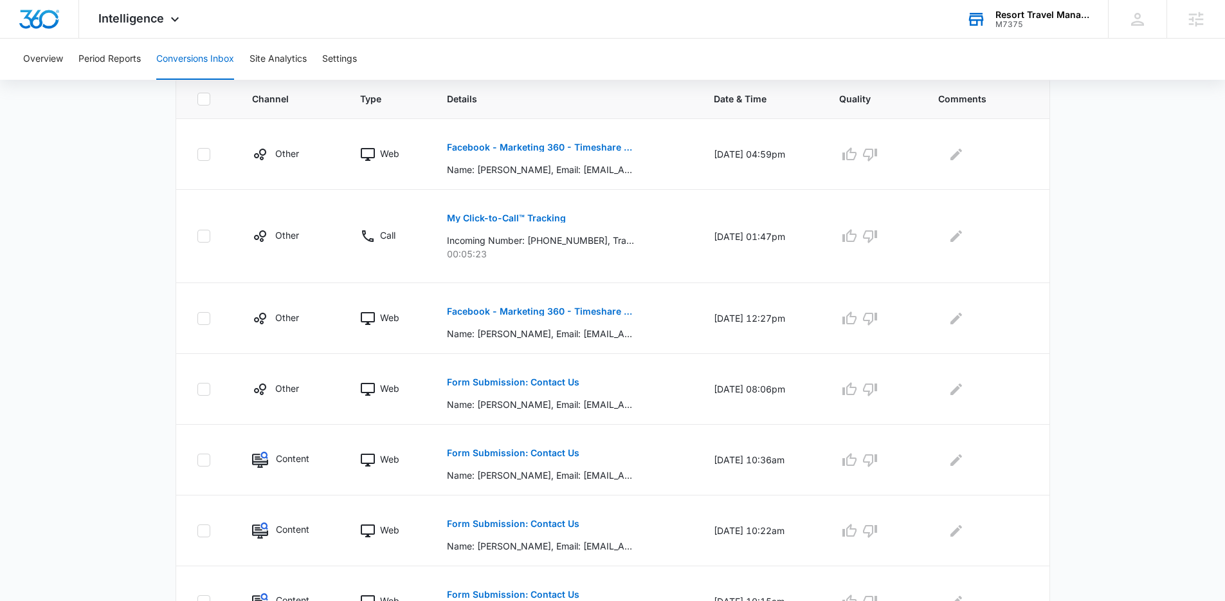
click at [1153, 461] on main "Filters 08/09/2025 09/08/2025 New Conversion Total Conversions: 48 Ads Content …" at bounding box center [612, 347] width 1225 height 1082
click at [1116, 493] on main "Filters 08/09/2025 09/08/2025 New Conversion Total Conversions: 48 Ads Content …" at bounding box center [612, 347] width 1225 height 1082
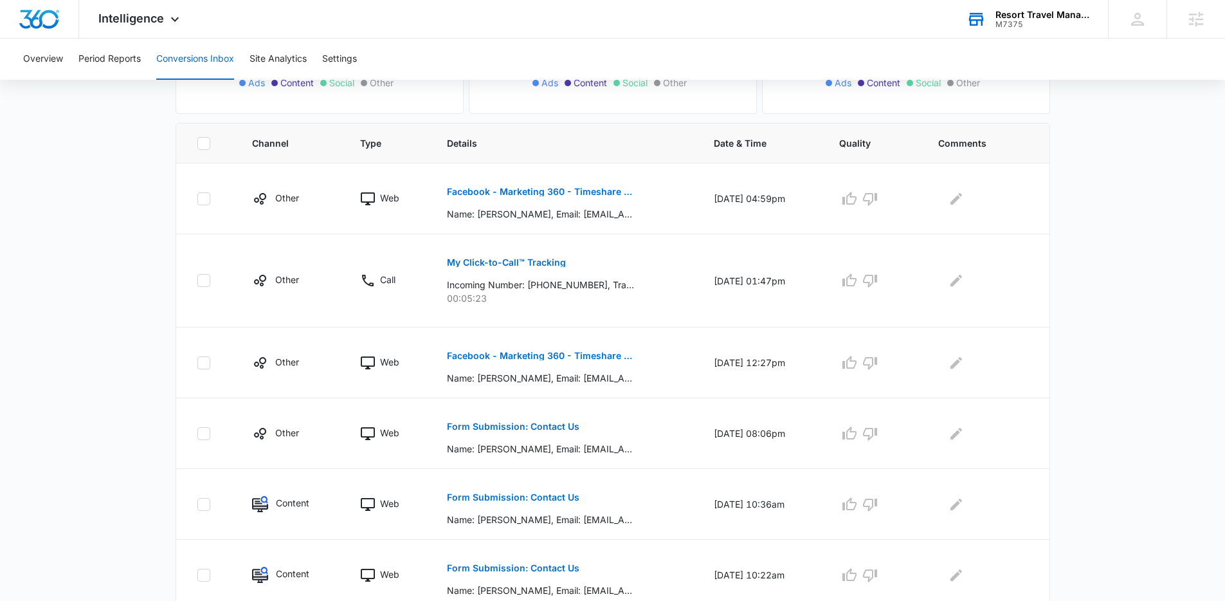
scroll to position [0, 0]
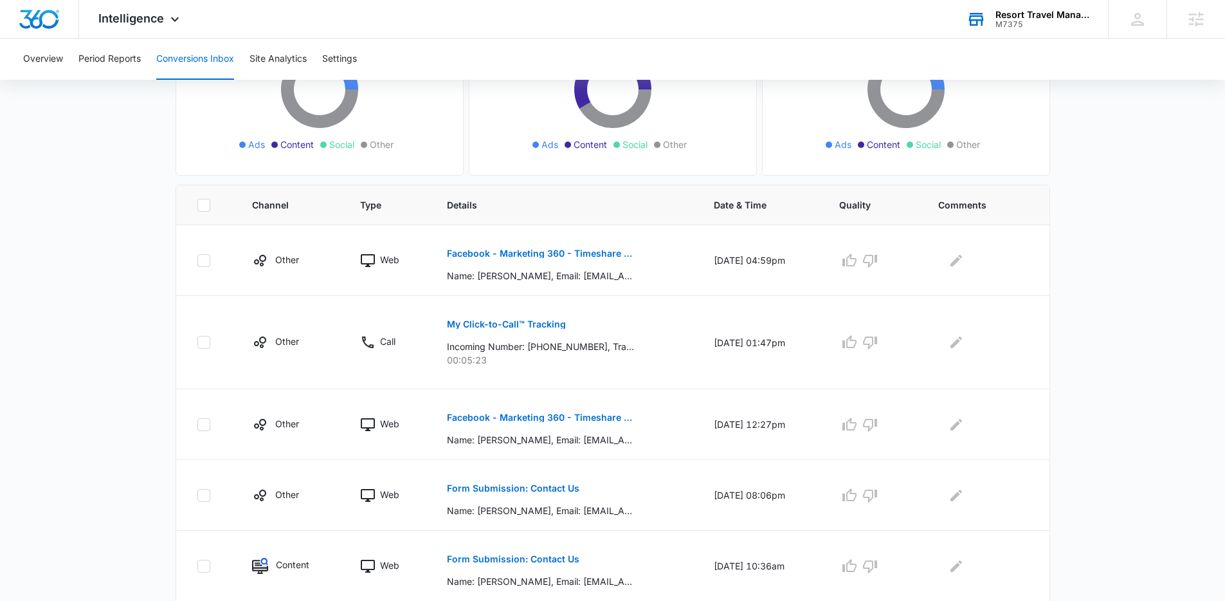
scroll to position [125, 0]
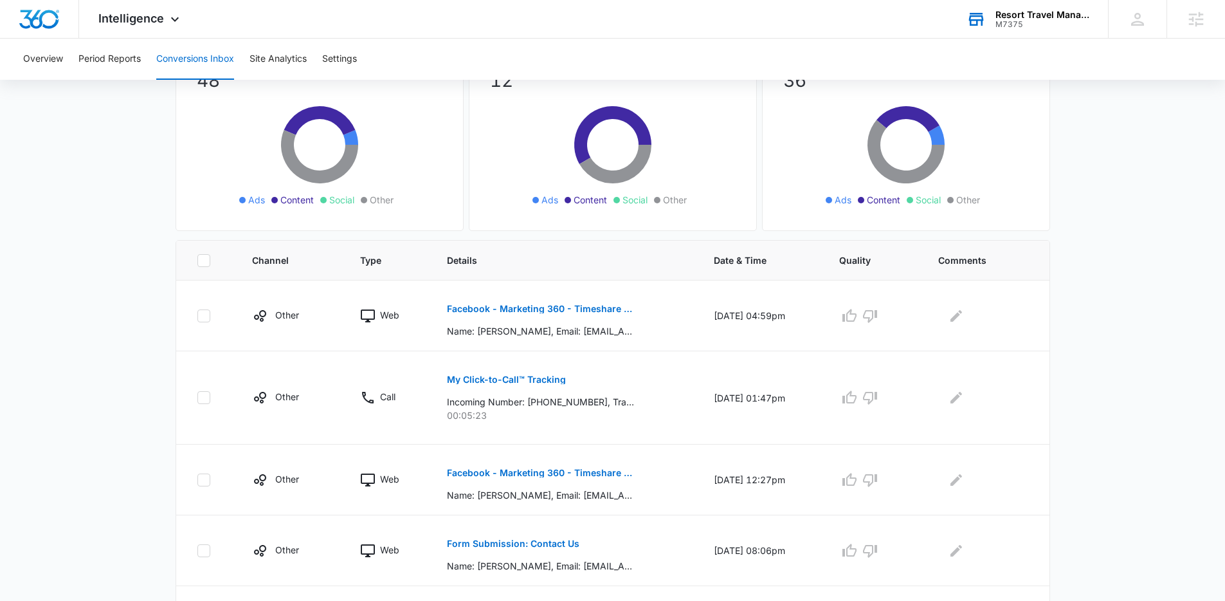
click at [148, 46] on div "Overview Period Reports Conversions Inbox Site Analytics Settings" at bounding box center [612, 59] width 1194 height 41
click at [163, 23] on div "Intelligence Apps Reputation Websites Forms CRM Email Social Shop Payments POS …" at bounding box center [140, 19] width 123 height 38
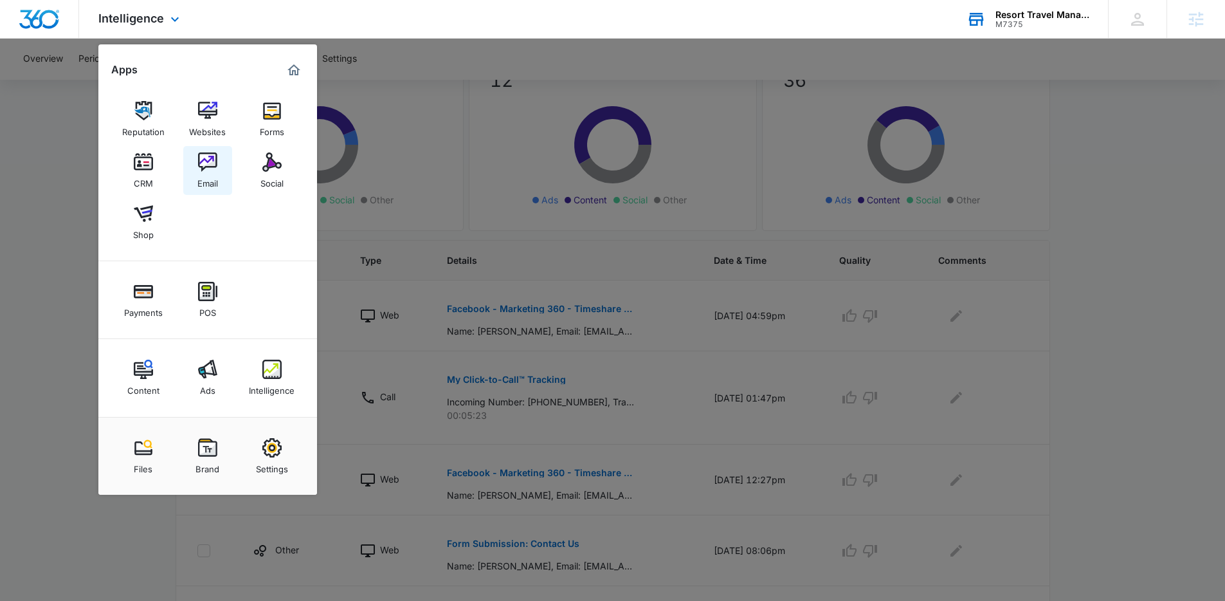
click at [193, 171] on link "Email" at bounding box center [207, 170] width 49 height 49
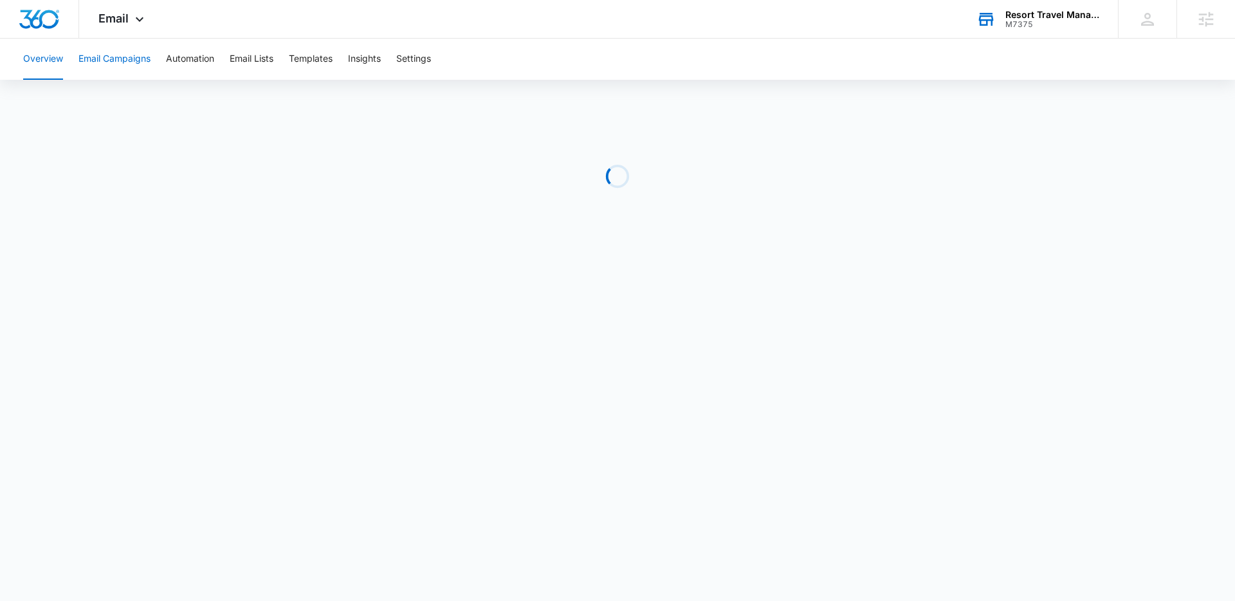
click at [132, 57] on button "Email Campaigns" at bounding box center [114, 59] width 72 height 41
click at [258, 60] on button "Email Lists" at bounding box center [252, 59] width 44 height 41
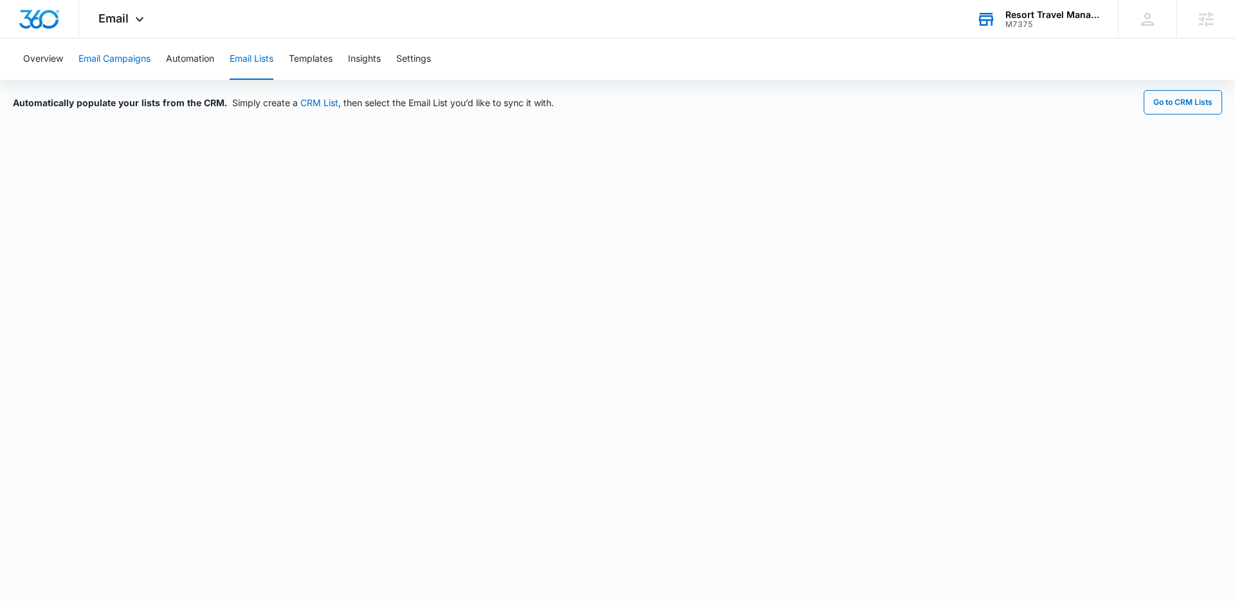
click at [129, 54] on button "Email Campaigns" at bounding box center [114, 59] width 72 height 41
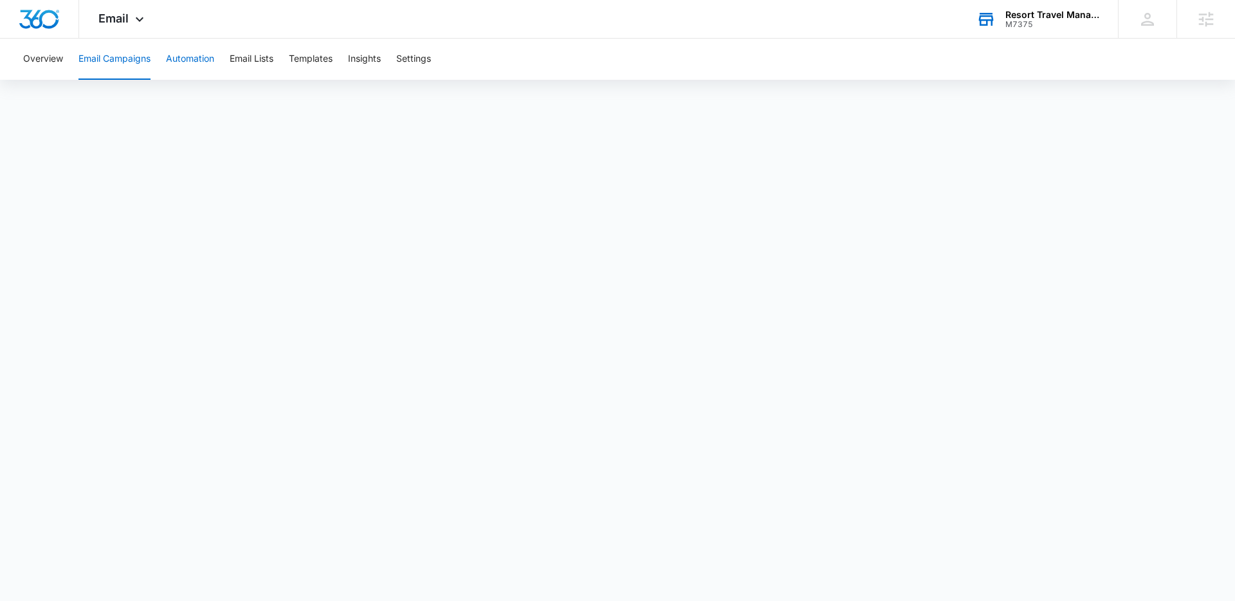
click at [173, 60] on button "Automation" at bounding box center [190, 59] width 48 height 41
click at [1026, 29] on div "Resort Travel Management (PEN Management) M7375 Your Accounts View All" at bounding box center [1037, 19] width 161 height 38
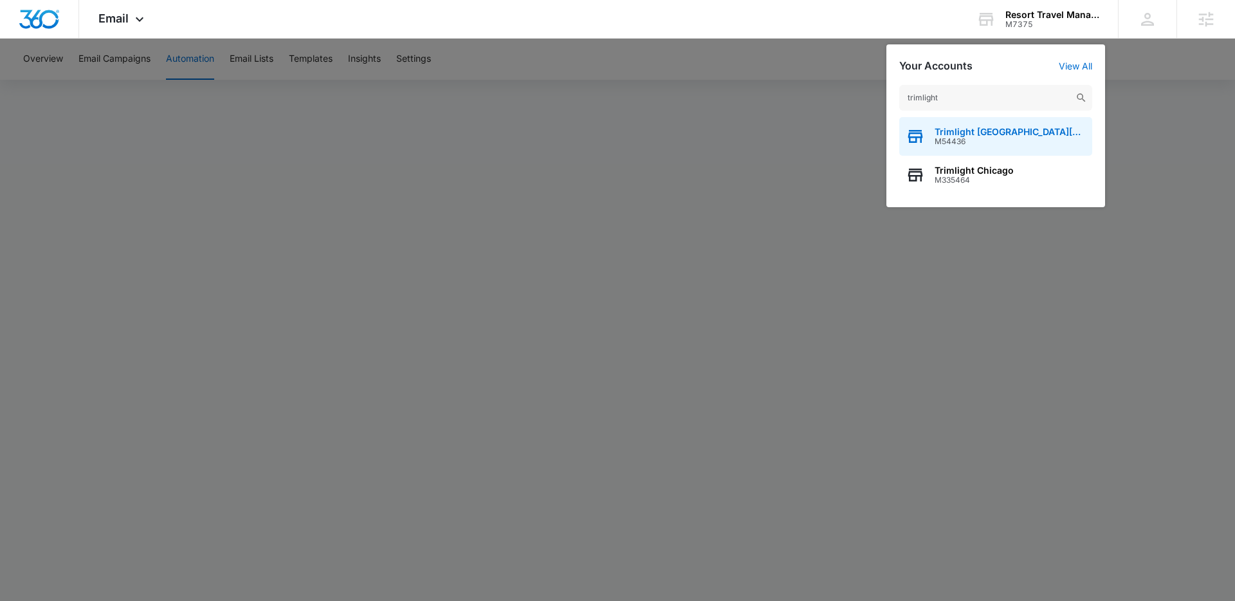
type input "trimlight"
click at [977, 145] on span "M54436" at bounding box center [1009, 141] width 151 height 9
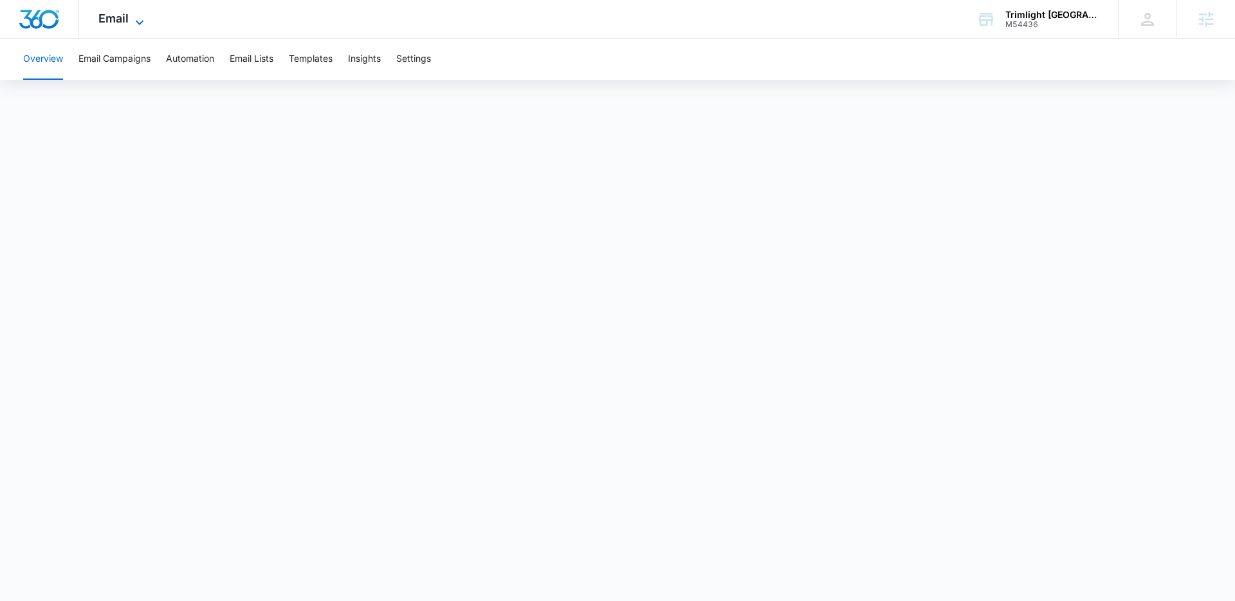
click at [134, 21] on icon at bounding box center [139, 22] width 15 height 15
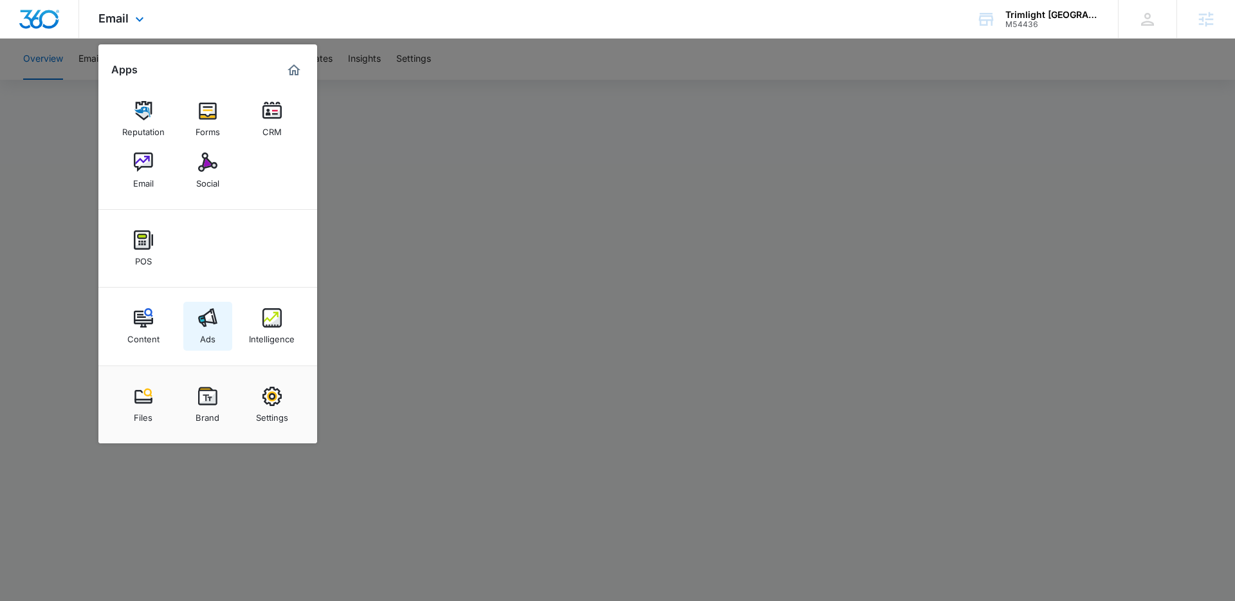
click at [219, 318] on link "Ads" at bounding box center [207, 326] width 49 height 49
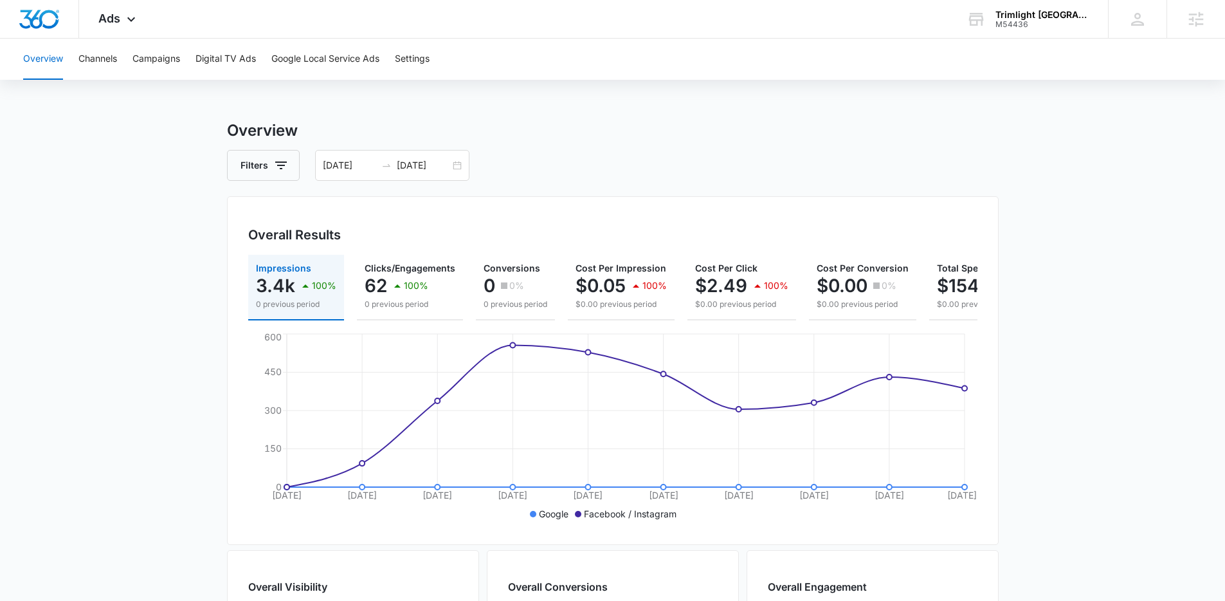
scroll to position [1, 0]
click at [452, 164] on div "08/16/2025 08/25/2025" at bounding box center [392, 166] width 154 height 31
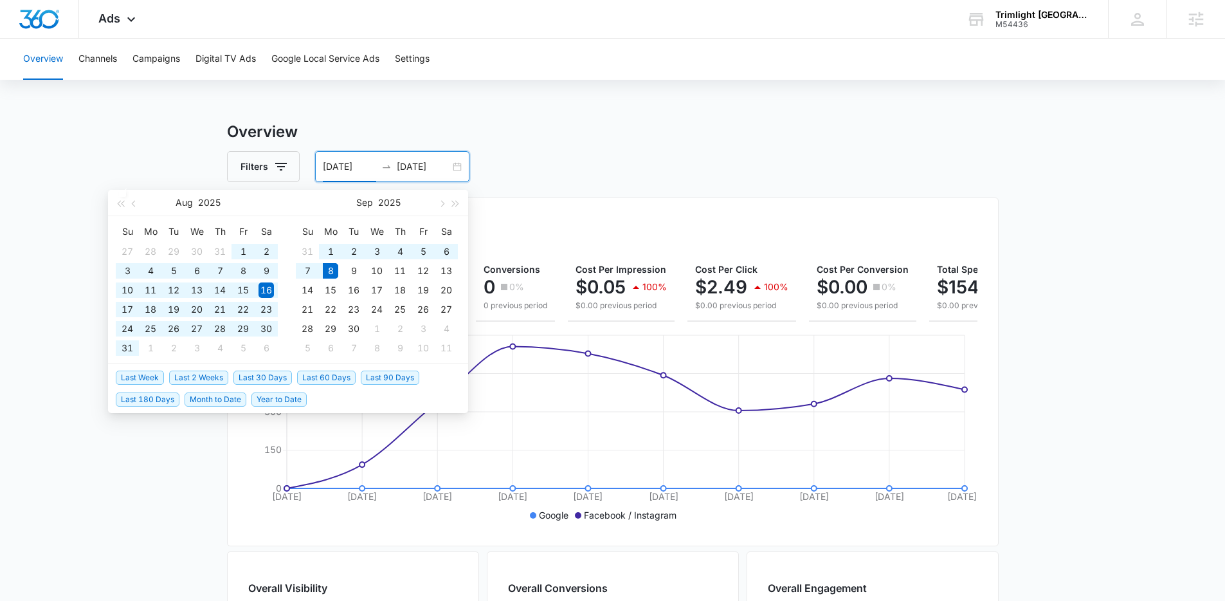
click at [313, 375] on span "Last 60 Days" at bounding box center [326, 377] width 59 height 14
type input "07/10/2025"
type input "09/08/2025"
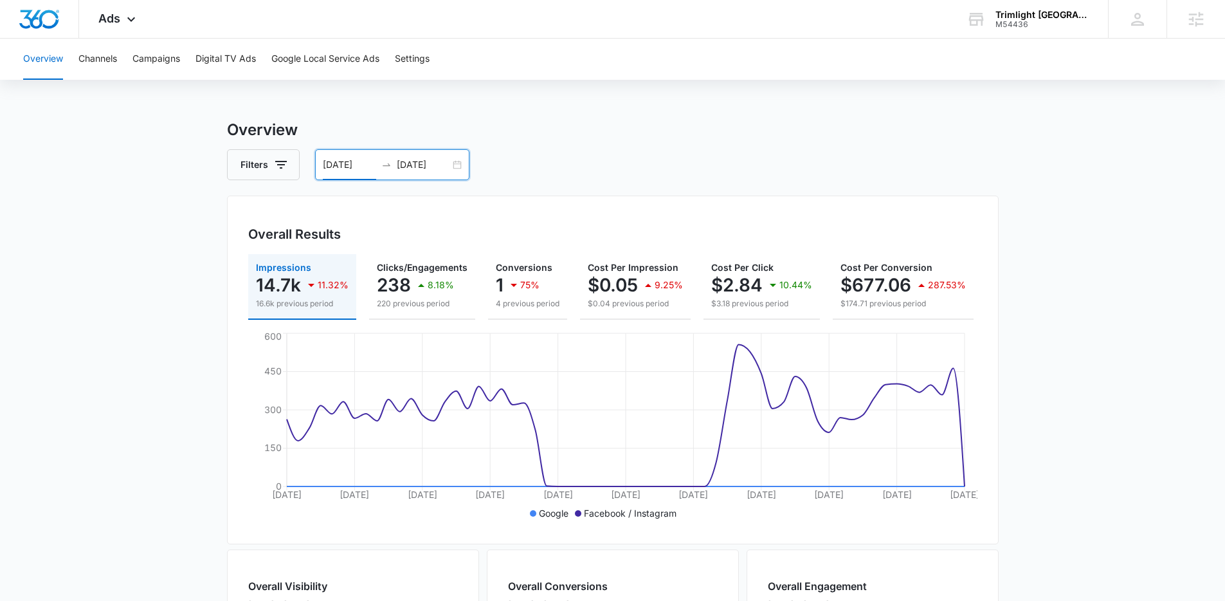
scroll to position [3, 0]
click at [167, 73] on button "Campaigns" at bounding box center [156, 59] width 48 height 41
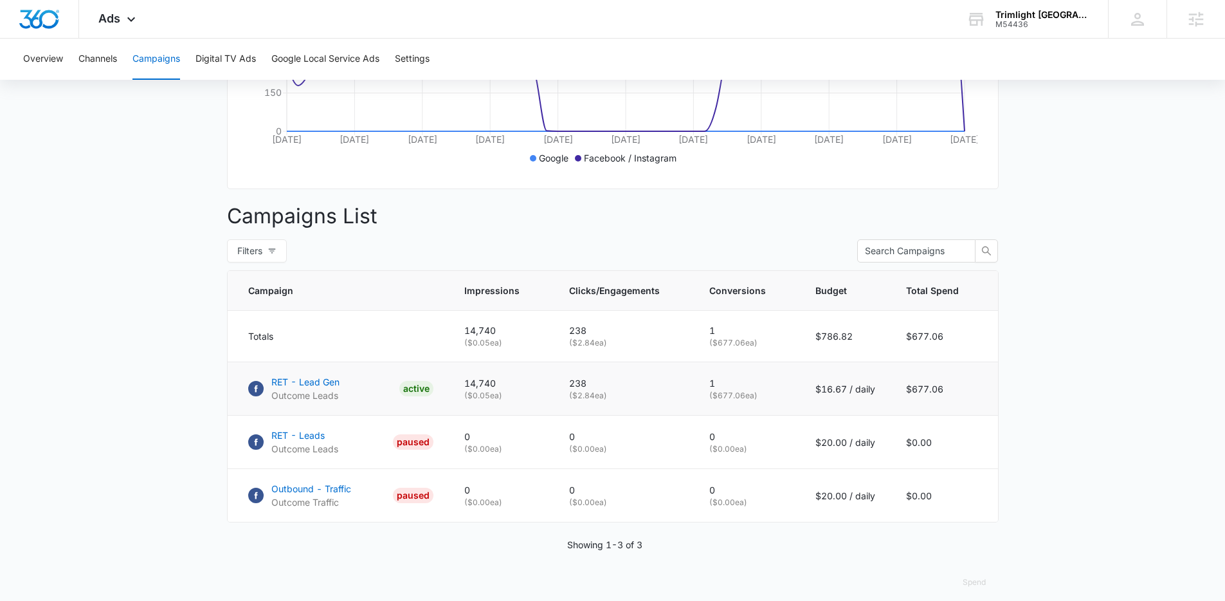
scroll to position [356, 0]
click at [1068, 405] on main "Campaigns Filters 07/10/2025 09/08/2025 Overall Results Impressions 14.7k 11.32…" at bounding box center [612, 190] width 1225 height 850
click at [1101, 424] on main "Campaigns Filters 07/10/2025 09/08/2025 Overall Results Impressions 14.7k 11.32…" at bounding box center [612, 190] width 1225 height 850
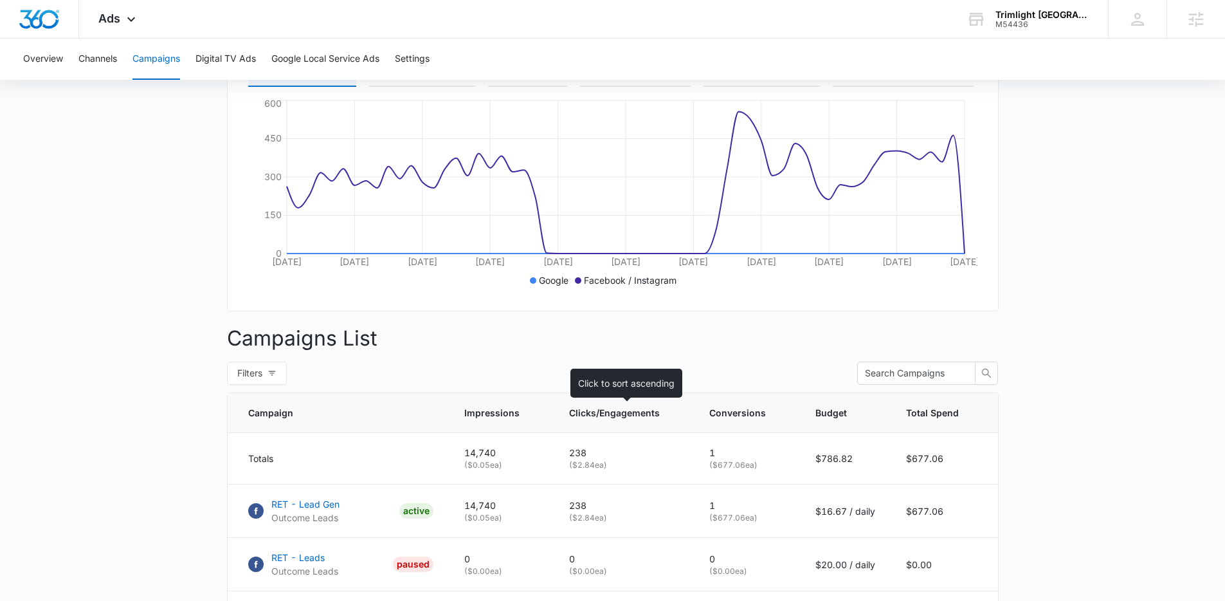
scroll to position [223, 0]
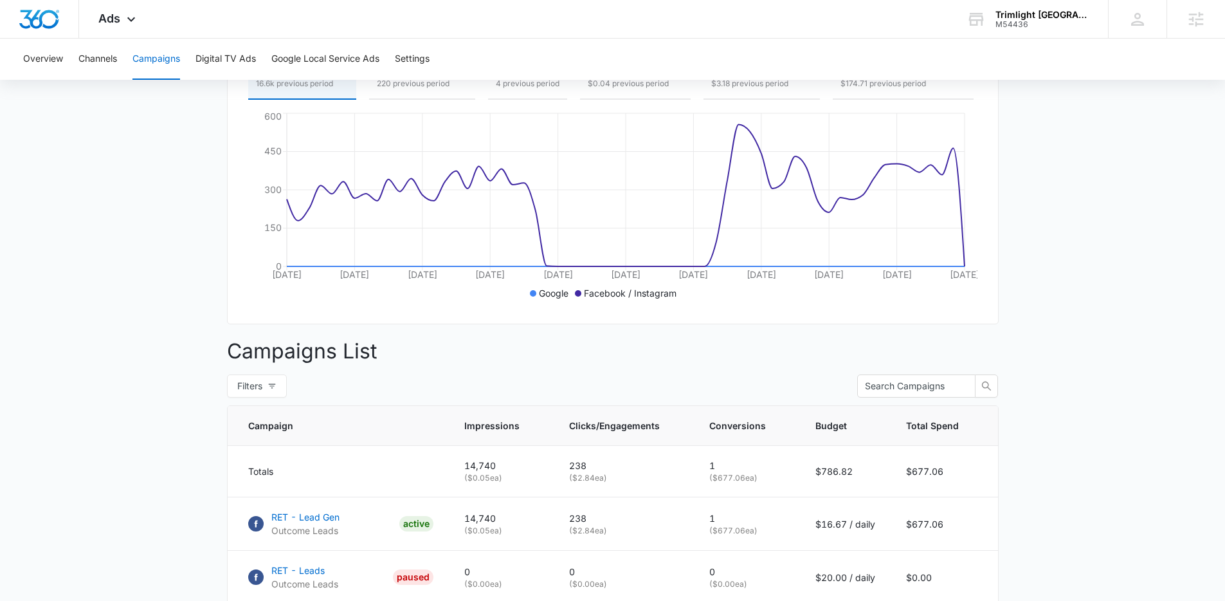
click at [986, 263] on div "Overall Results Impressions 14.7k 11.32% 16.6k previous period Clicks/Engagemen…" at bounding box center [613, 150] width 772 height 349
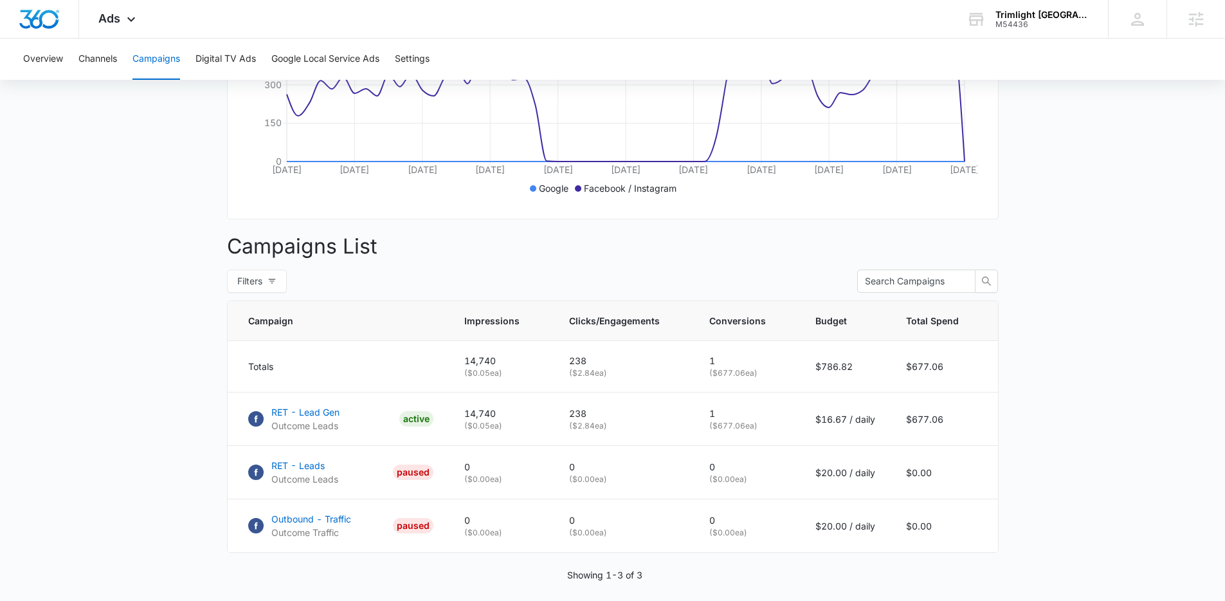
scroll to position [328, 0]
click at [1109, 450] on main "Campaigns Filters 07/10/2025 09/08/2025 Overall Results Impressions 14.7k 11.32…" at bounding box center [612, 218] width 1225 height 850
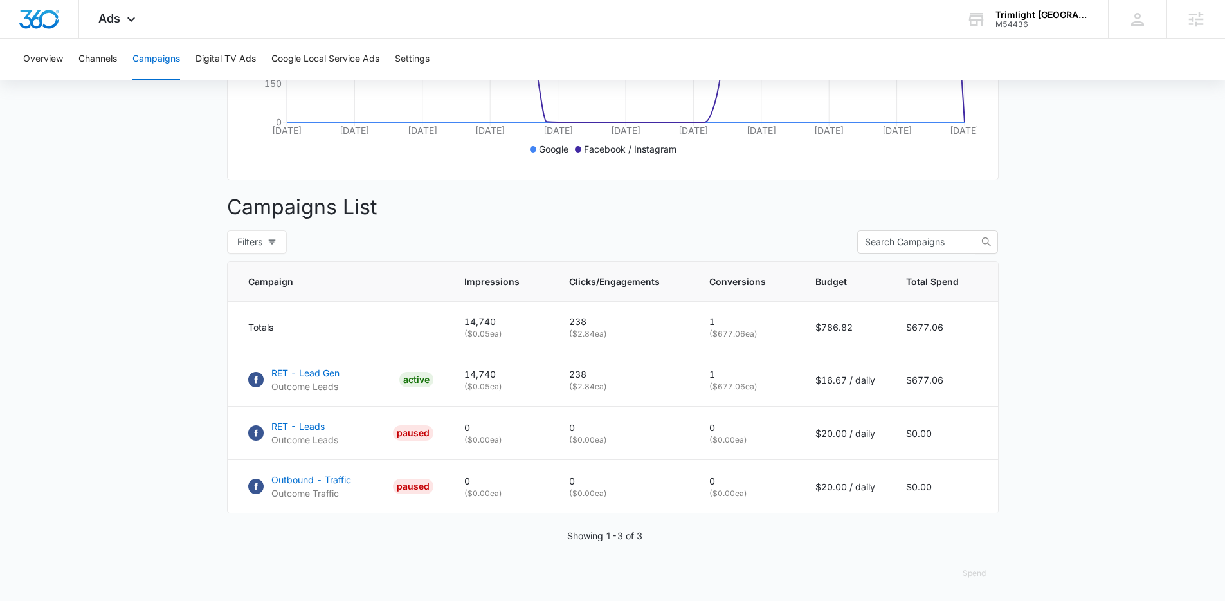
scroll to position [379, 0]
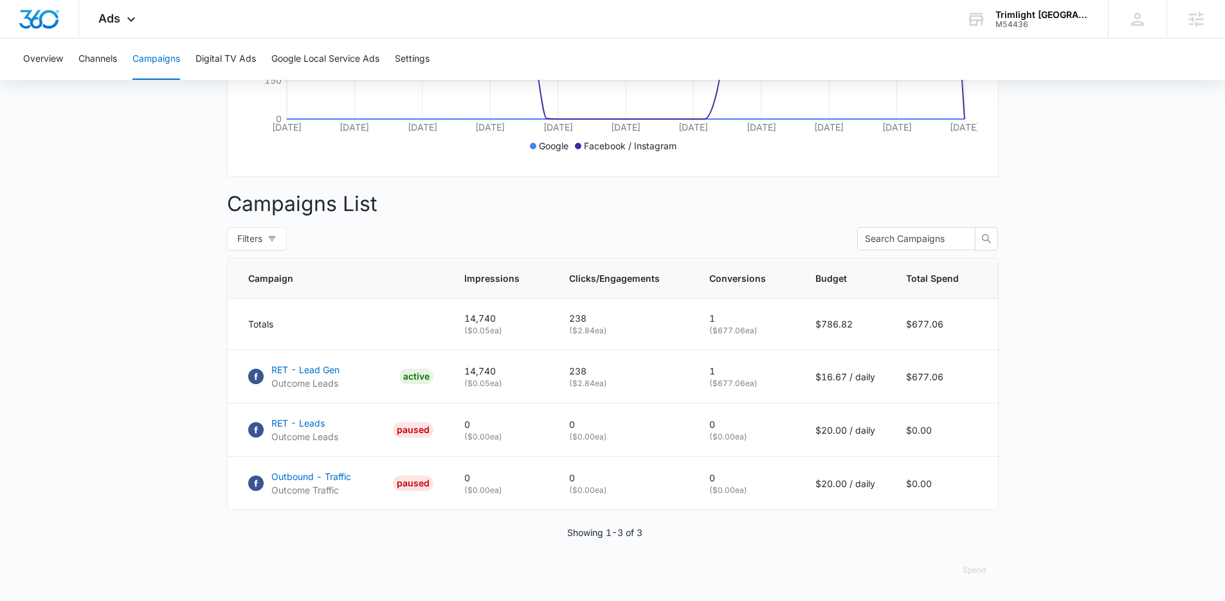
click at [1093, 289] on main "Campaigns Filters 07/10/2025 09/08/2025 Overall Results Impressions 14.7k 11.32…" at bounding box center [612, 176] width 1225 height 850
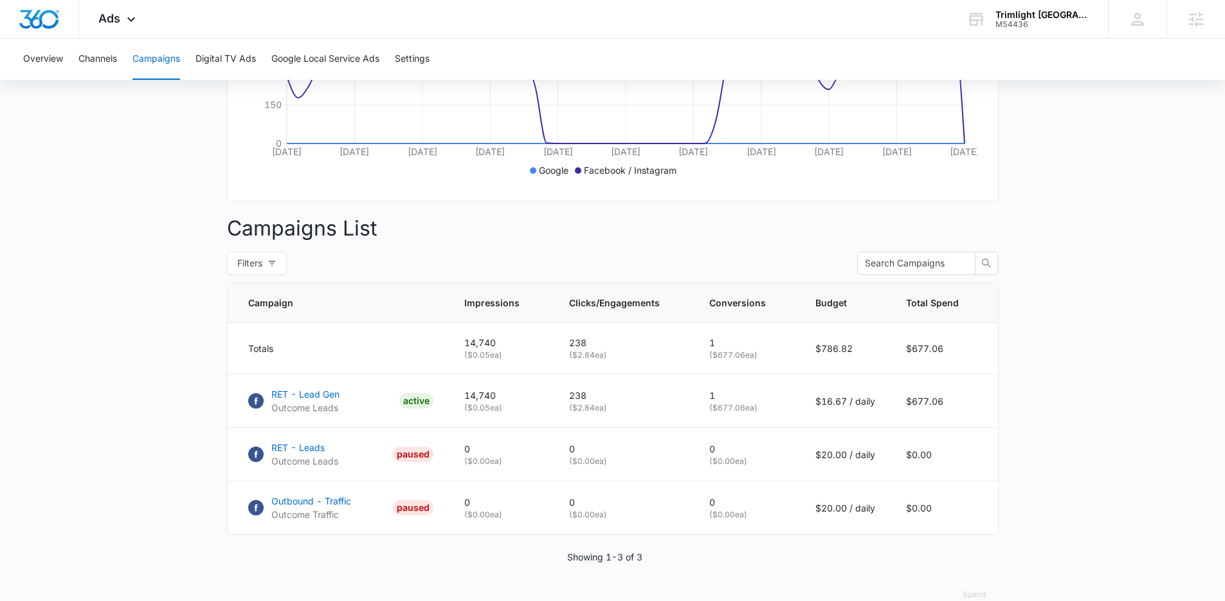
scroll to position [318, 0]
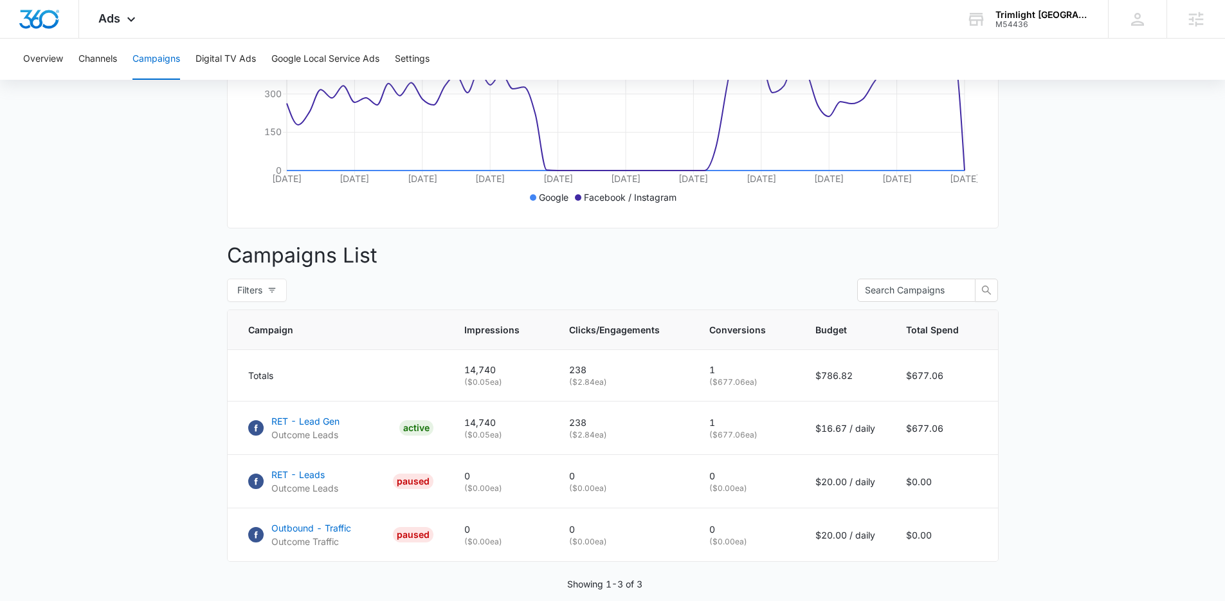
click at [1085, 546] on main "Campaigns Filters 07/10/2025 09/08/2025 Overall Results Impressions 14.7k 11.32…" at bounding box center [612, 228] width 1225 height 850
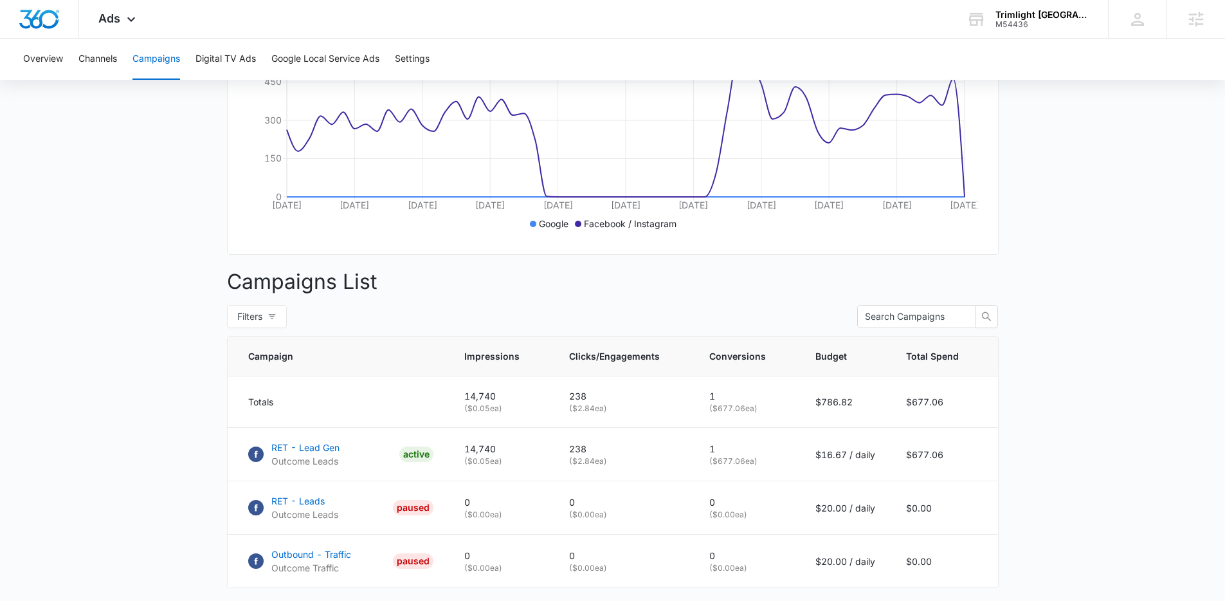
scroll to position [291, 0]
click at [1104, 437] on main "Campaigns Filters 07/10/2025 09/08/2025 Overall Results Impressions 14.7k 11.32…" at bounding box center [612, 255] width 1225 height 850
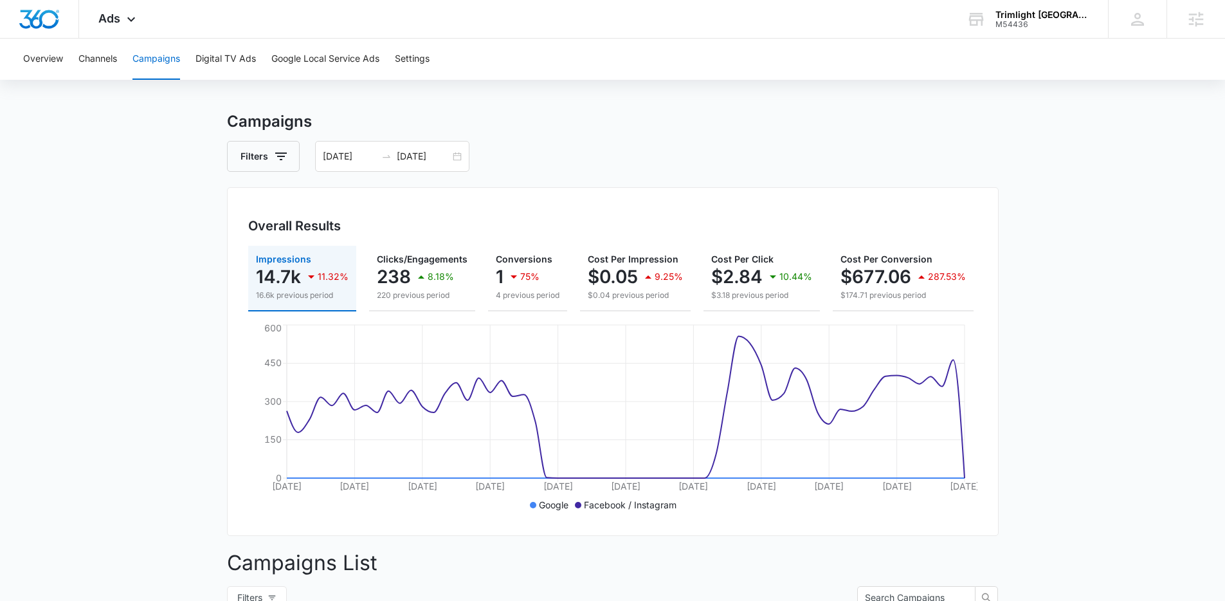
scroll to position [0, 0]
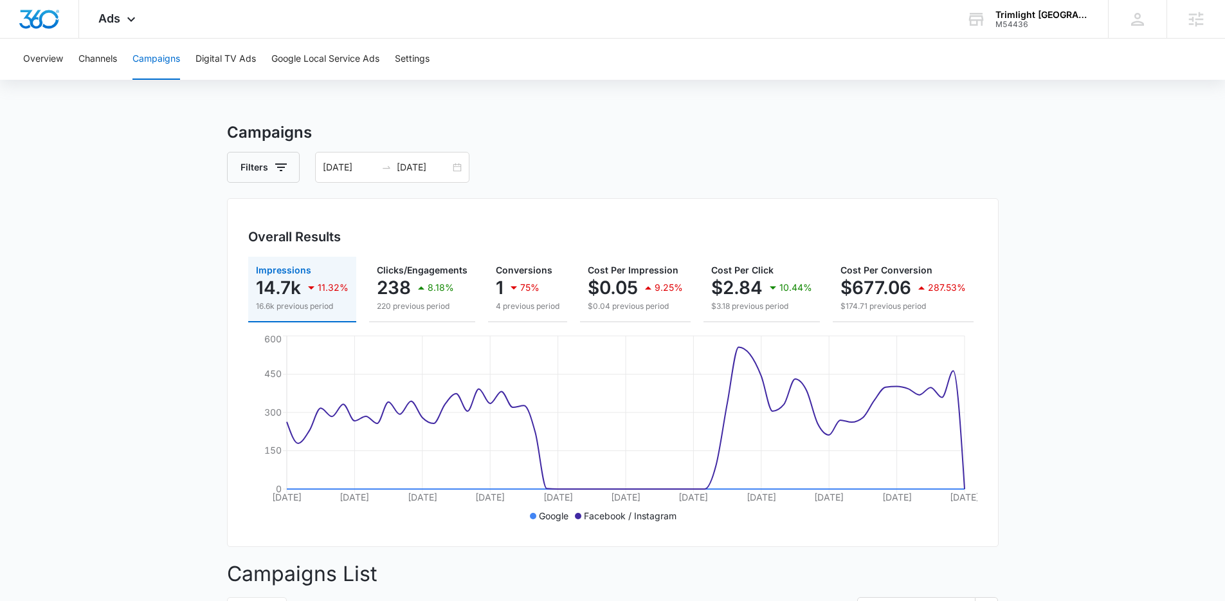
click at [1109, 444] on main "Campaigns Filters 07/10/2025 09/08/2025 Overall Results Impressions 14.7k 11.32…" at bounding box center [612, 546] width 1225 height 850
click at [114, 21] on span "Ads" at bounding box center [109, 19] width 22 height 14
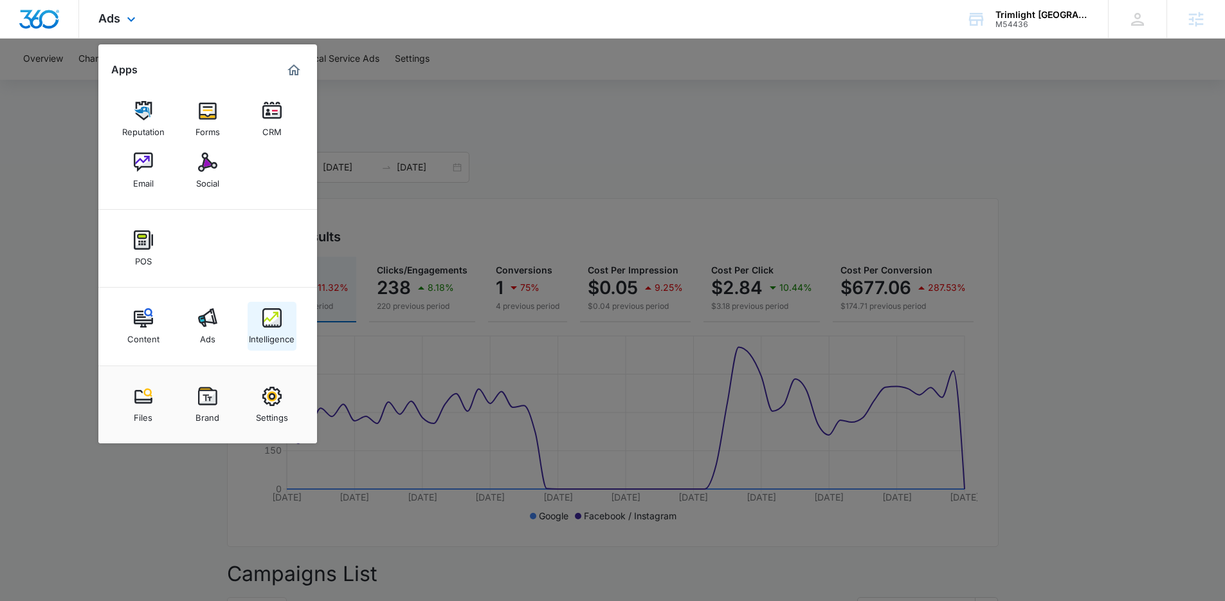
click at [271, 314] on img at bounding box center [271, 317] width 19 height 19
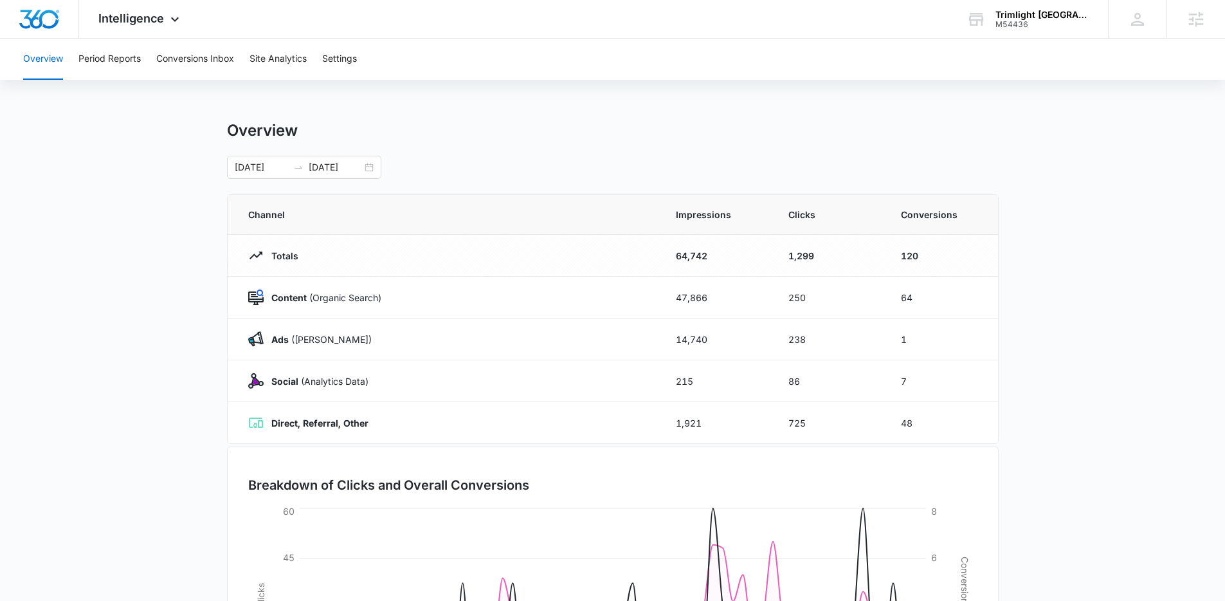
click at [131, 434] on main "Overview 07/10/2025 09/08/2025 Channel Impressions Clicks Conversions Totals 64…" at bounding box center [612, 458] width 1225 height 675
click at [157, 23] on span "Intelligence" at bounding box center [131, 19] width 66 height 14
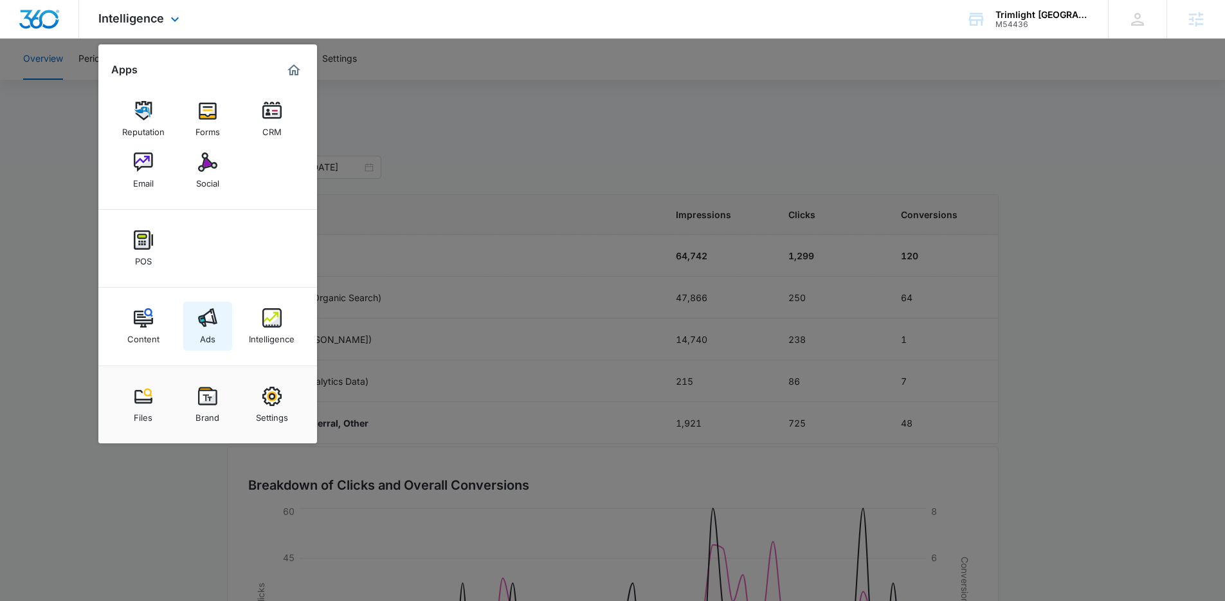
click at [221, 332] on link "Ads" at bounding box center [207, 326] width 49 height 49
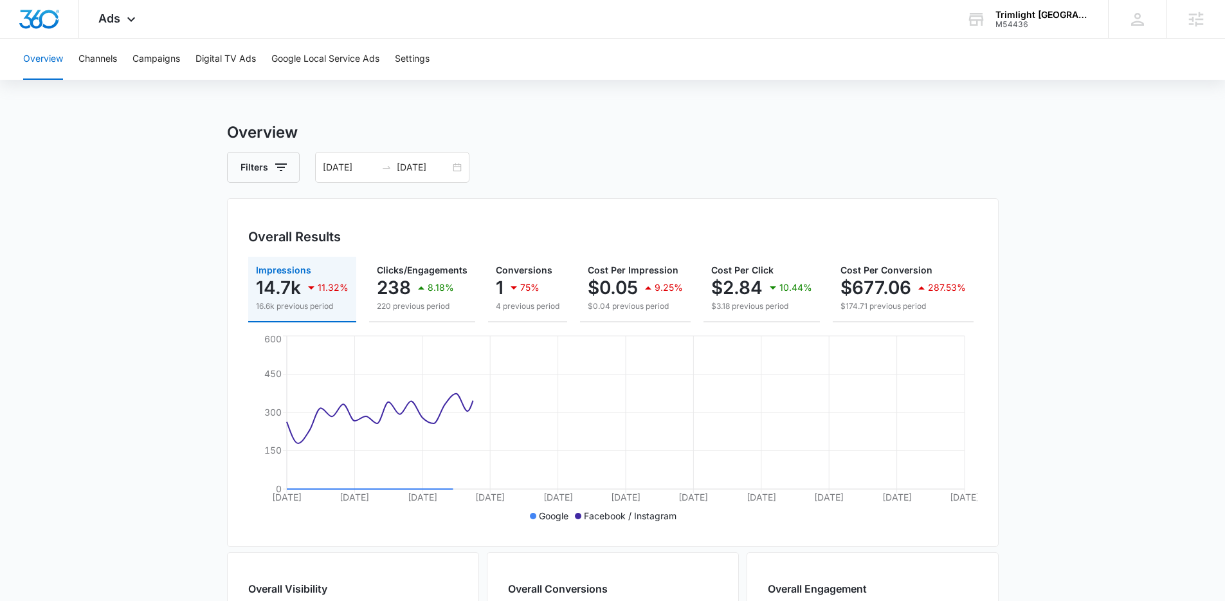
click at [1084, 386] on main "Overview Filters 07/10/2025 09/08/2025 Overall Results Impressions 14.7k 11.32%…" at bounding box center [612, 582] width 1225 height 923
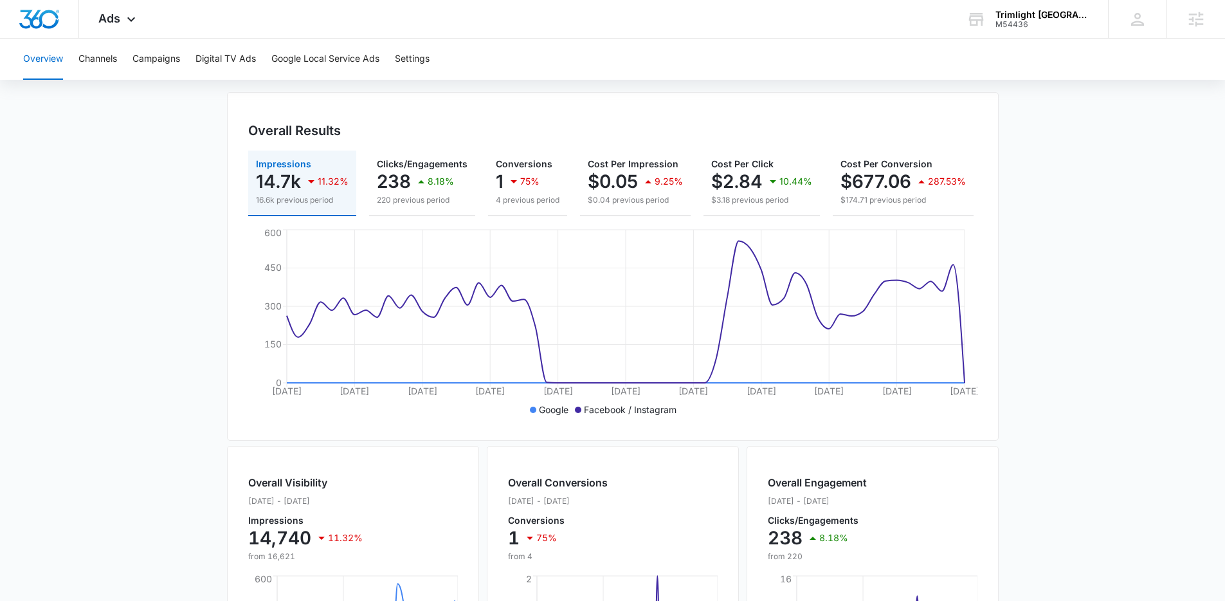
scroll to position [105, 0]
click at [1017, 406] on main "Overview Filters 07/10/2025 09/08/2025 Overall Results Impressions 14.7k 11.32%…" at bounding box center [612, 476] width 1225 height 923
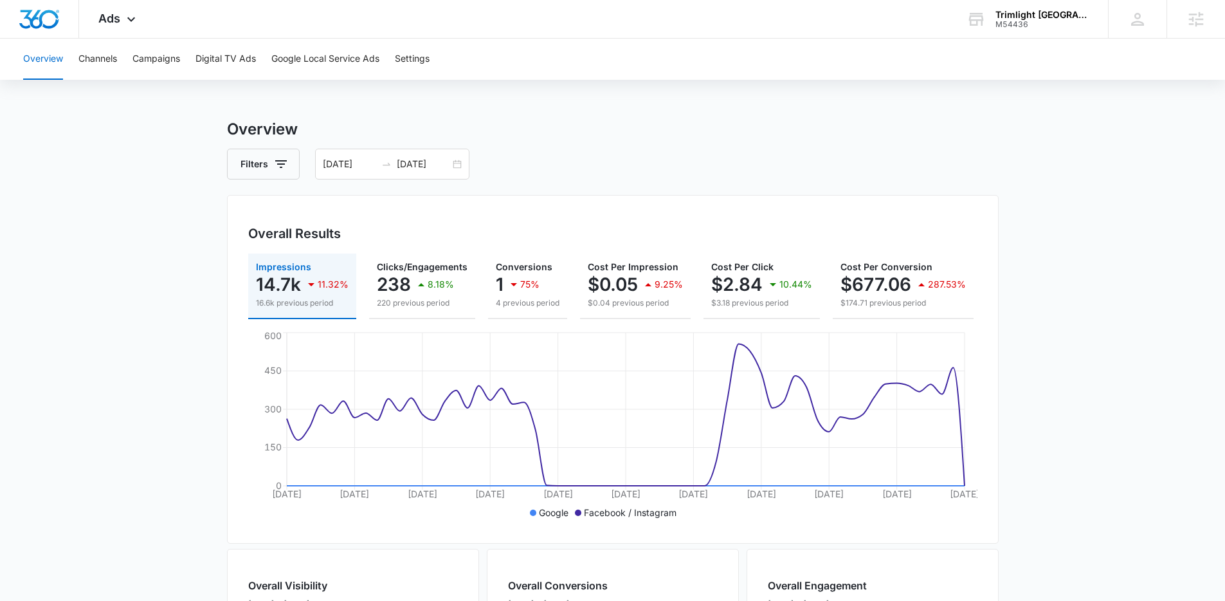
scroll to position [0, 0]
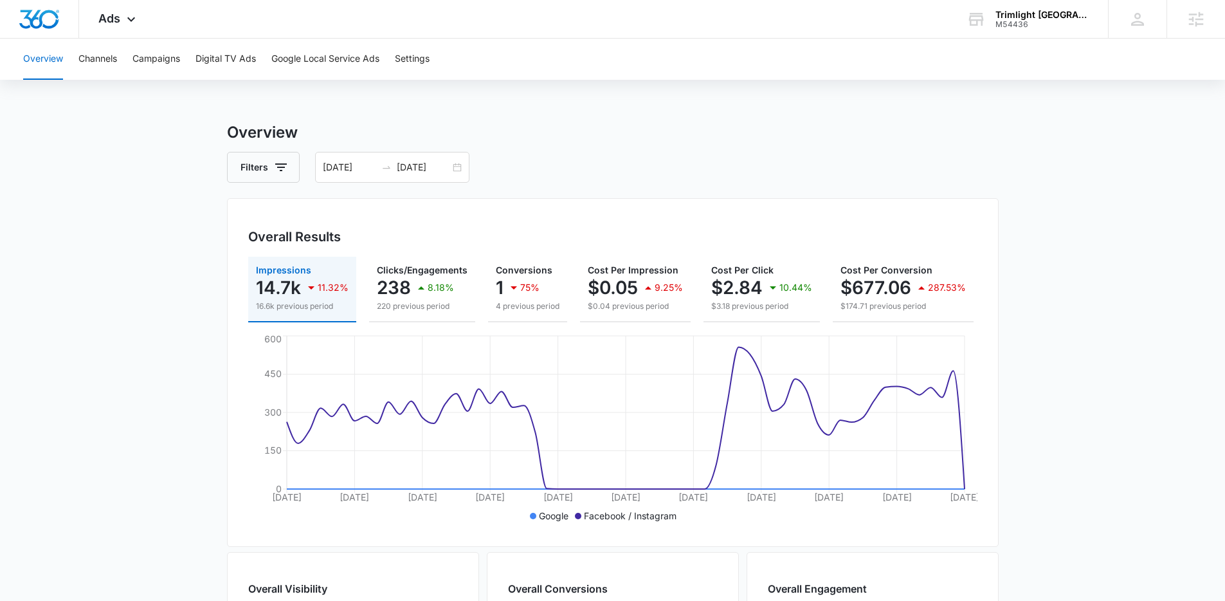
click at [1051, 372] on main "Overview Filters 07/10/2025 09/08/2025 Overall Results Impressions 14.7k 11.32%…" at bounding box center [612, 582] width 1225 height 923
click at [1157, 331] on main "Overview Filters 07/10/2025 09/08/2025 Overall Results Impressions 14.7k 11.32%…" at bounding box center [612, 582] width 1225 height 923
click at [1136, 385] on main "Overview Filters 07/10/2025 09/08/2025 Overall Results Impressions 14.7k 11.32%…" at bounding box center [612, 582] width 1225 height 923
drag, startPoint x: 1052, startPoint y: 210, endPoint x: 1044, endPoint y: 128, distance: 82.7
click at [1052, 210] on main "Overview Filters 07/10/2025 09/08/2025 Overall Results Impressions 14.7k 11.32%…" at bounding box center [612, 582] width 1225 height 923
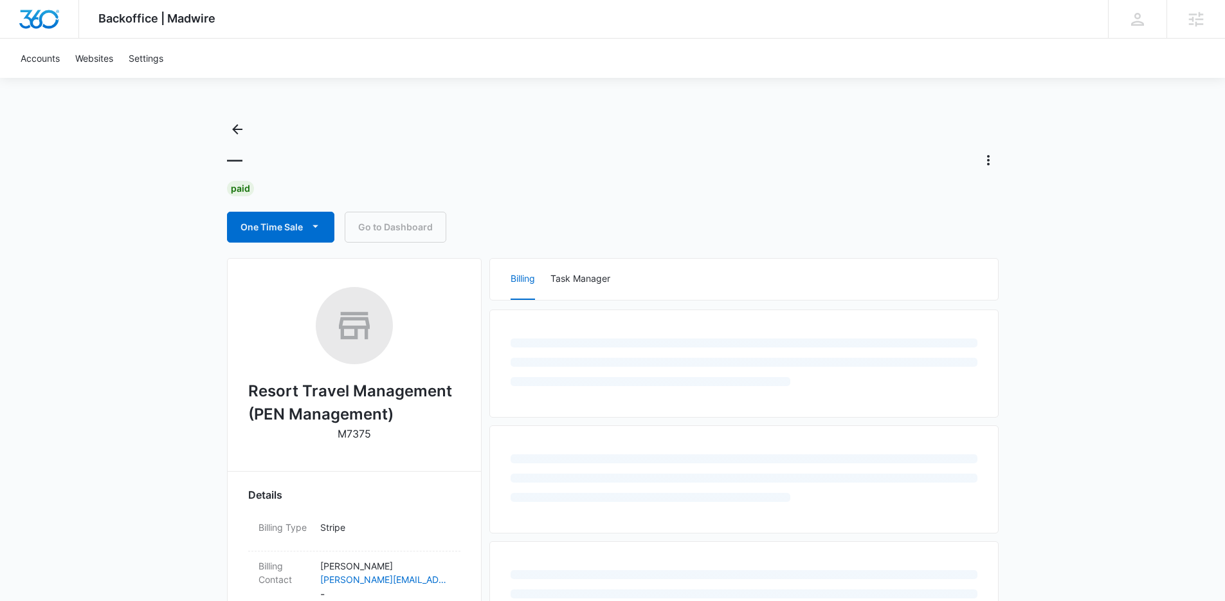
click at [174, 341] on div "Backoffice | Madwire Apps Settings [PERSON_NAME] [PERSON_NAME][EMAIL_ADDRESS][D…" at bounding box center [612, 580] width 1225 height 1160
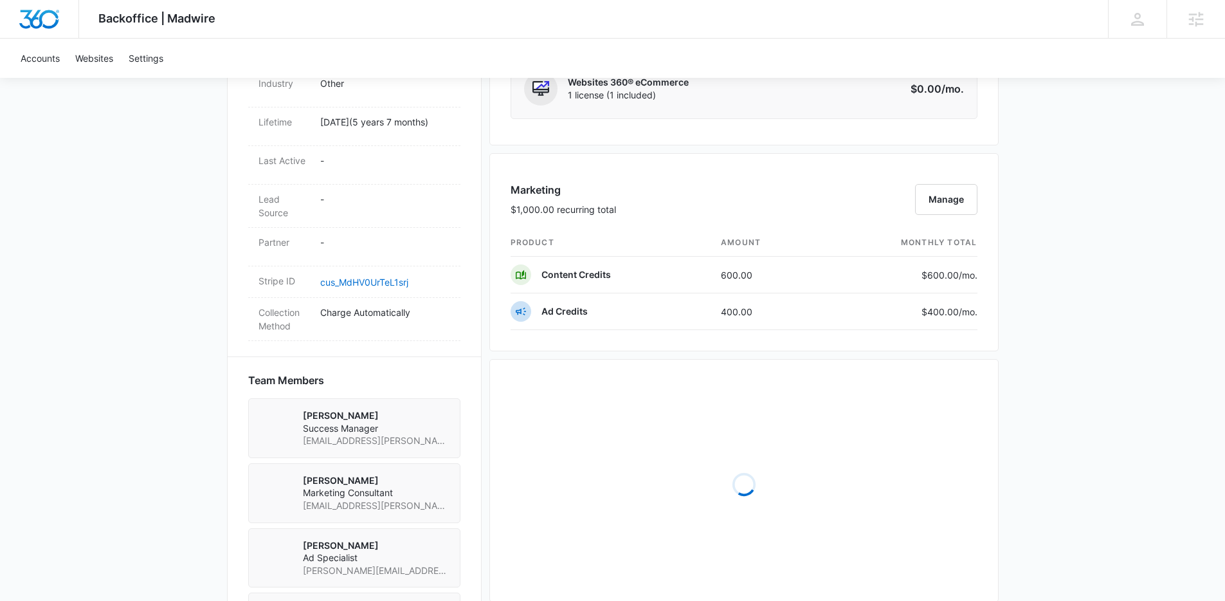
scroll to position [228, 0]
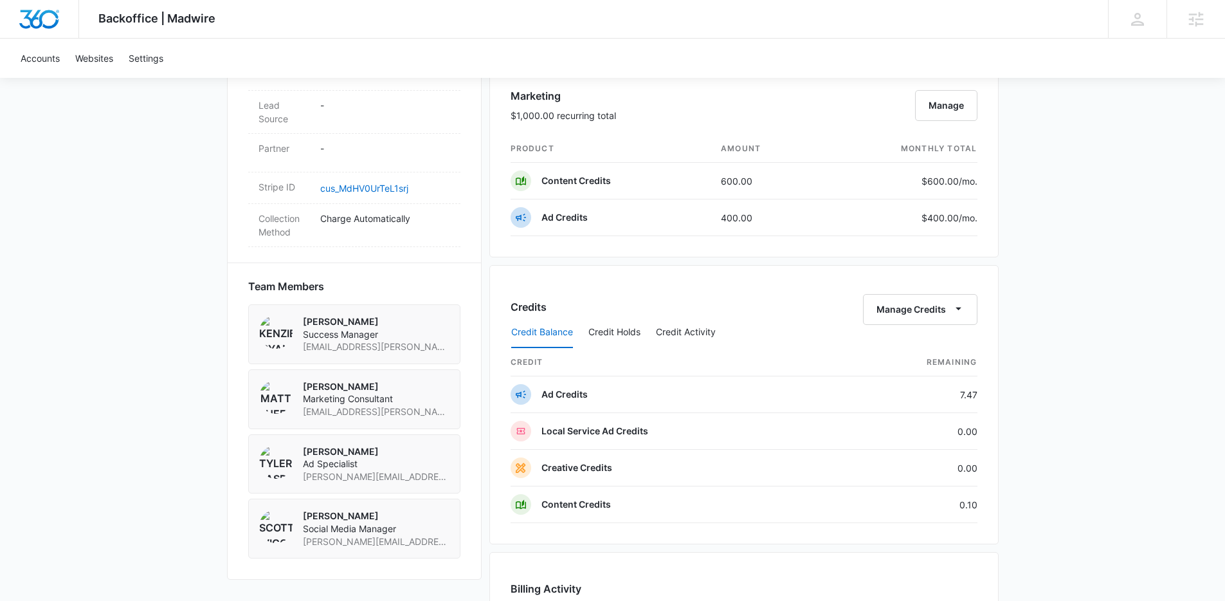
scroll to position [752, 0]
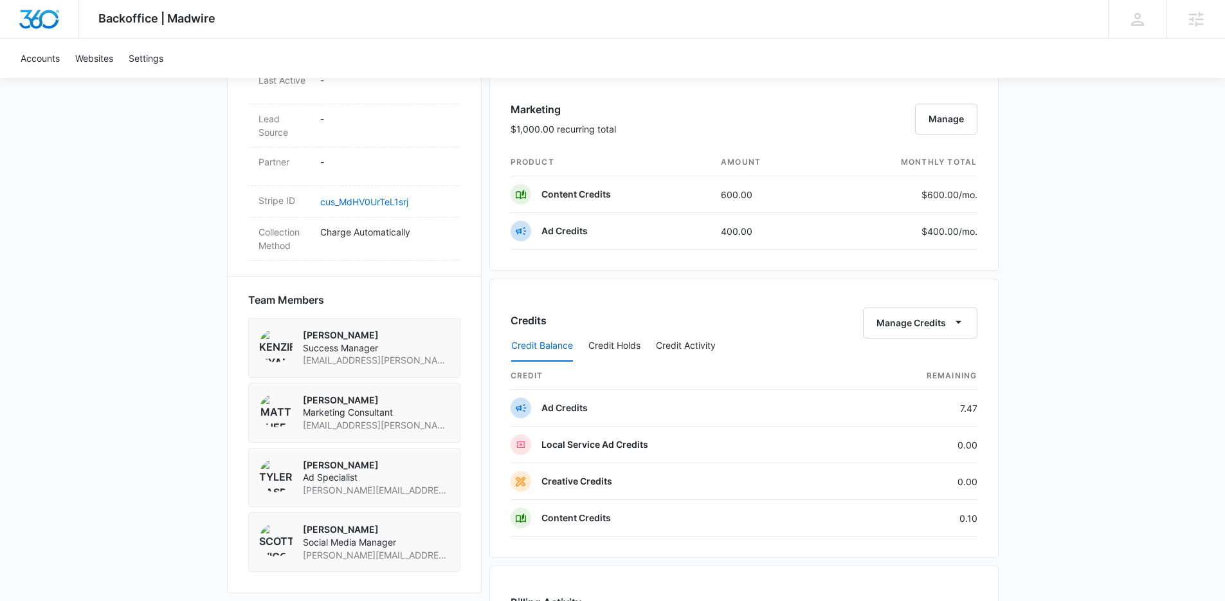
click at [1142, 369] on div "Backoffice | Madwire Apps Settings Kenzie Ryan kenzie.ryan@madwire.com My Profi…" at bounding box center [612, 133] width 1225 height 1770
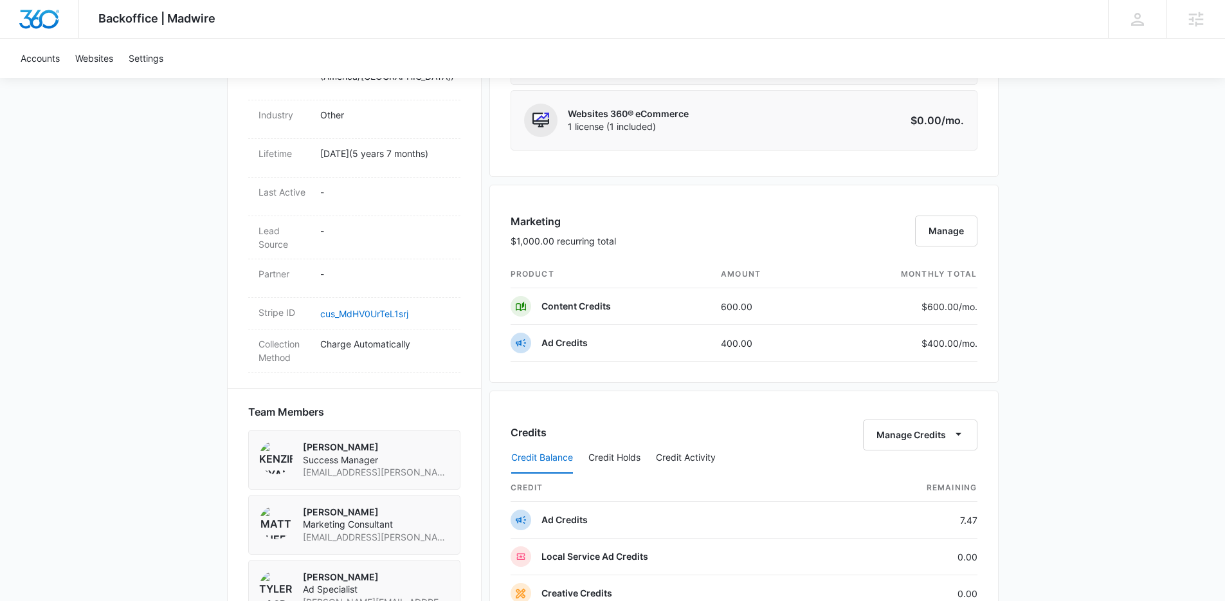
scroll to position [638, 0]
click at [1142, 369] on div "Backoffice | Madwire Apps Settings Kenzie Ryan kenzie.ryan@madwire.com My Profi…" at bounding box center [612, 247] width 1225 height 1770
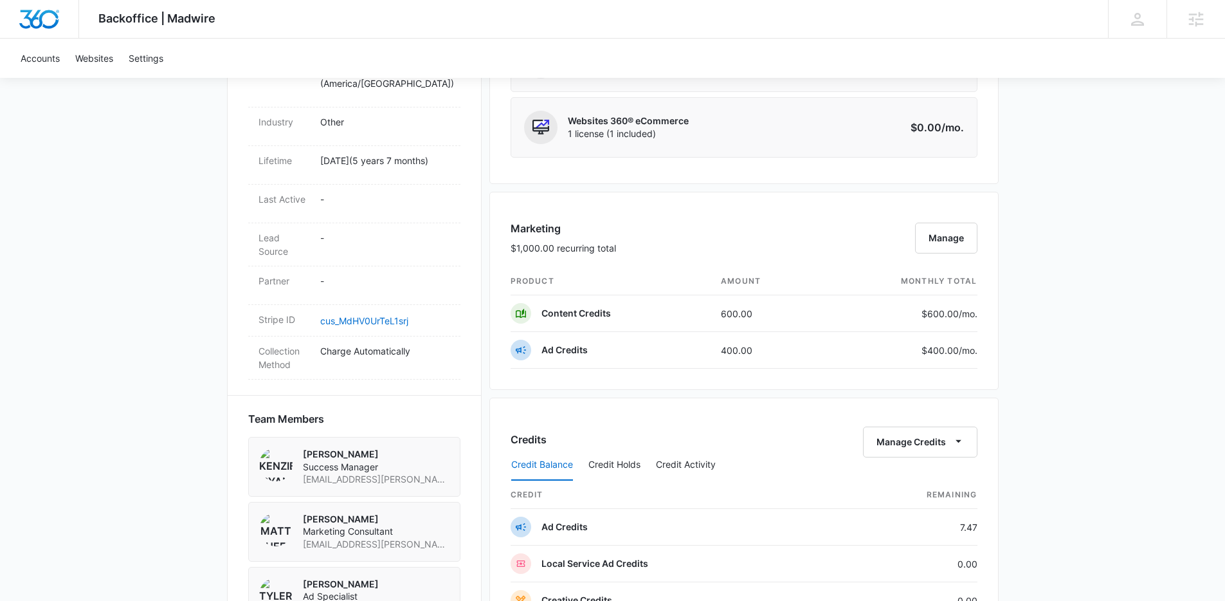
click at [1142, 369] on div "Backoffice | Madwire Apps Settings Kenzie Ryan kenzie.ryan@madwire.com My Profi…" at bounding box center [612, 252] width 1225 height 1770
click at [1060, 493] on div "Backoffice | Madwire Apps Settings Kenzie Ryan kenzie.ryan@madwire.com My Profi…" at bounding box center [612, 252] width 1225 height 1770
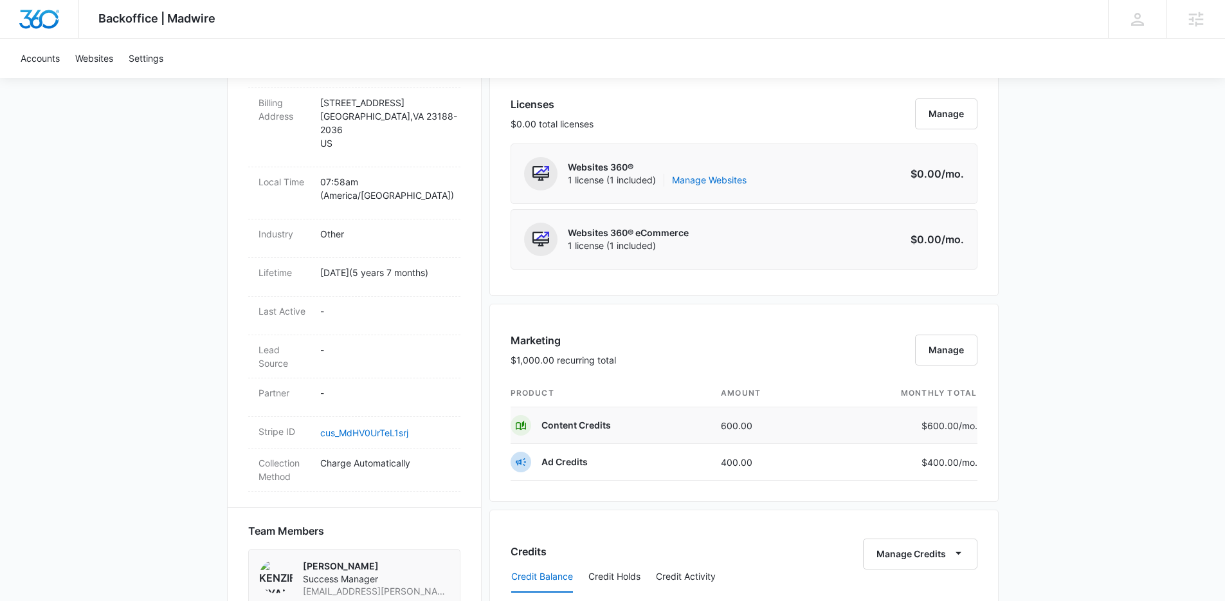
scroll to position [529, 0]
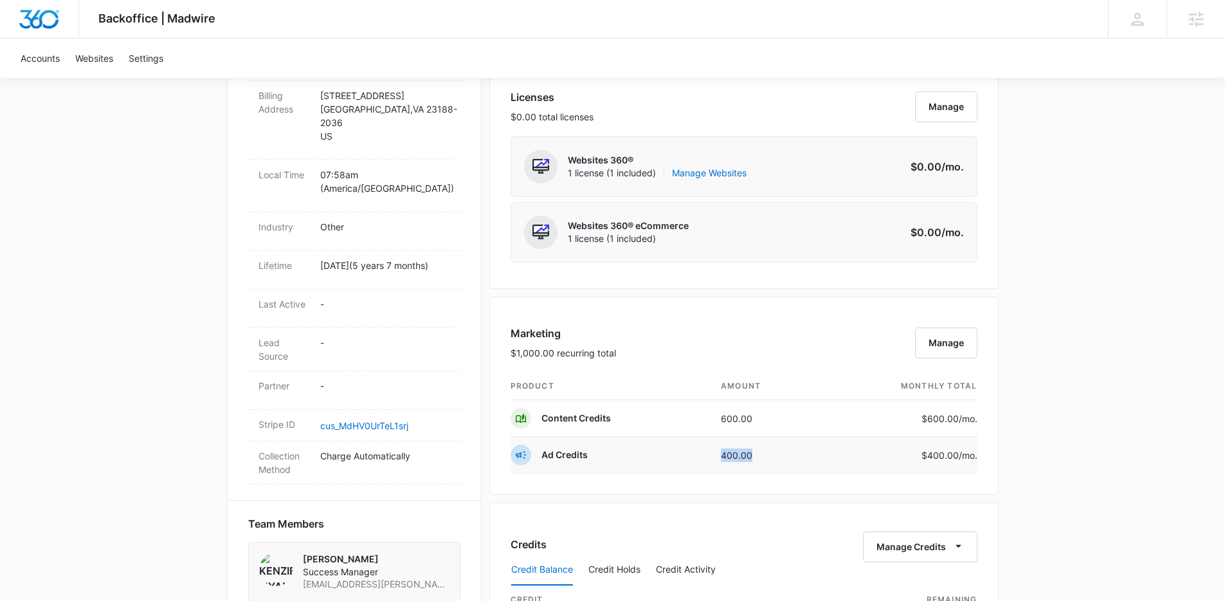
drag, startPoint x: 720, startPoint y: 455, endPoint x: 763, endPoint y: 455, distance: 43.7
click at [763, 455] on td "400.00" at bounding box center [766, 455] width 110 height 37
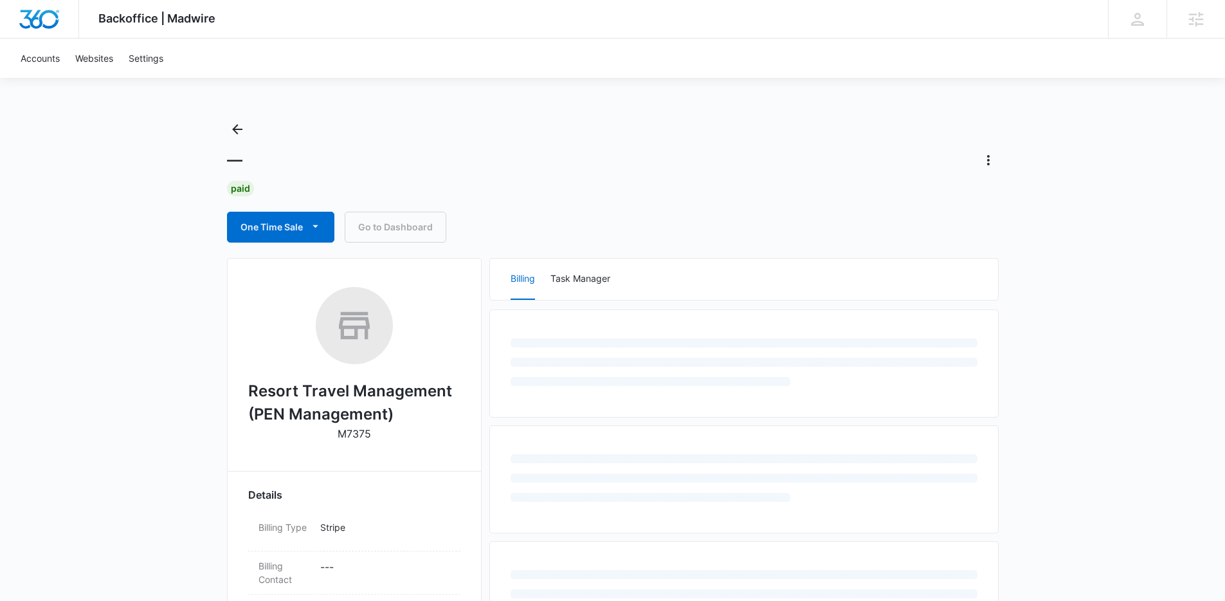
click at [1132, 337] on div "Backoffice | Madwire Apps Settings [PERSON_NAME] [PERSON_NAME][EMAIL_ADDRESS][D…" at bounding box center [612, 554] width 1225 height 1109
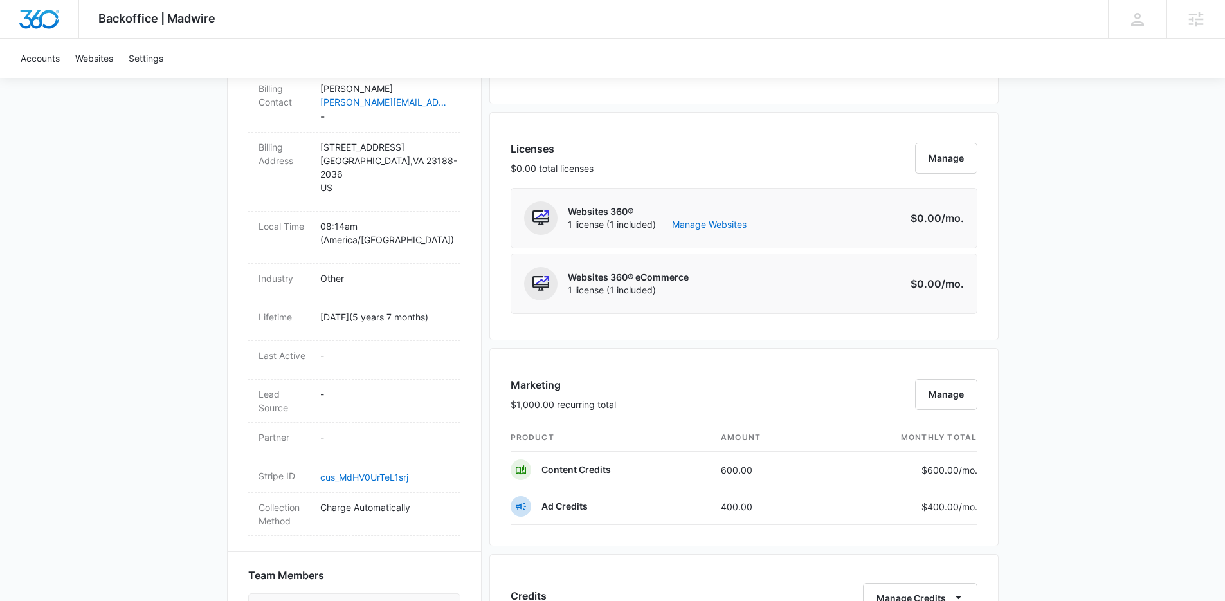
scroll to position [478, 0]
click at [1132, 336] on div "Backoffice | Madwire Apps Settings [PERSON_NAME] [PERSON_NAME][EMAIL_ADDRESS][D…" at bounding box center [612, 407] width 1225 height 1770
click at [1124, 393] on div "Backoffice | Madwire Apps Settings [PERSON_NAME] [PERSON_NAME][EMAIL_ADDRESS][D…" at bounding box center [612, 407] width 1225 height 1770
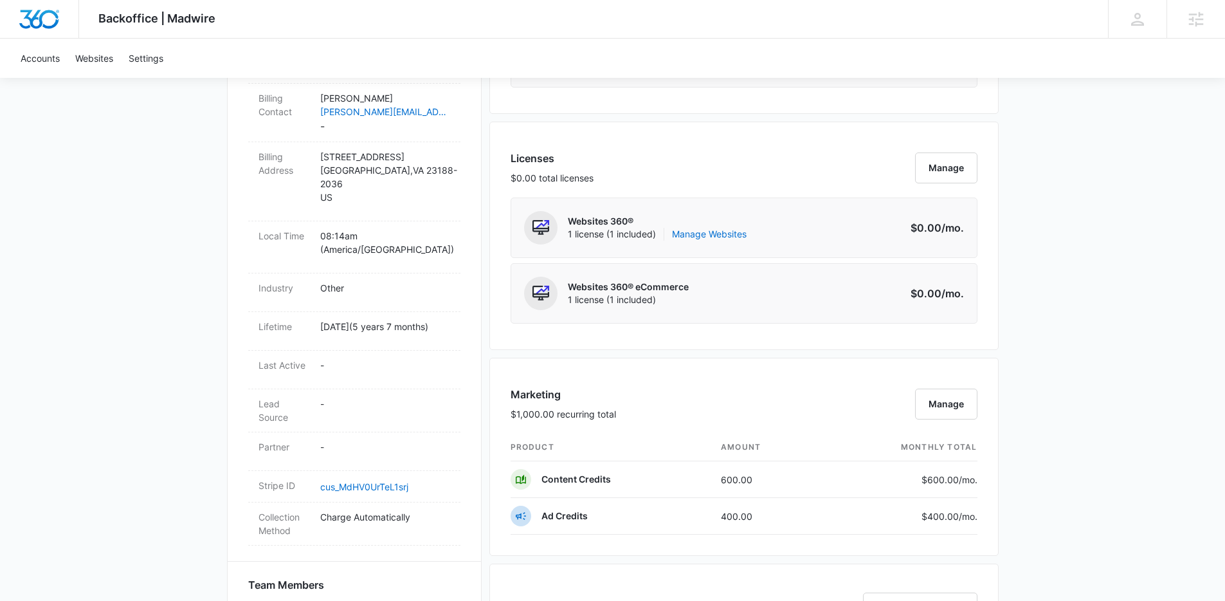
scroll to position [467, 0]
click at [1124, 393] on div "Backoffice | Madwire Apps Settings Kenzie Ryan kenzie.ryan@madwire.com My Profi…" at bounding box center [612, 418] width 1225 height 1770
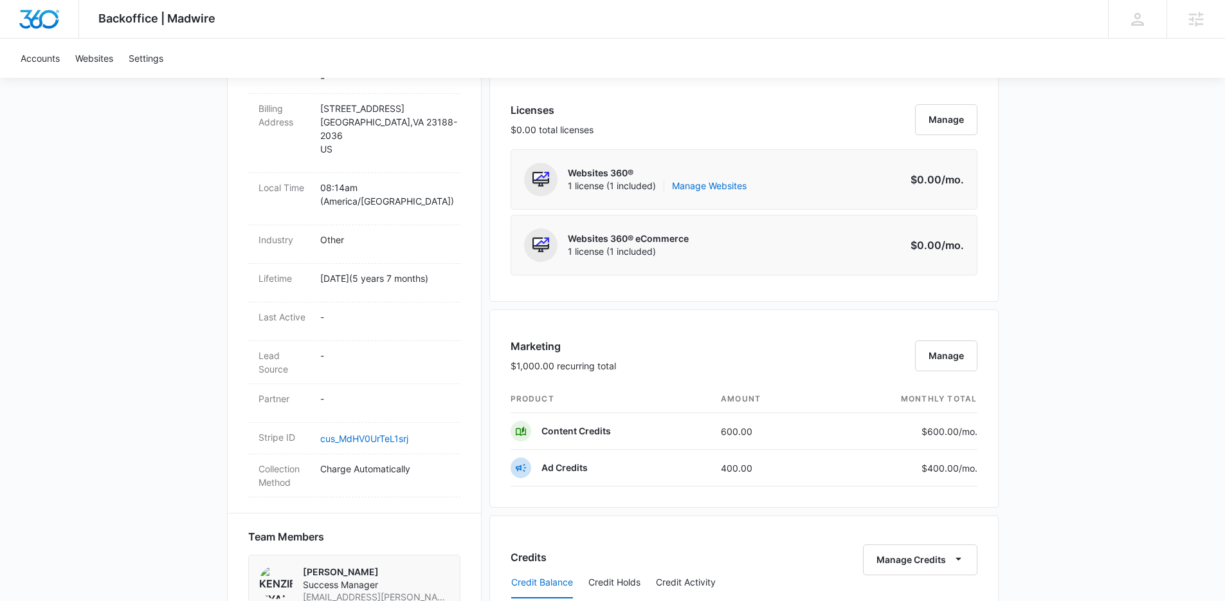
click at [1122, 480] on div "Backoffice | Madwire Apps Settings Kenzie Ryan kenzie.ryan@madwire.com My Profi…" at bounding box center [612, 369] width 1225 height 1770
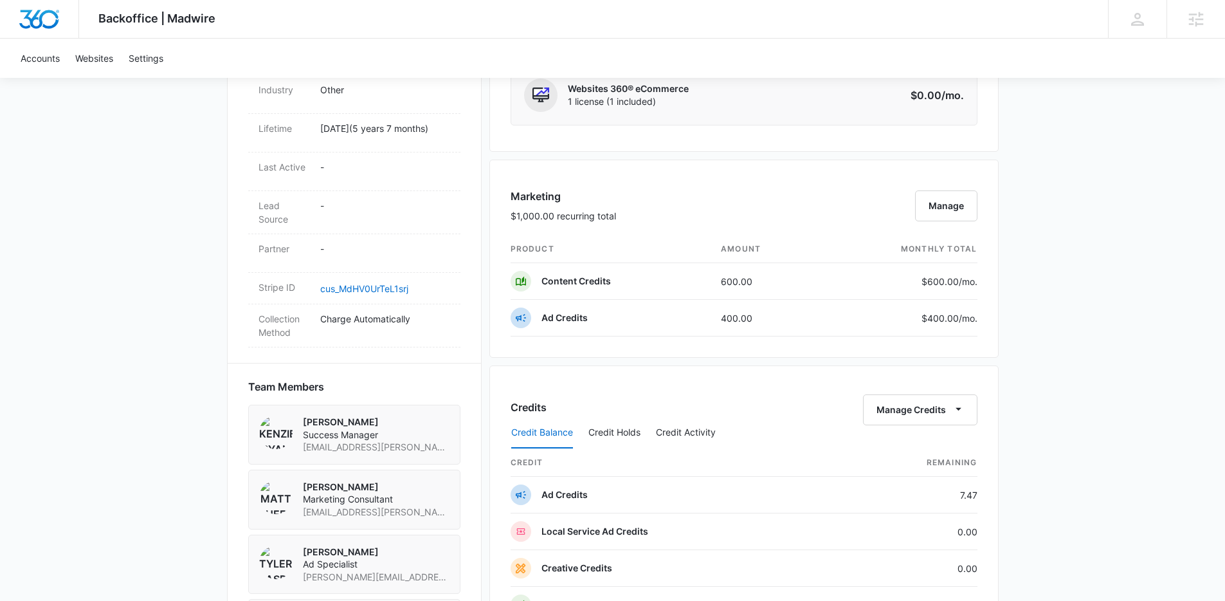
scroll to position [663, 0]
click at [1123, 479] on div "Backoffice | Madwire Apps Settings Kenzie Ryan kenzie.ryan@madwire.com My Profi…" at bounding box center [612, 222] width 1225 height 1770
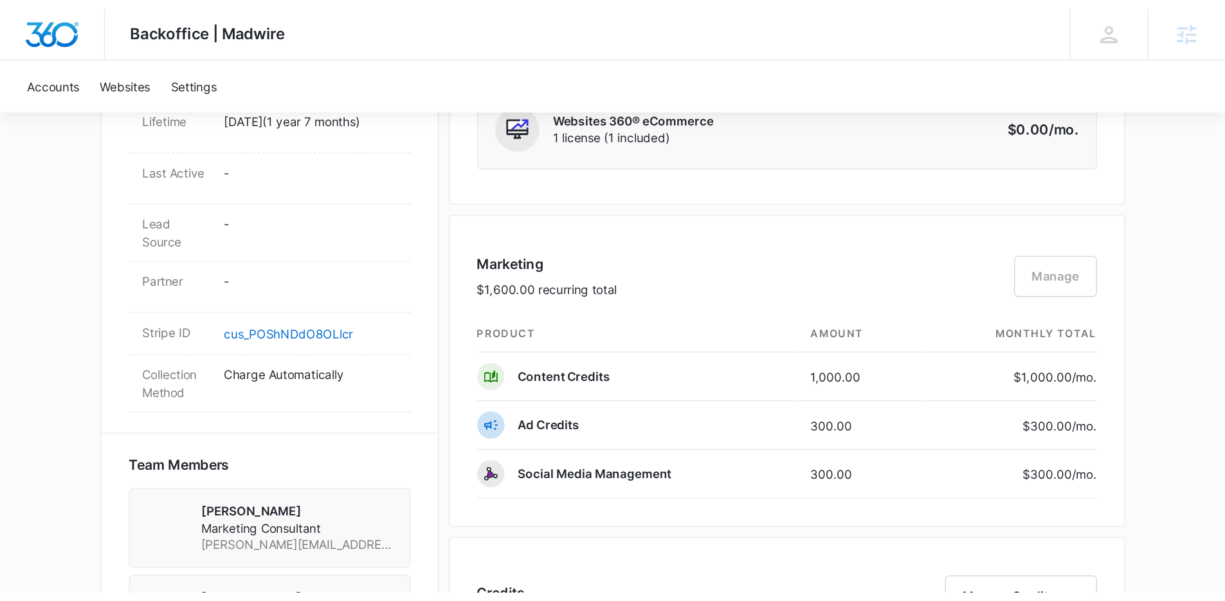
scroll to position [731, 0]
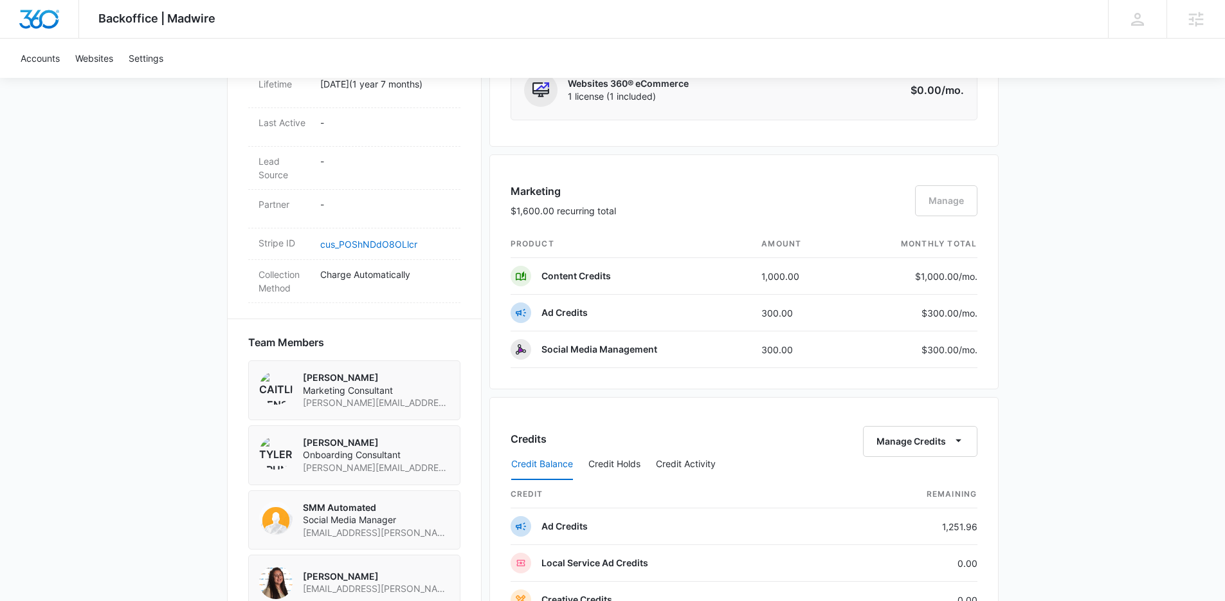
click at [945, 364] on div "Backoffice | Madwire Apps Settings [PERSON_NAME] [PERSON_NAME][EMAIL_ADDRESS][D…" at bounding box center [612, 202] width 1225 height 1867
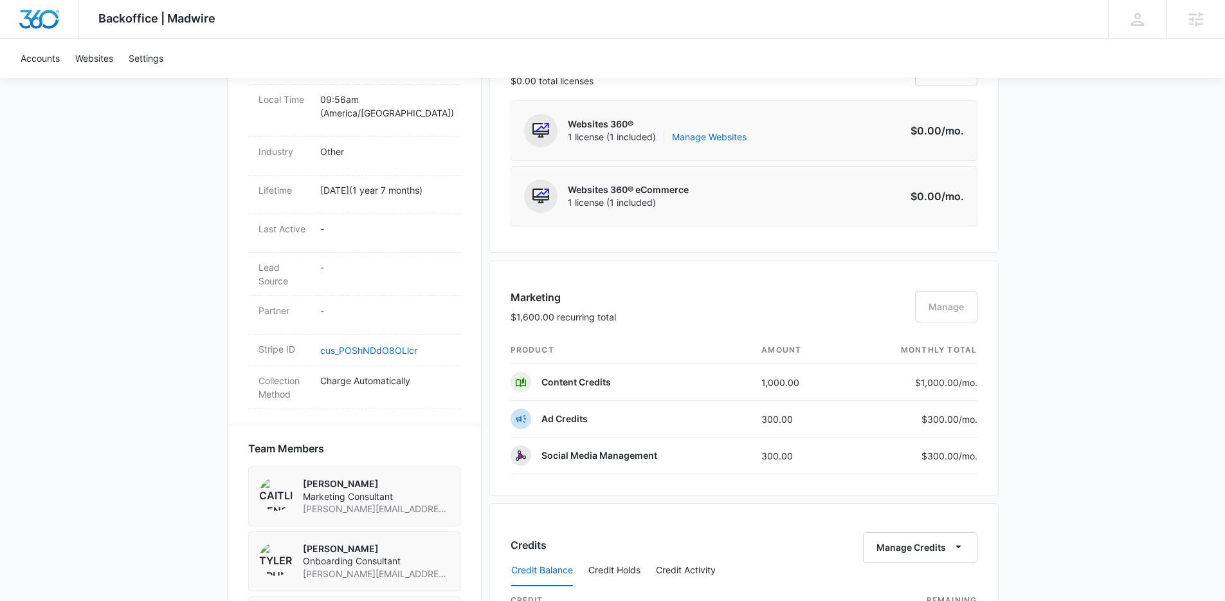
scroll to position [601, 0]
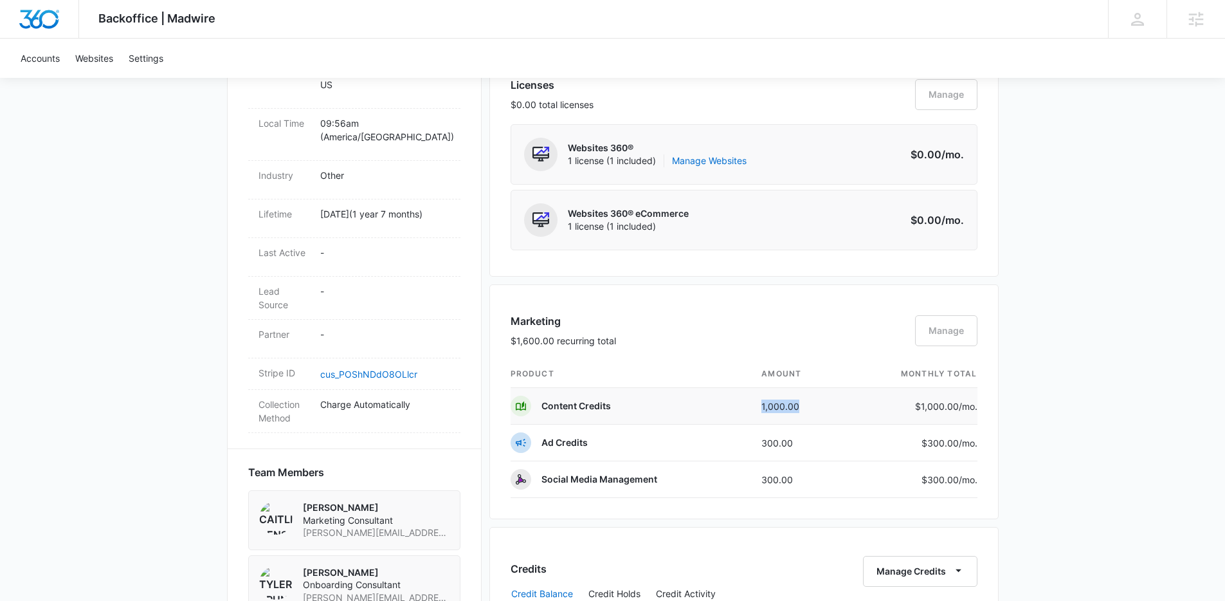
drag, startPoint x: 756, startPoint y: 406, endPoint x: 815, endPoint y: 406, distance: 59.2
click at [815, 406] on td "1,000.00" at bounding box center [797, 406] width 93 height 37
drag, startPoint x: 758, startPoint y: 441, endPoint x: 797, endPoint y: 453, distance: 41.7
click at [797, 451] on td "300.00" at bounding box center [797, 442] width 93 height 37
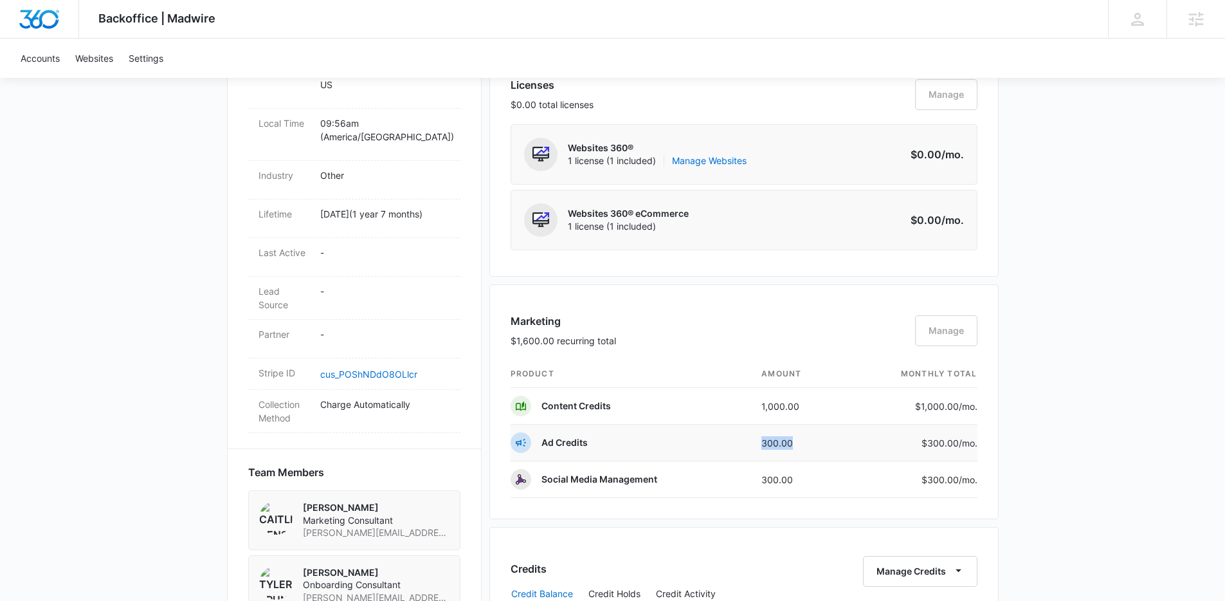
click at [799, 444] on td "300.00" at bounding box center [797, 442] width 93 height 37
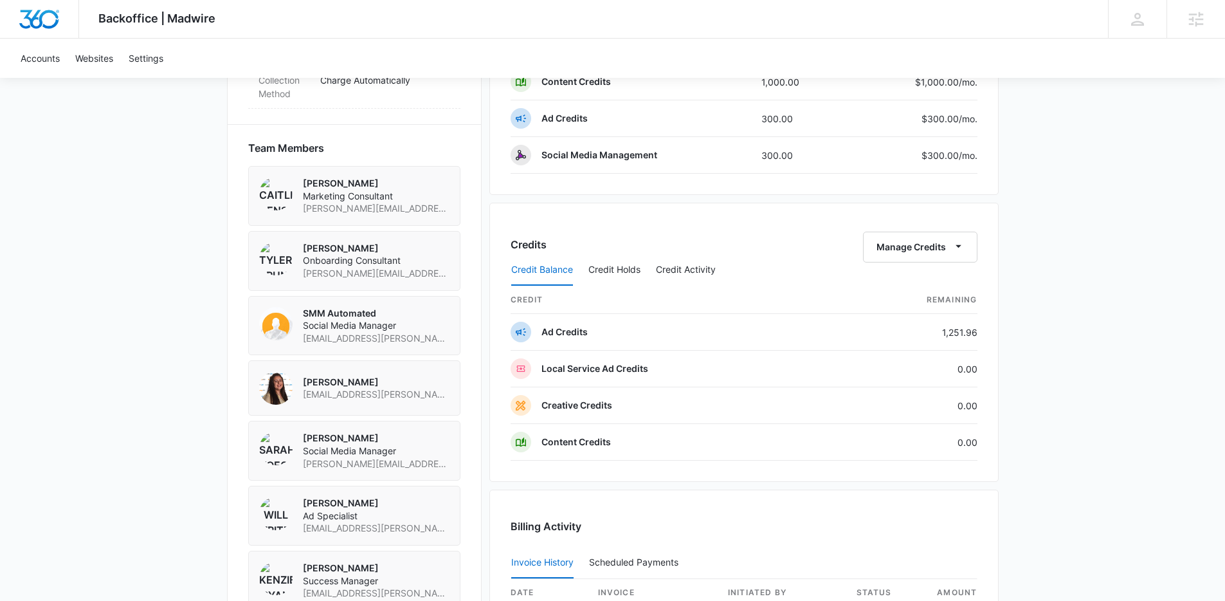
scroll to position [1266, 0]
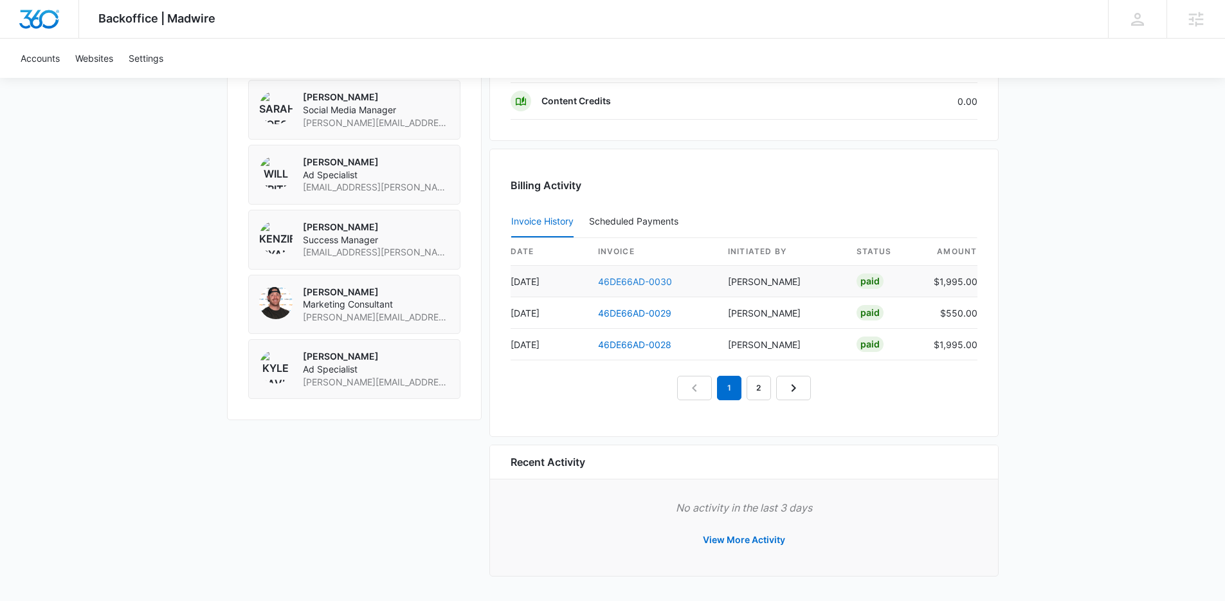
click at [641, 279] on link "46DE66AD-0030" at bounding box center [635, 281] width 74 height 11
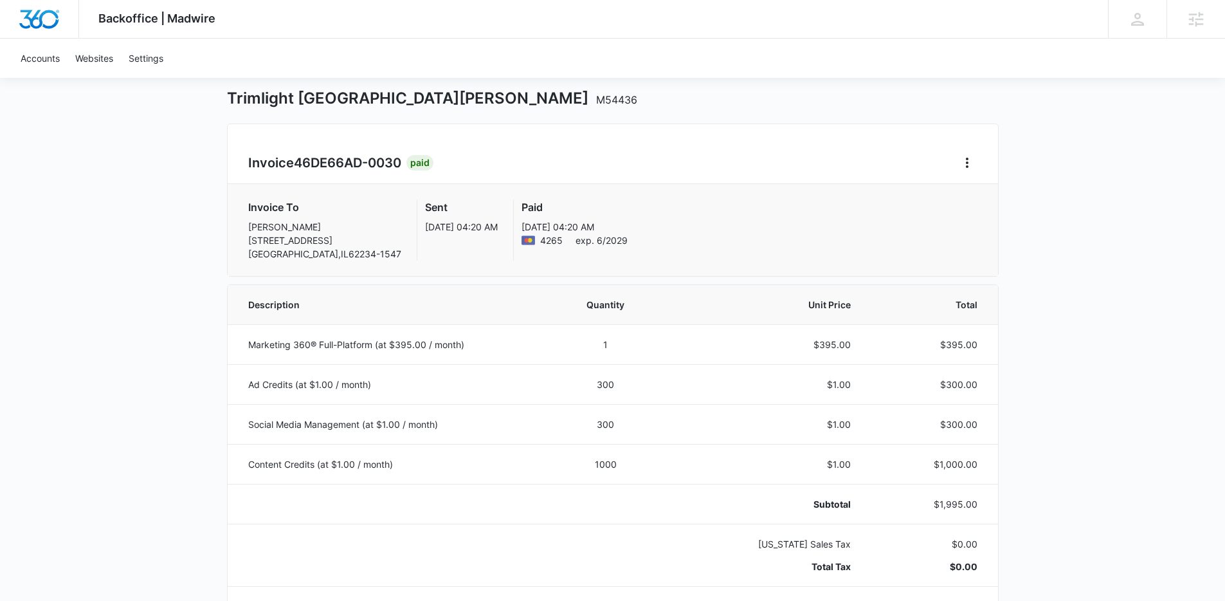
scroll to position [130, 0]
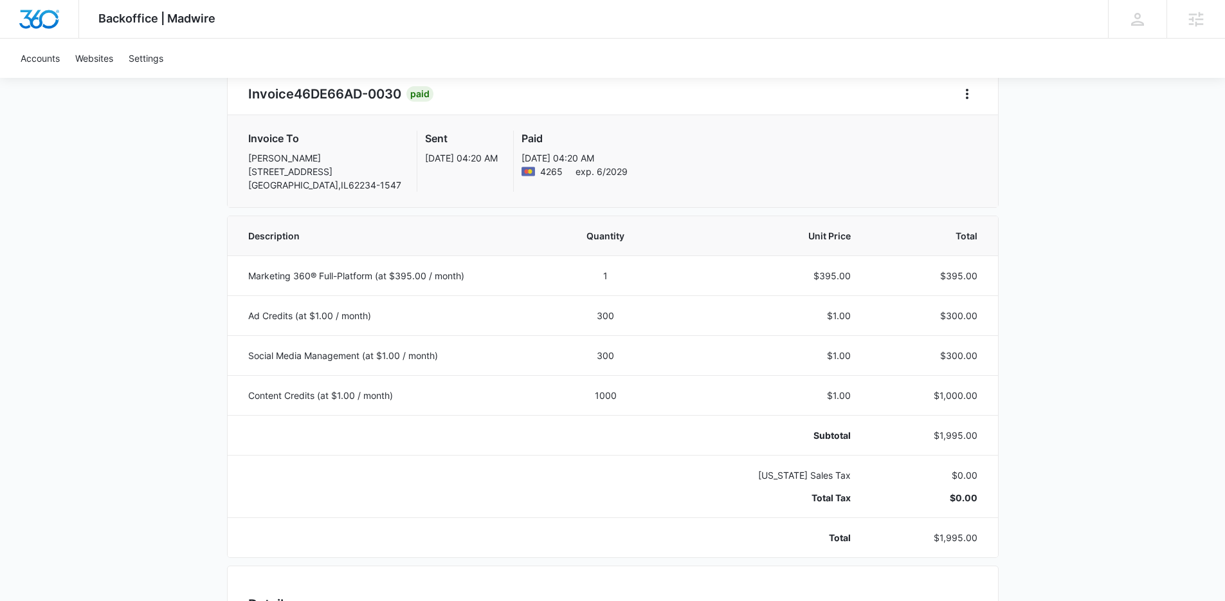
click at [945, 322] on div "Backoffice | Madwire Apps Settings Kenzie Ryan kenzie.ryan@madwire.com My Profi…" at bounding box center [612, 529] width 1225 height 1319
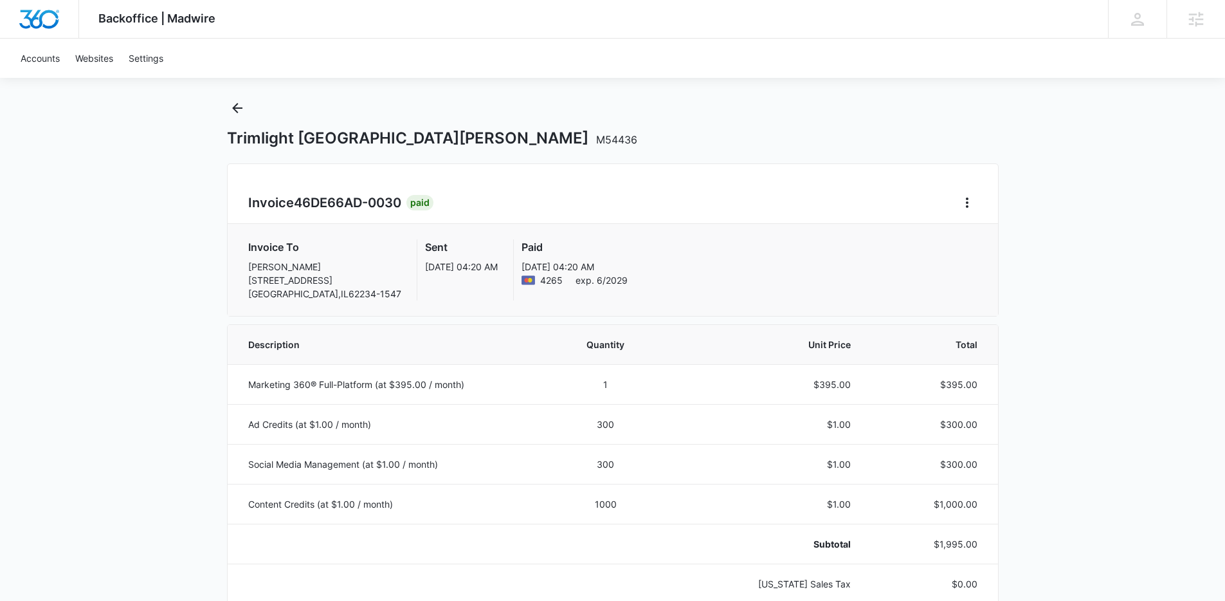
scroll to position [0, 0]
